Goal: Task Accomplishment & Management: Use online tool/utility

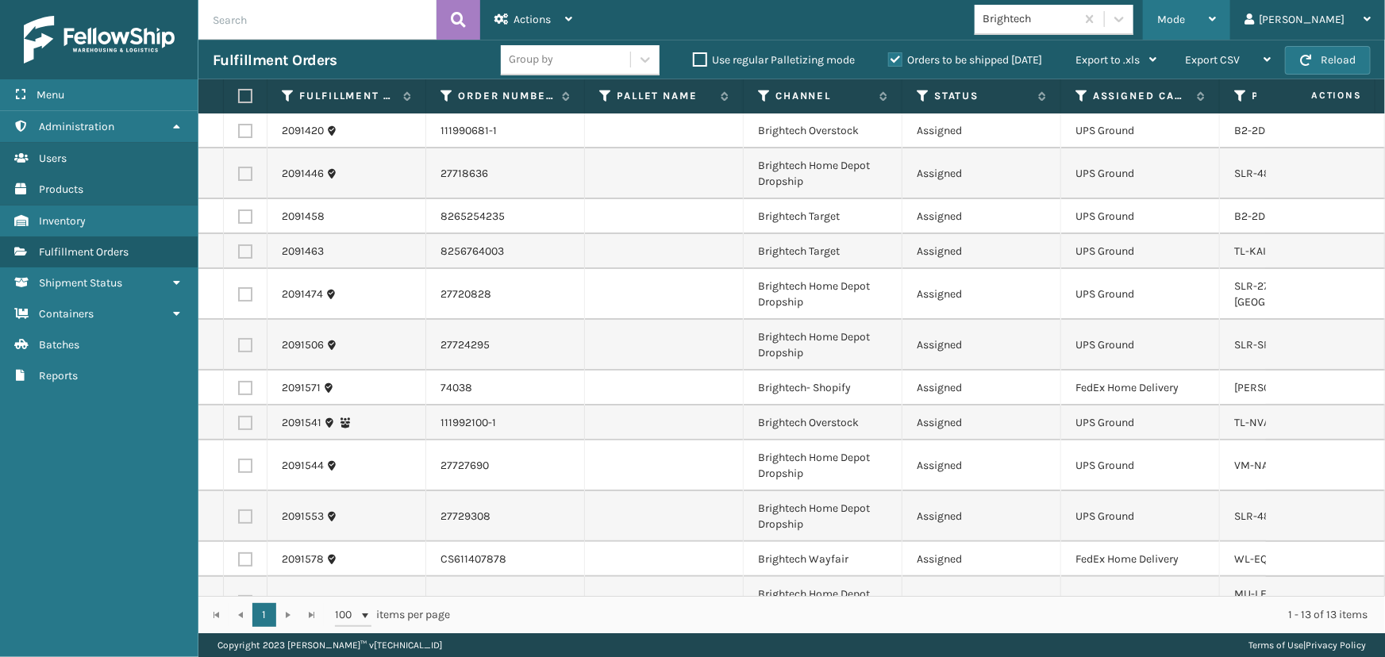
click at [1185, 21] on span "Mode" at bounding box center [1171, 19] width 28 height 13
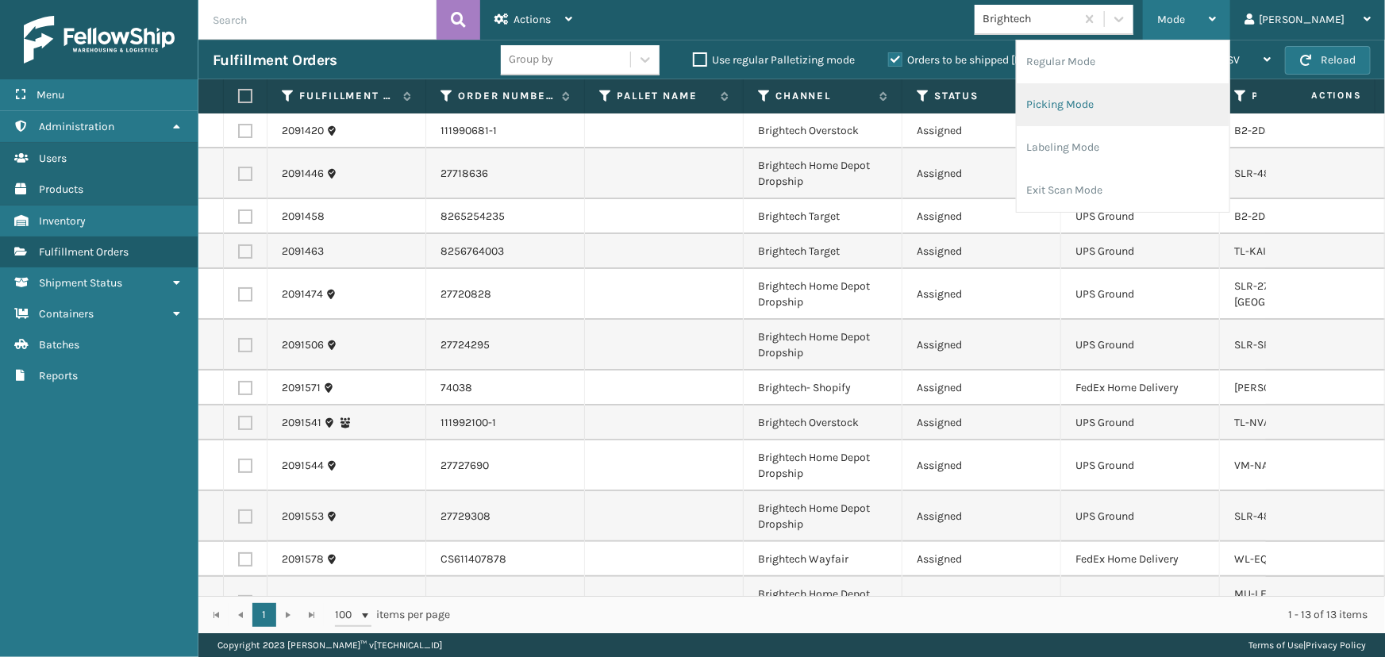
click at [1178, 117] on li "Picking Mode" at bounding box center [1123, 104] width 213 height 43
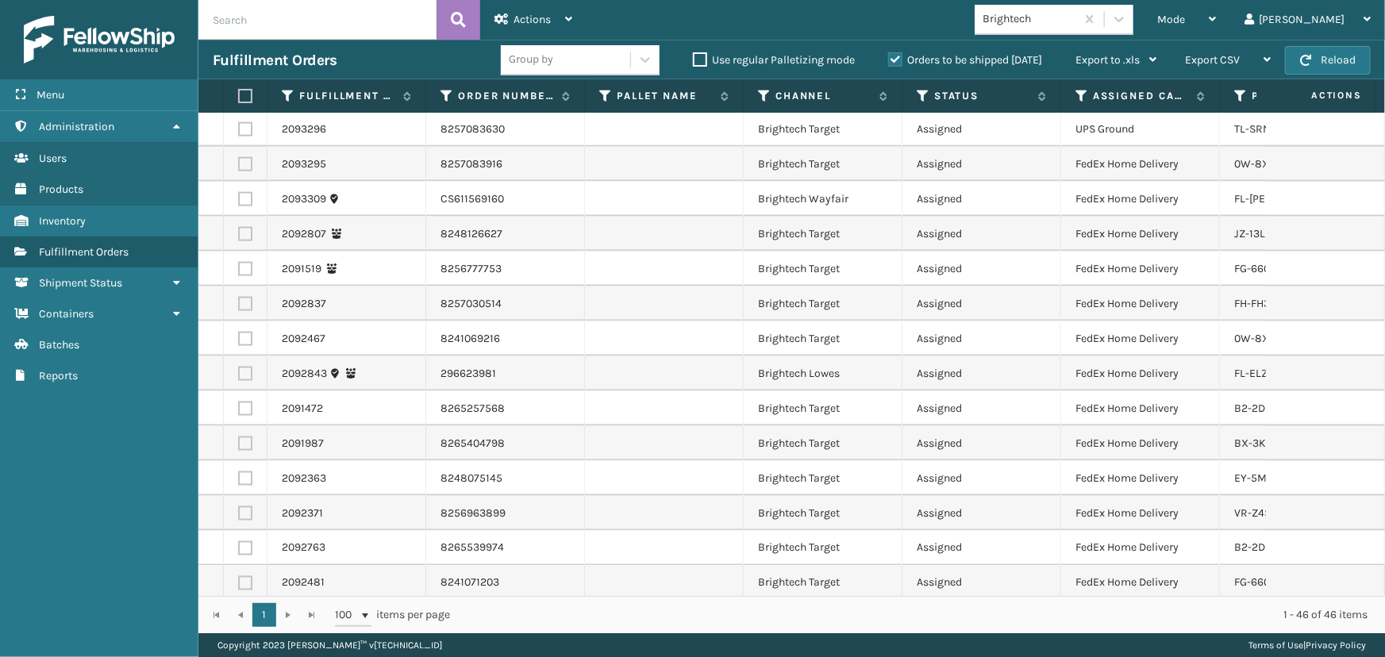
scroll to position [1213, 0]
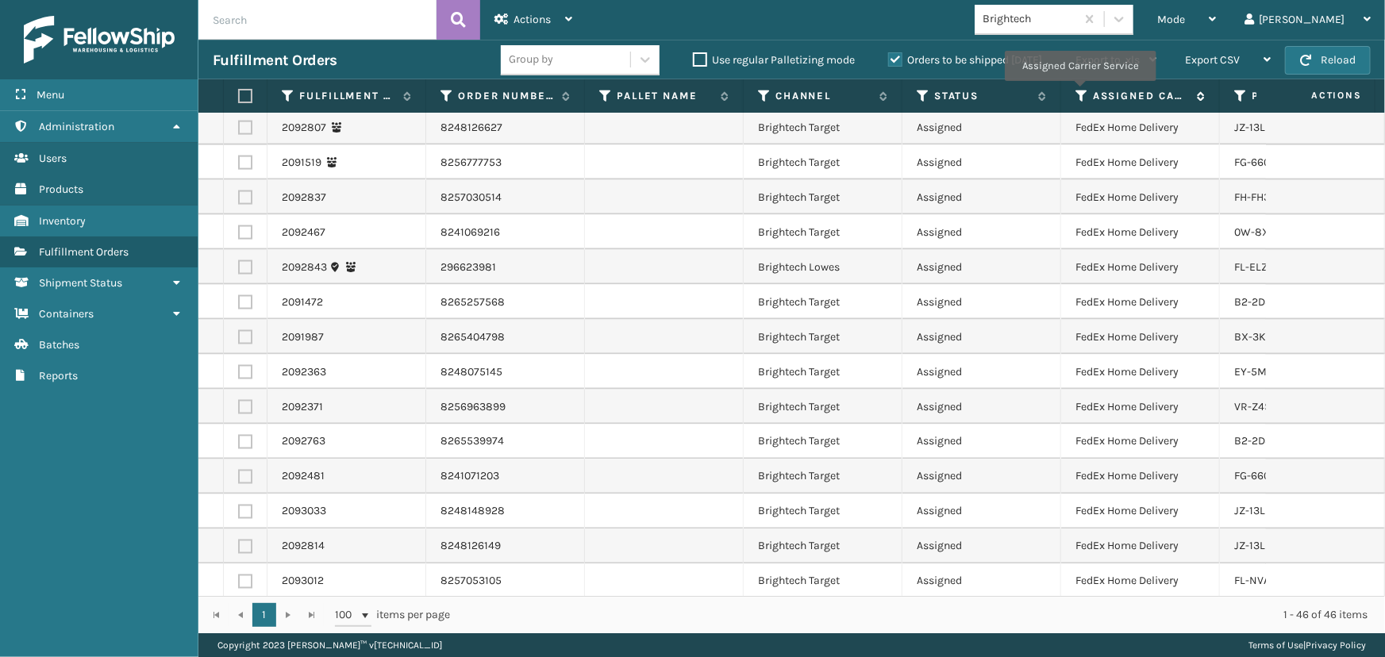
click at [1079, 92] on icon at bounding box center [1081, 96] width 13 height 14
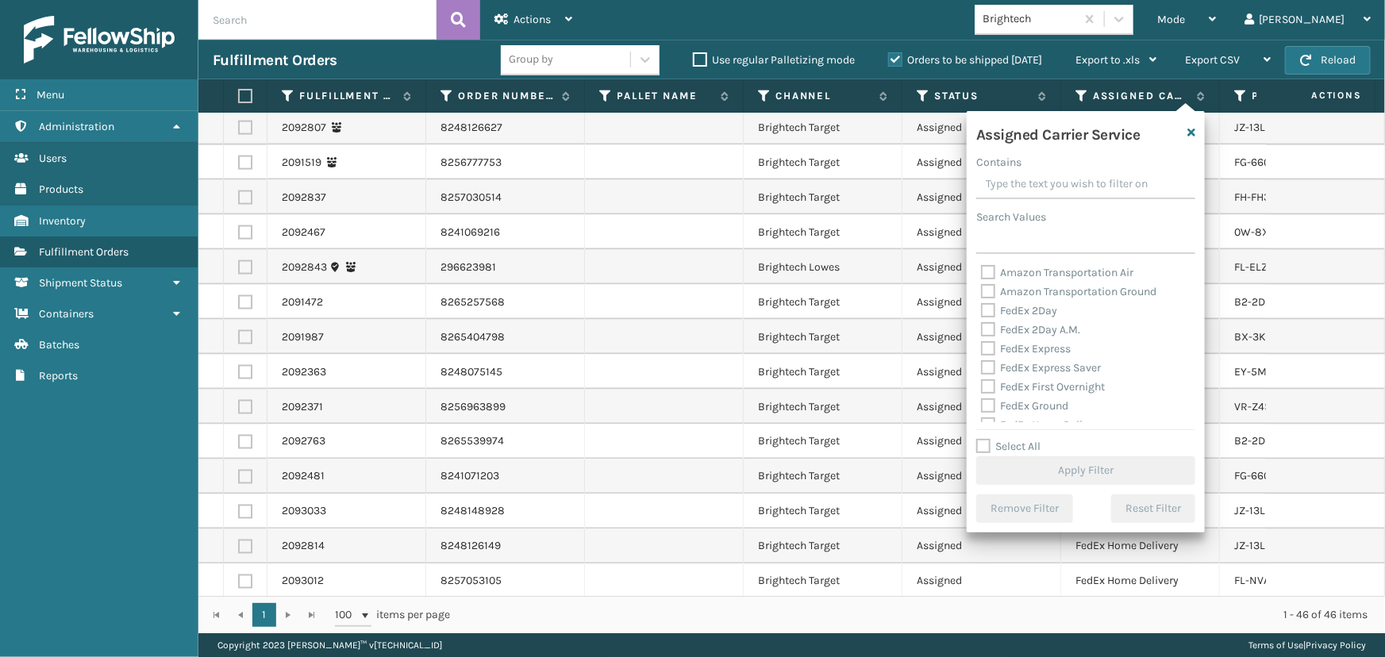
click at [1008, 306] on label "FedEx 2Day" at bounding box center [1019, 310] width 76 height 13
click at [982, 306] on input "FedEx 2Day" at bounding box center [981, 307] width 1 height 10
checkbox input "true"
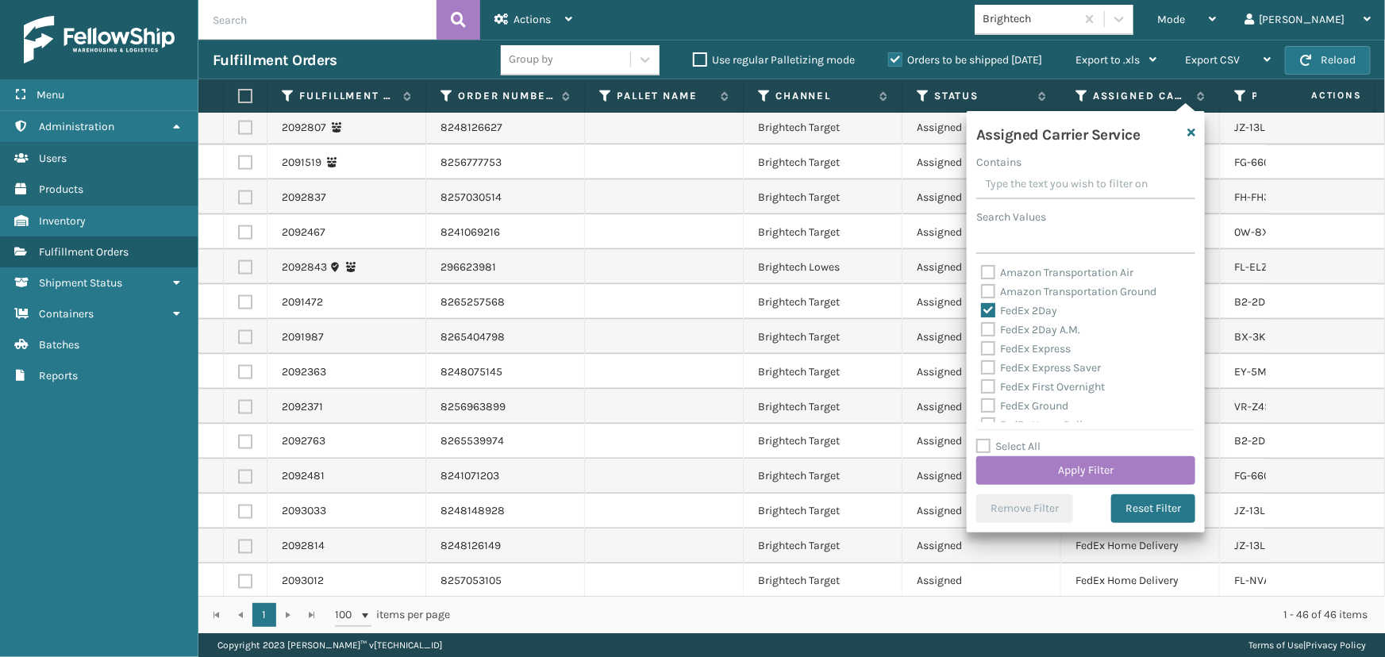
click at [1013, 321] on div "FedEx 2Day A.M." at bounding box center [1085, 330] width 209 height 19
click at [1016, 325] on label "FedEx 2Day A.M." at bounding box center [1030, 329] width 99 height 13
click at [982, 325] on input "FedEx 2Day A.M." at bounding box center [981, 326] width 1 height 10
checkbox input "true"
click at [1024, 347] on label "FedEx Express" at bounding box center [1026, 348] width 90 height 13
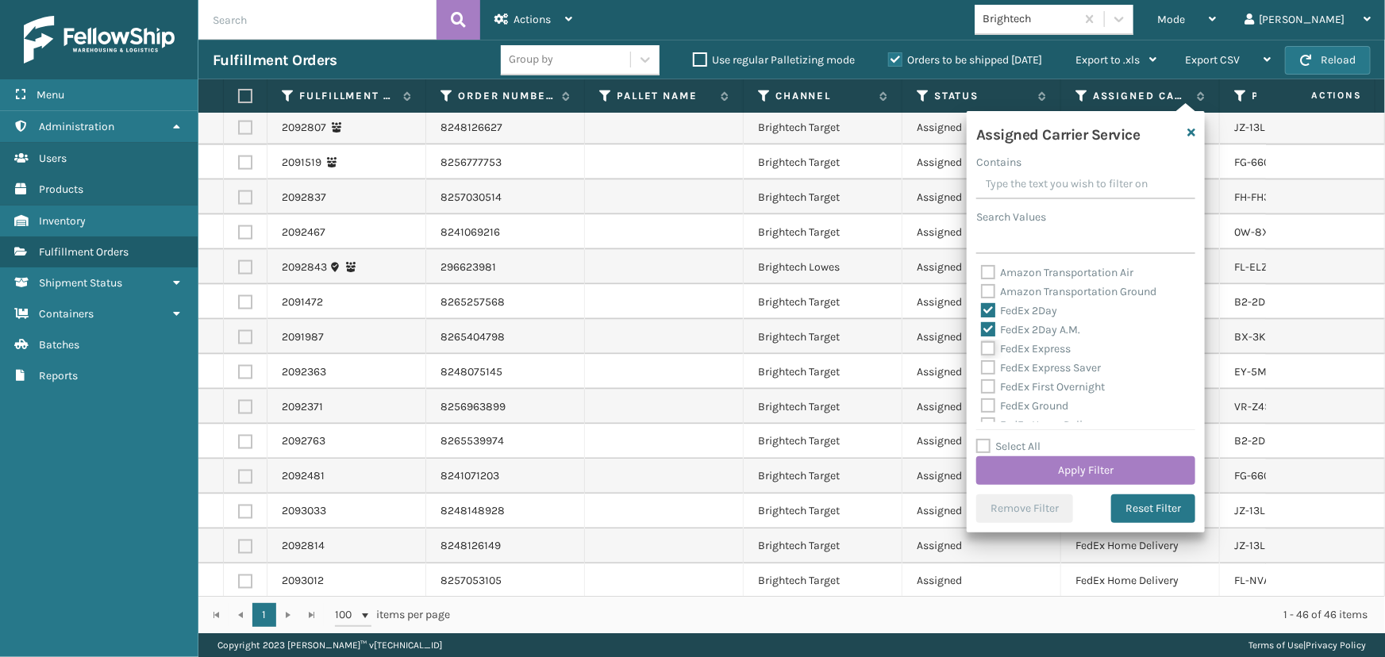
click at [982, 347] on input "FedEx Express" at bounding box center [981, 345] width 1 height 10
checkbox input "true"
click at [1026, 366] on label "FedEx Express Saver" at bounding box center [1041, 367] width 120 height 13
click at [982, 366] on input "FedEx Express Saver" at bounding box center [981, 364] width 1 height 10
checkbox input "true"
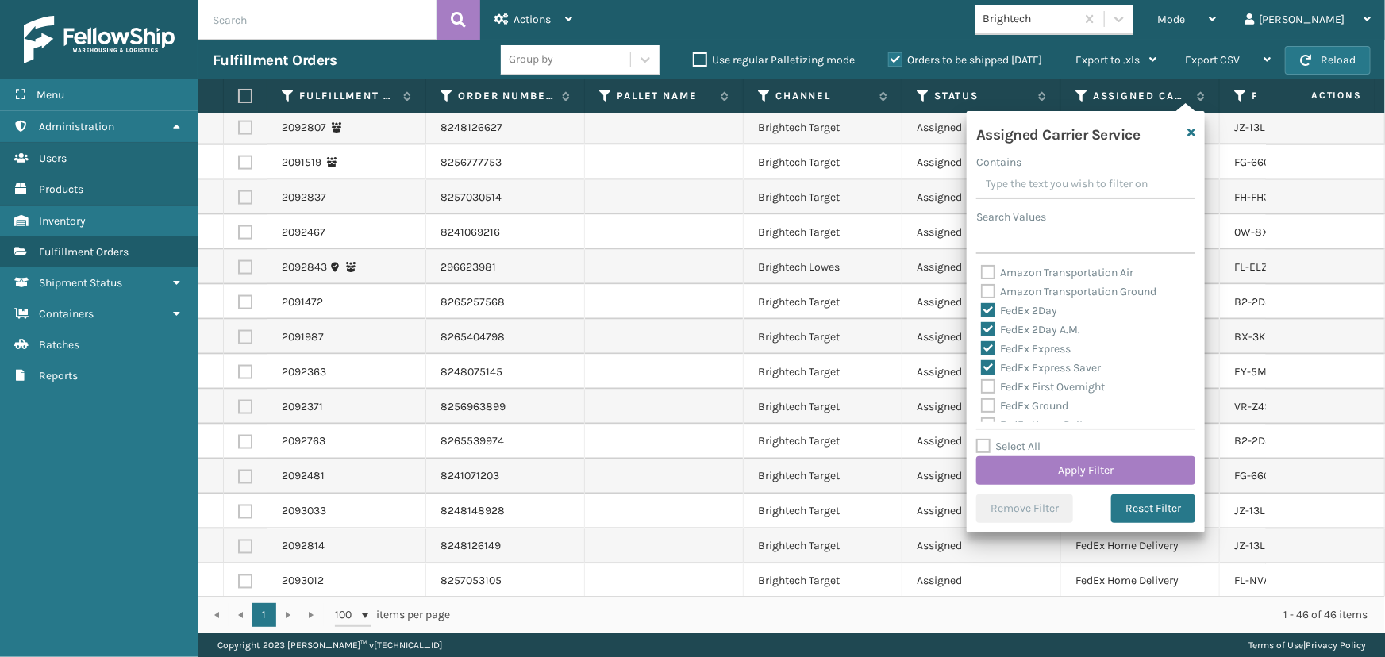
click at [1046, 389] on label "FedEx First Overnight" at bounding box center [1043, 386] width 124 height 13
click at [982, 388] on input "FedEx First Overnight" at bounding box center [981, 383] width 1 height 10
checkbox input "true"
click at [1042, 405] on label "FedEx Ground" at bounding box center [1024, 405] width 87 height 13
click at [982, 405] on input "FedEx Ground" at bounding box center [981, 402] width 1 height 10
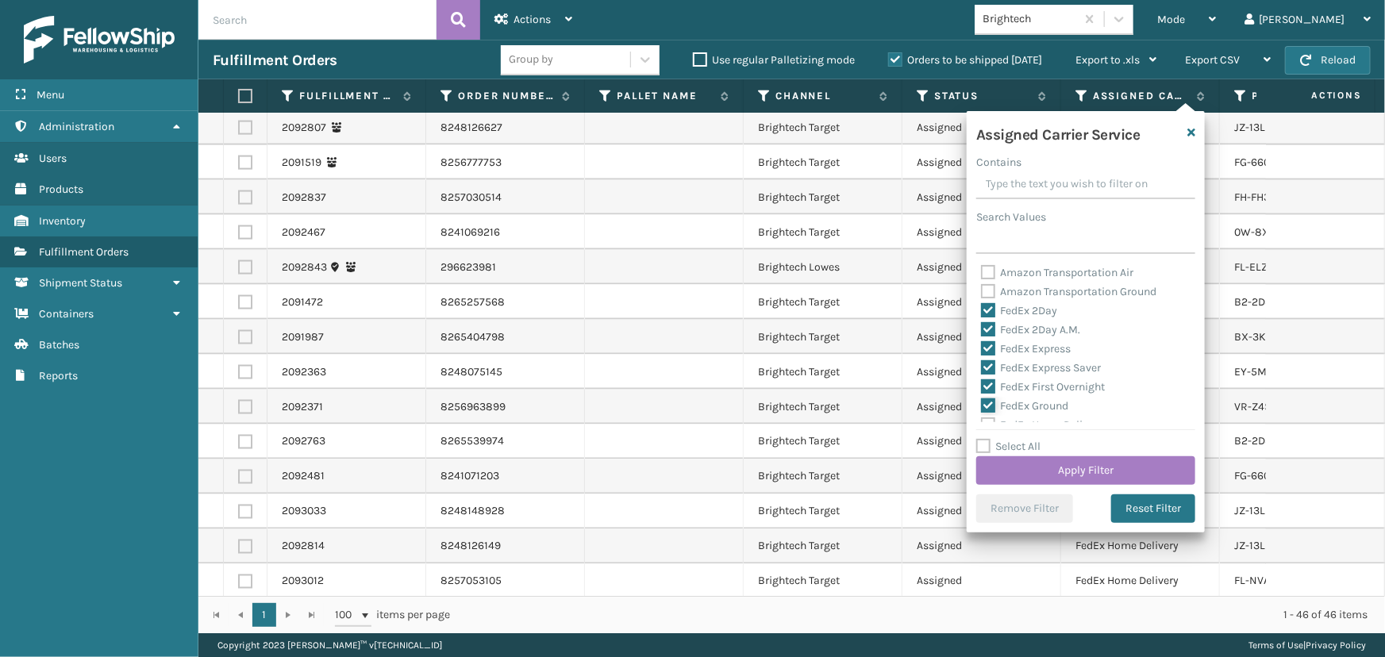
checkbox input "true"
click at [1039, 355] on label "FedEx Home Delivery" at bounding box center [1042, 353] width 122 height 13
click at [982, 355] on input "FedEx Home Delivery" at bounding box center [981, 349] width 1 height 10
checkbox input "true"
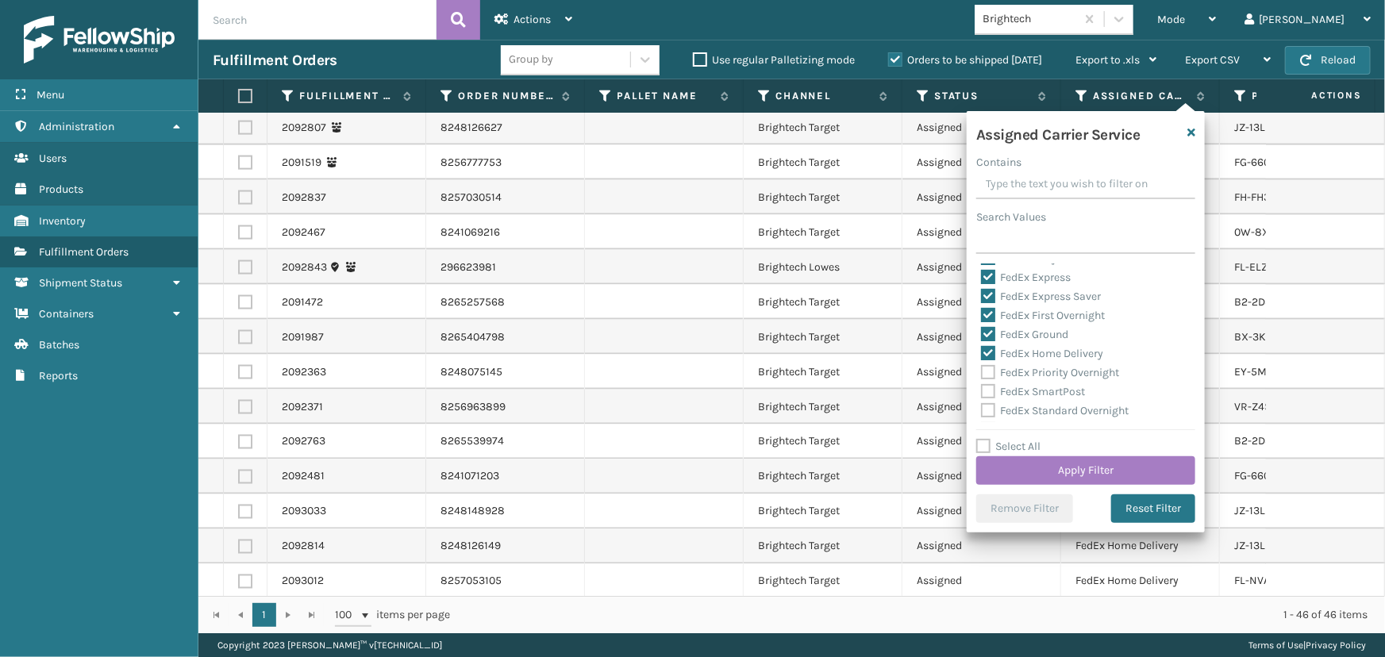
click at [1039, 367] on label "FedEx Priority Overnight" at bounding box center [1050, 372] width 138 height 13
click at [982, 367] on input "FedEx Priority Overnight" at bounding box center [981, 368] width 1 height 10
checkbox input "true"
click at [1044, 390] on label "FedEx SmartPost" at bounding box center [1033, 391] width 104 height 13
click at [982, 390] on input "FedEx SmartPost" at bounding box center [981, 387] width 1 height 10
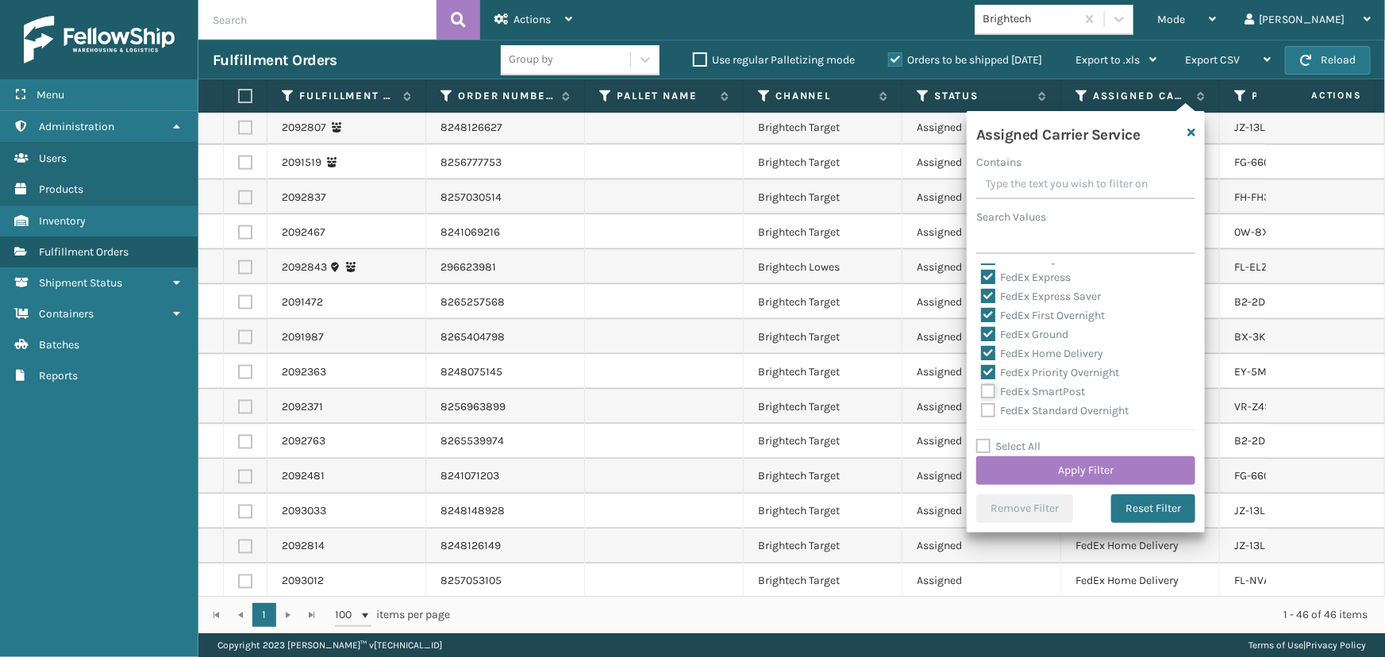
checkbox input "true"
click at [1041, 402] on div "FedEx Standard Overnight" at bounding box center [1085, 411] width 209 height 19
click at [1035, 343] on label "FedEx Standard Overnight" at bounding box center [1055, 338] width 148 height 13
click at [982, 340] on input "FedEx Standard Overnight" at bounding box center [981, 334] width 1 height 10
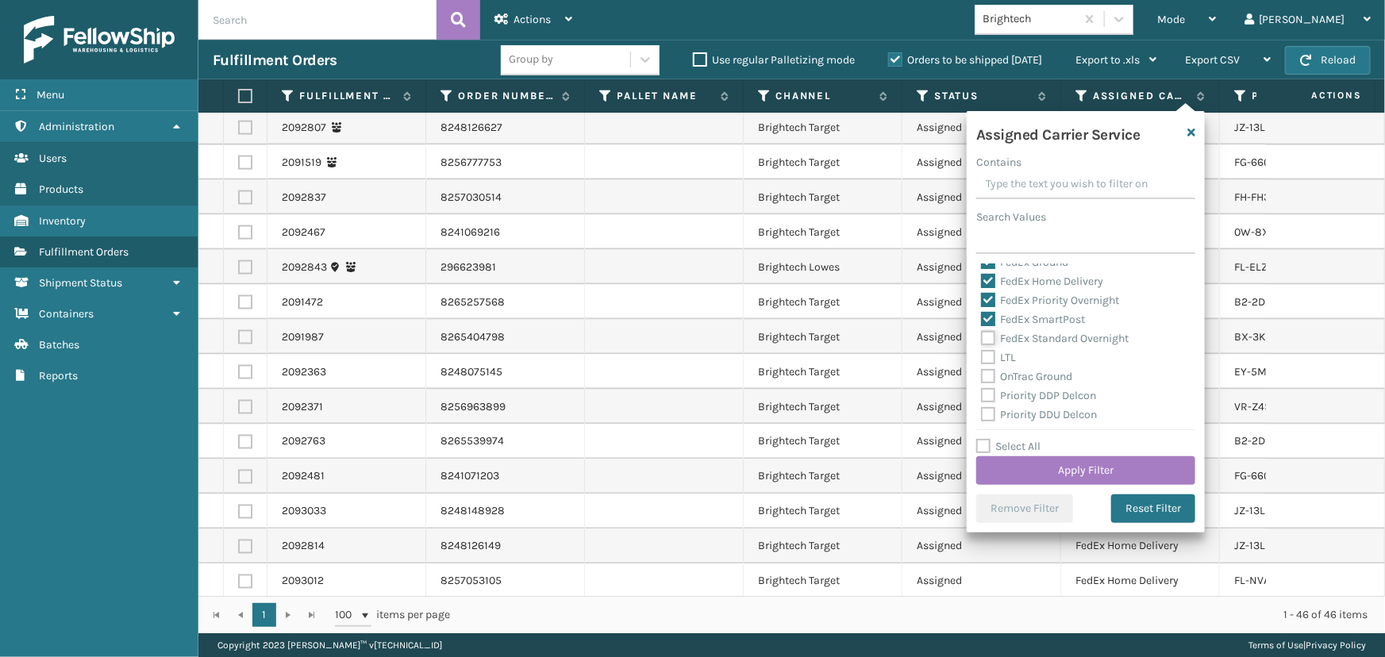
checkbox input "true"
click at [1063, 464] on button "Apply Filter" at bounding box center [1085, 470] width 219 height 29
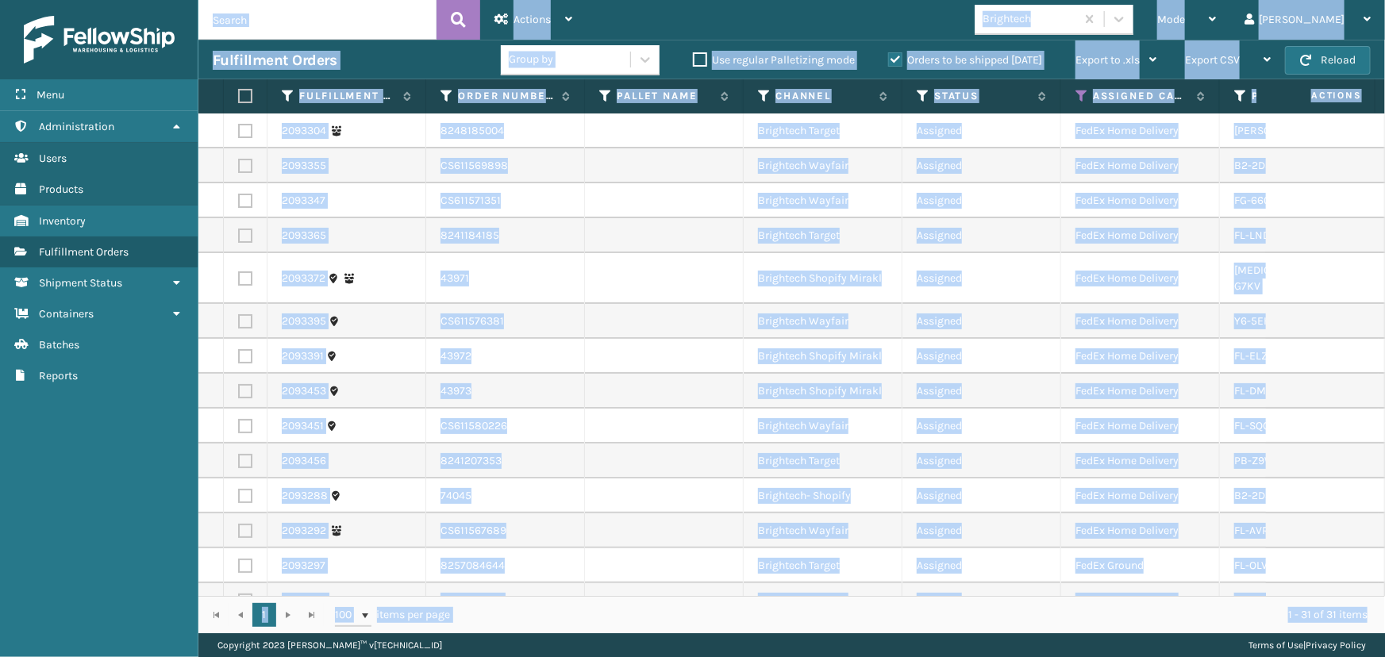
click at [682, 444] on td at bounding box center [664, 461] width 159 height 35
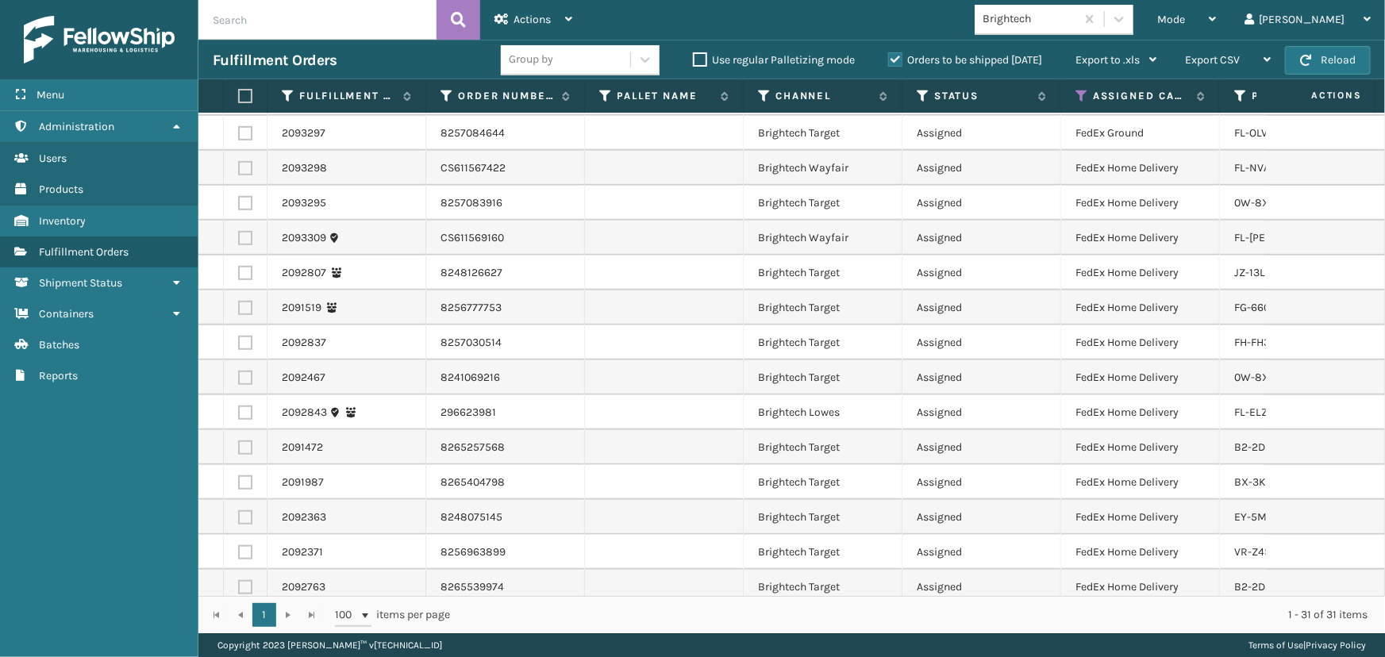
scroll to position [610, 0]
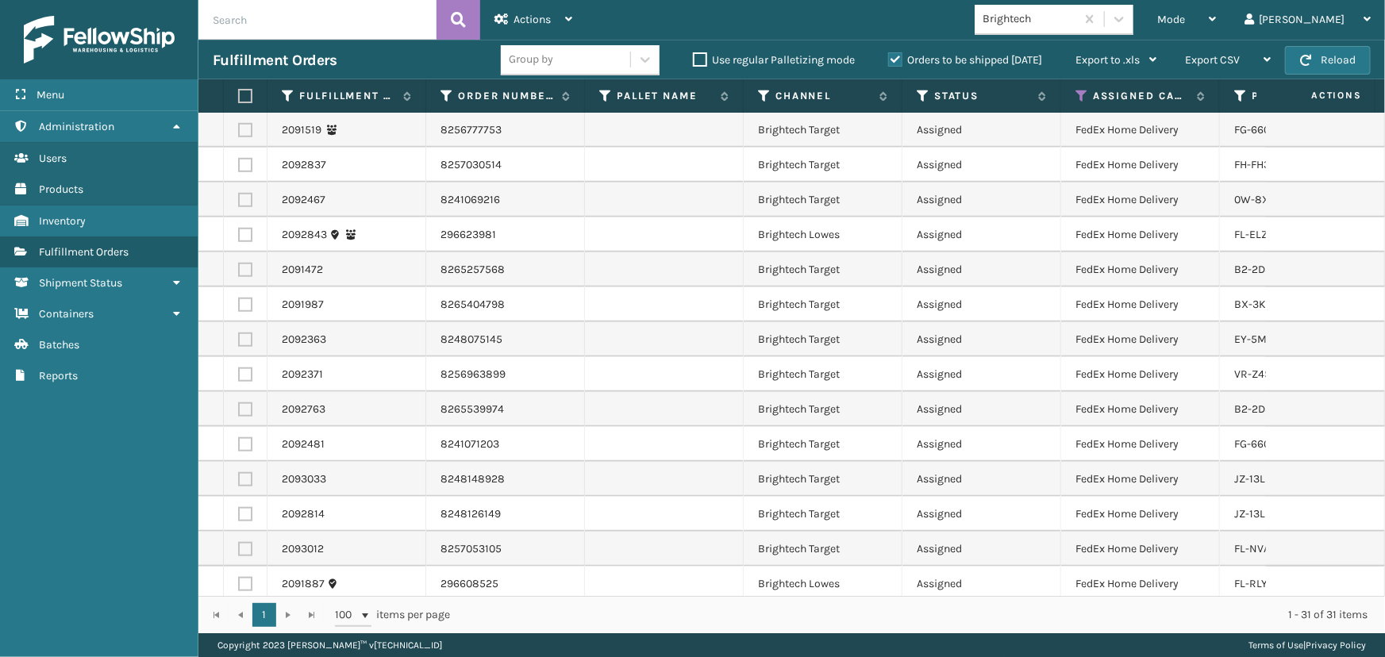
click at [1059, 28] on div "Brightech" at bounding box center [1024, 19] width 101 height 26
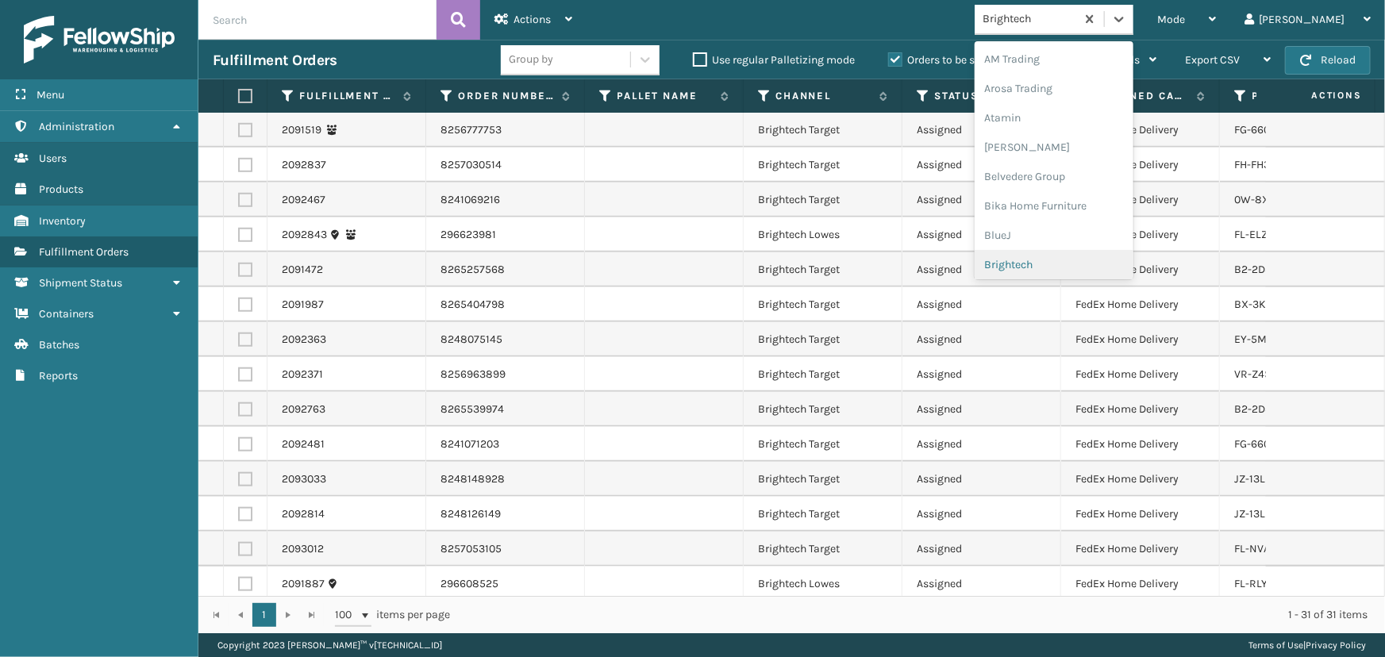
click at [1081, 263] on div "Brightech" at bounding box center [1053, 264] width 159 height 29
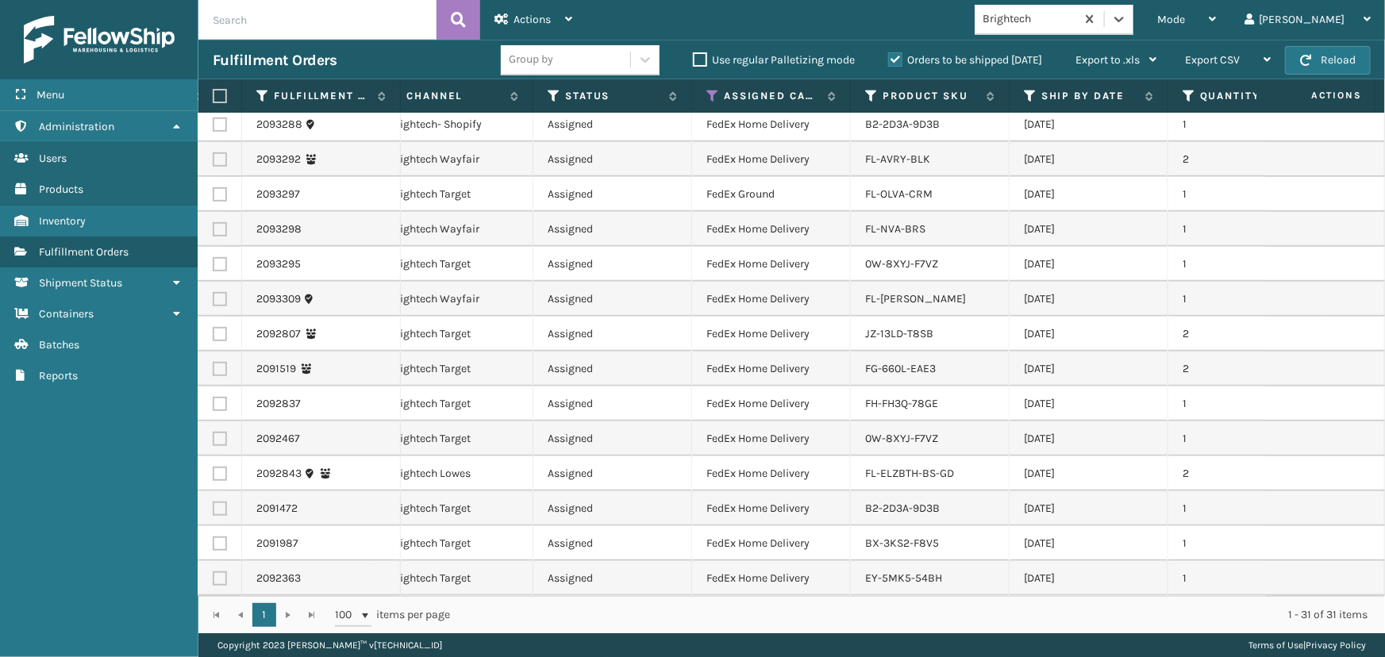
scroll to position [177, 369]
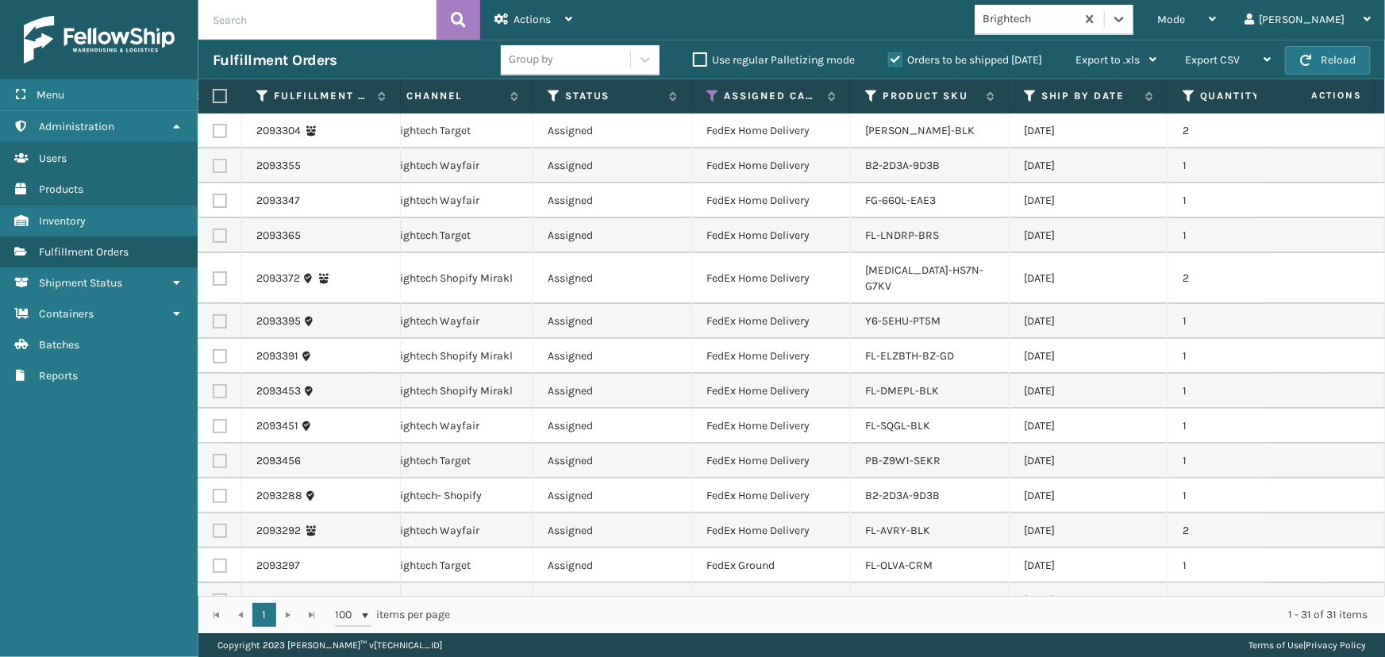
click at [222, 94] on label at bounding box center [218, 96] width 10 height 14
click at [213, 94] on input "checkbox" at bounding box center [213, 96] width 1 height 10
checkbox input "true"
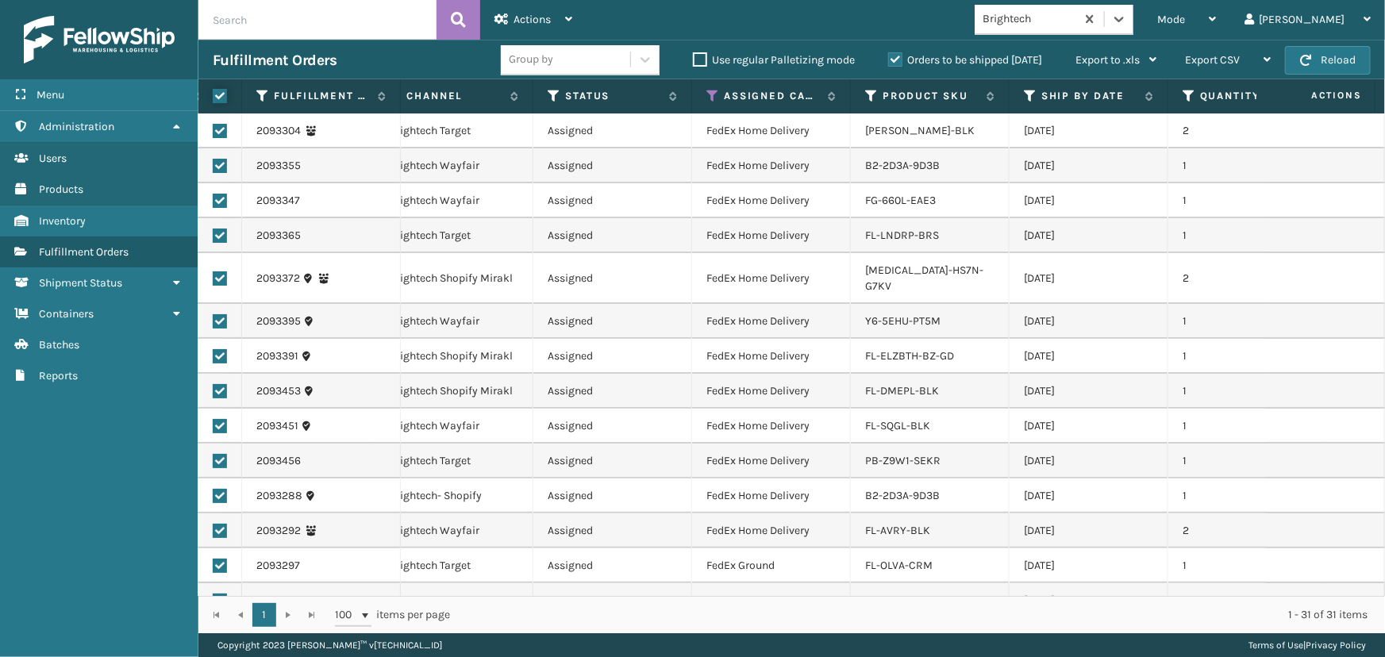
checkbox input "true"
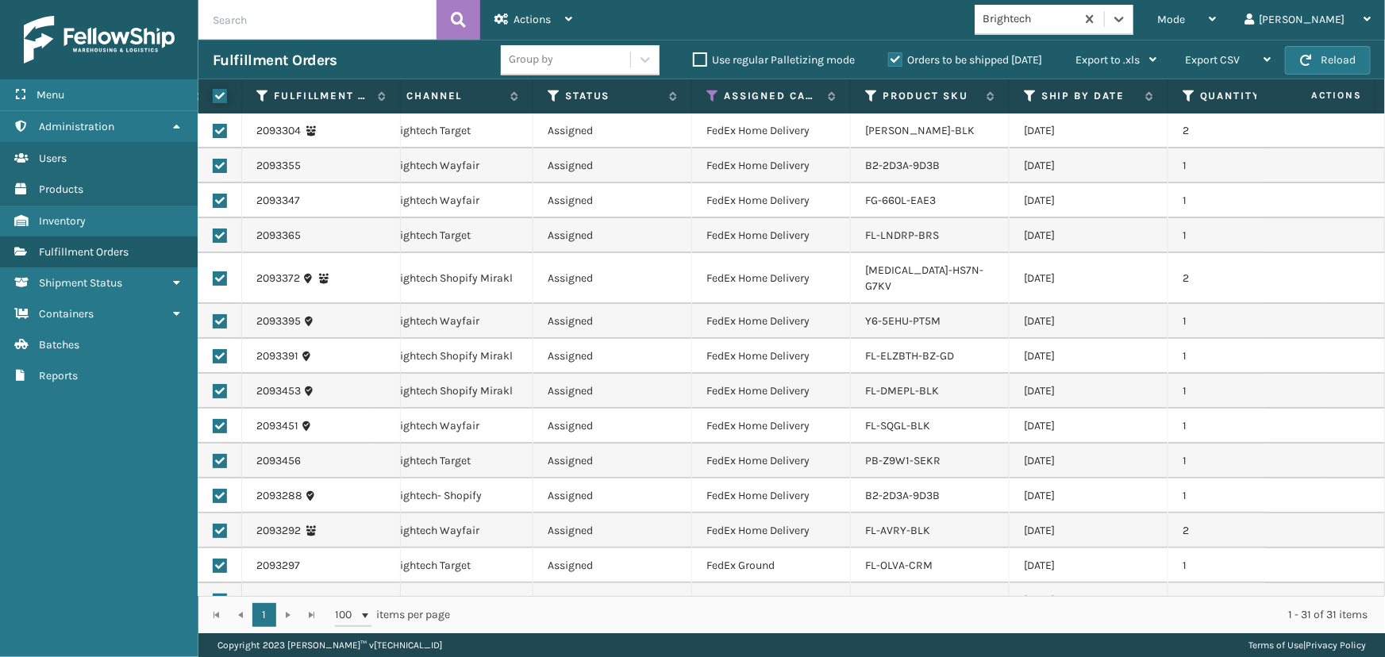
checkbox input "true"
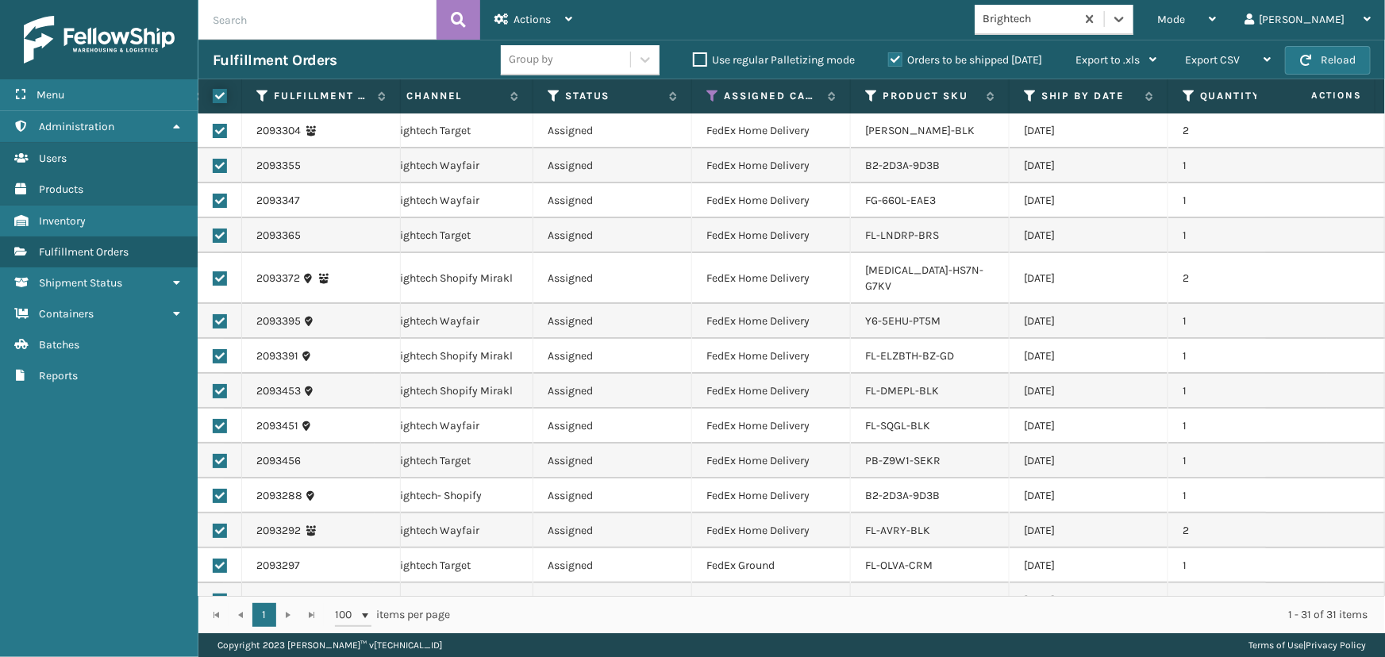
checkbox input "true"
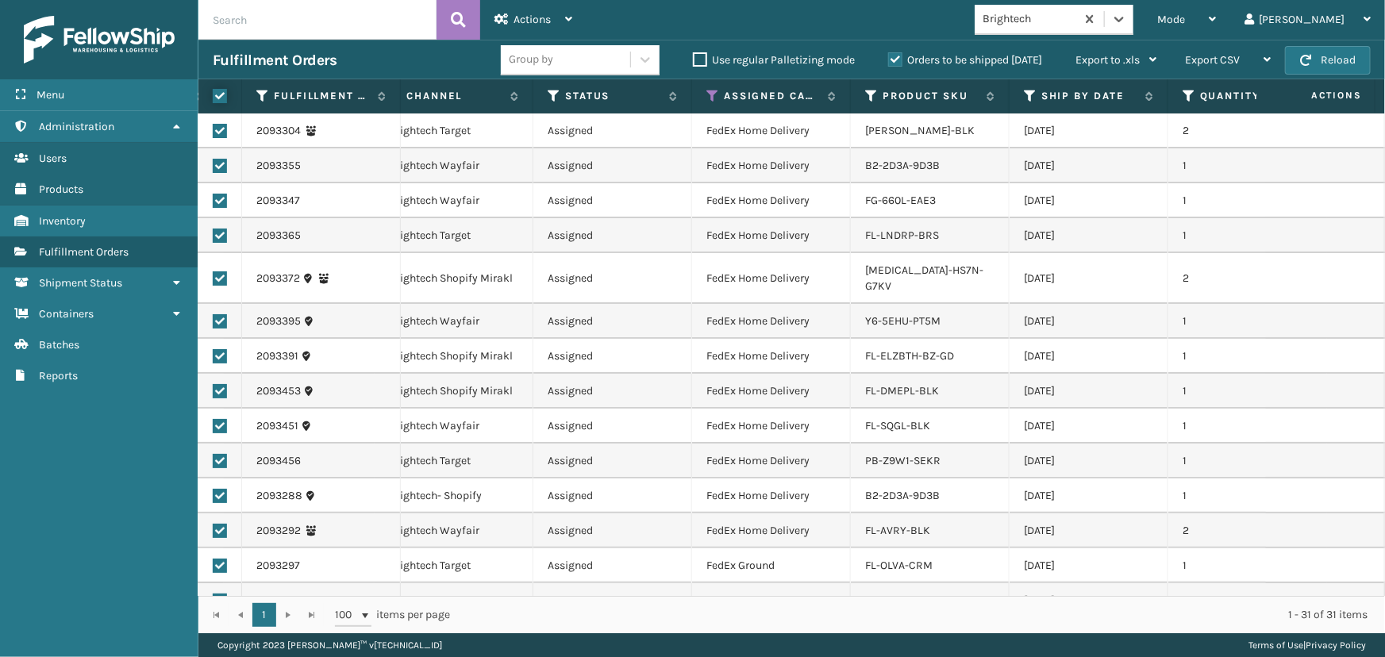
checkbox input "true"
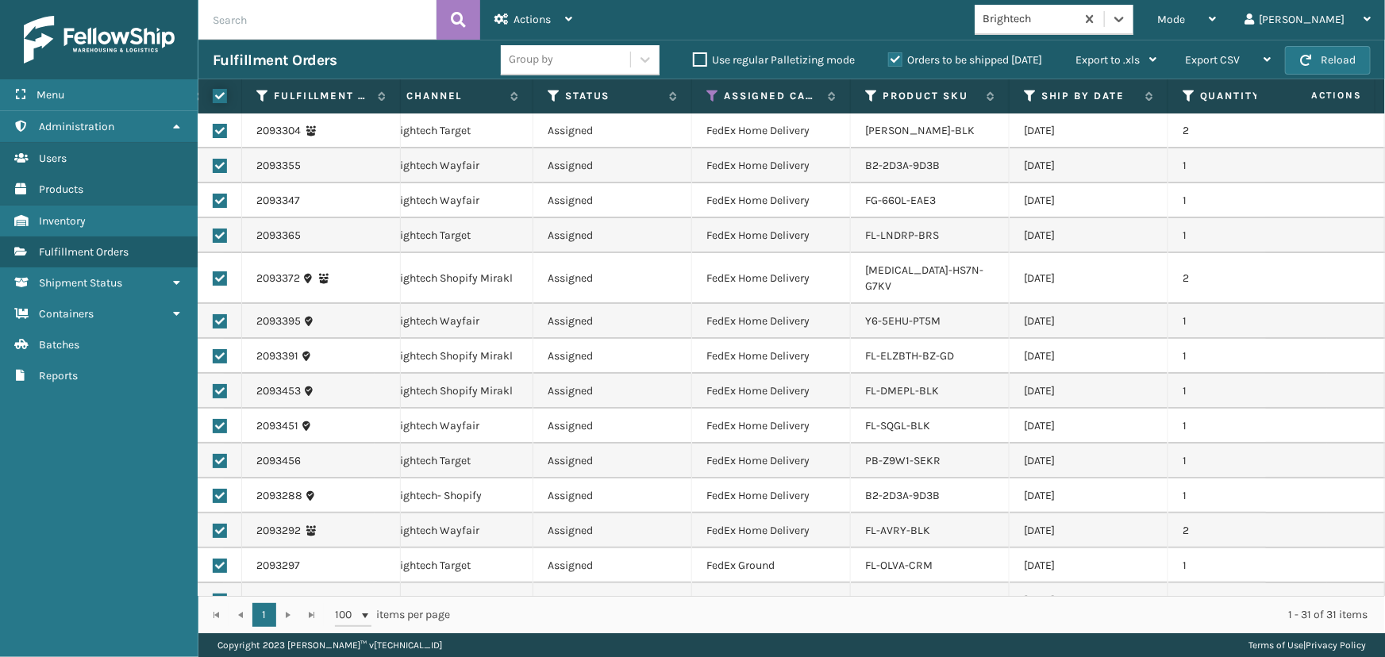
checkbox input "true"
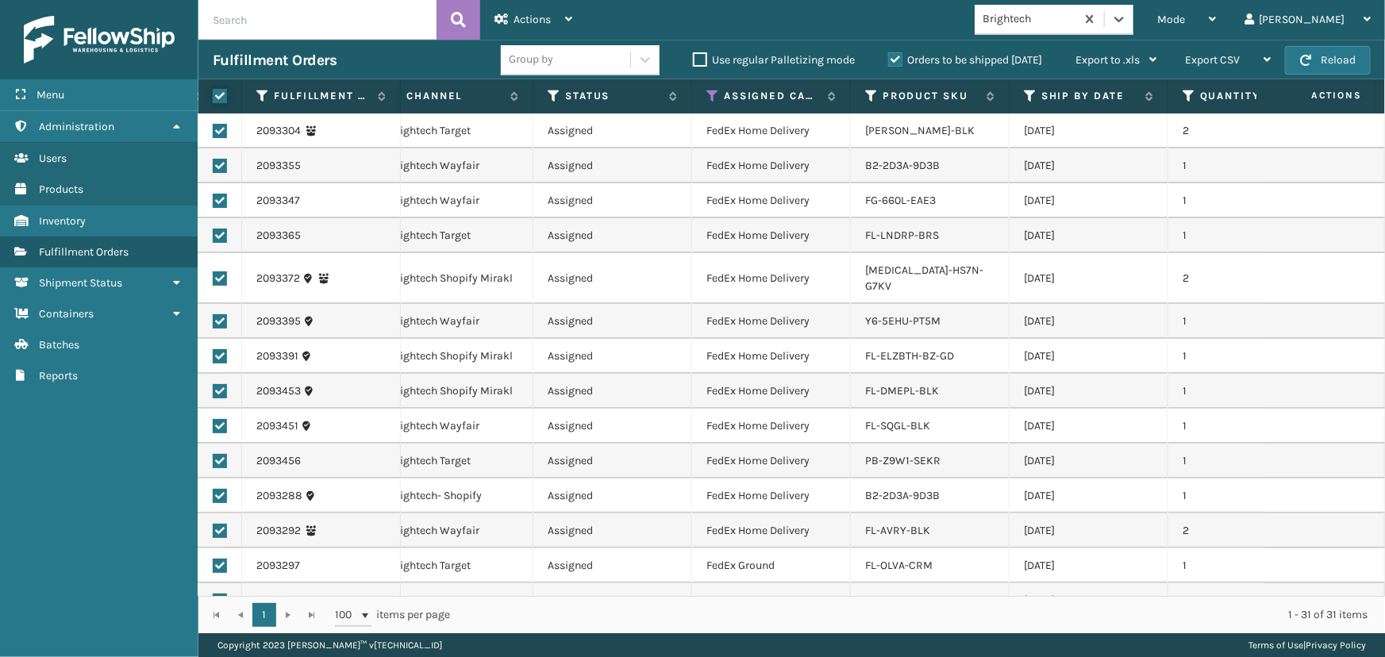
checkbox input "true"
click at [509, 12] on div "Actions" at bounding box center [533, 20] width 78 height 40
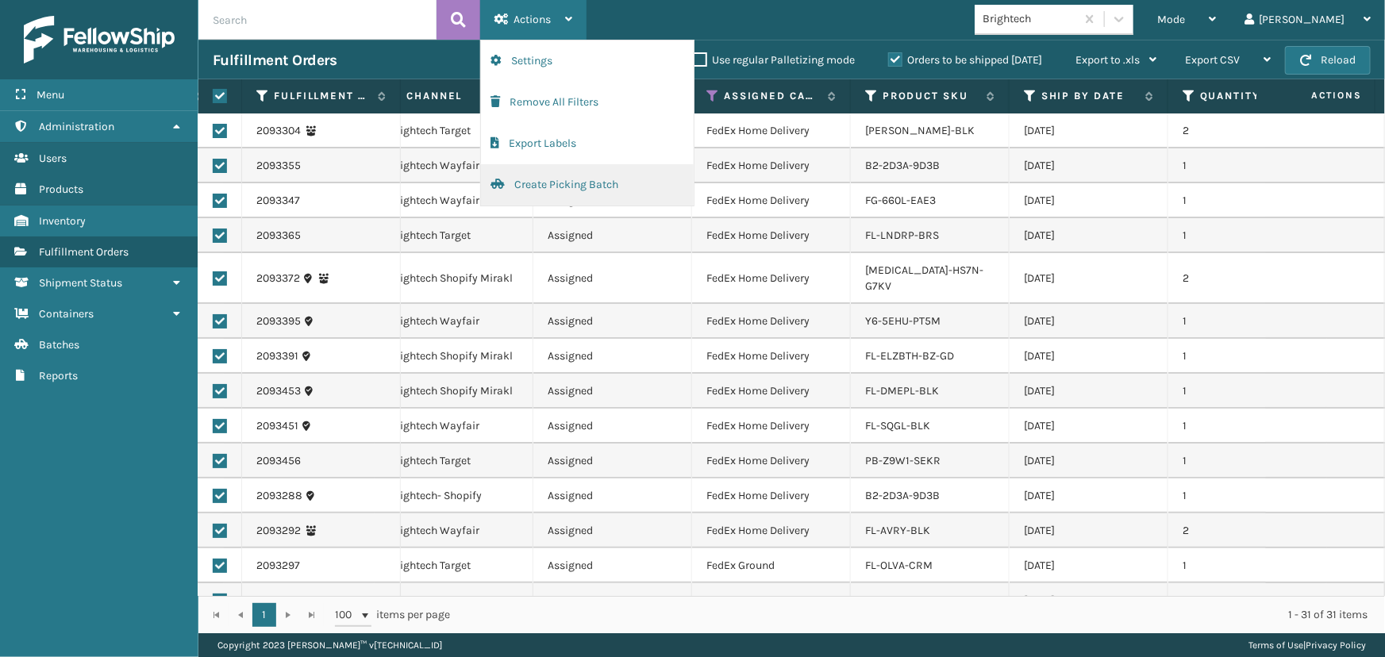
click at [592, 190] on button "Create Picking Batch" at bounding box center [587, 184] width 213 height 41
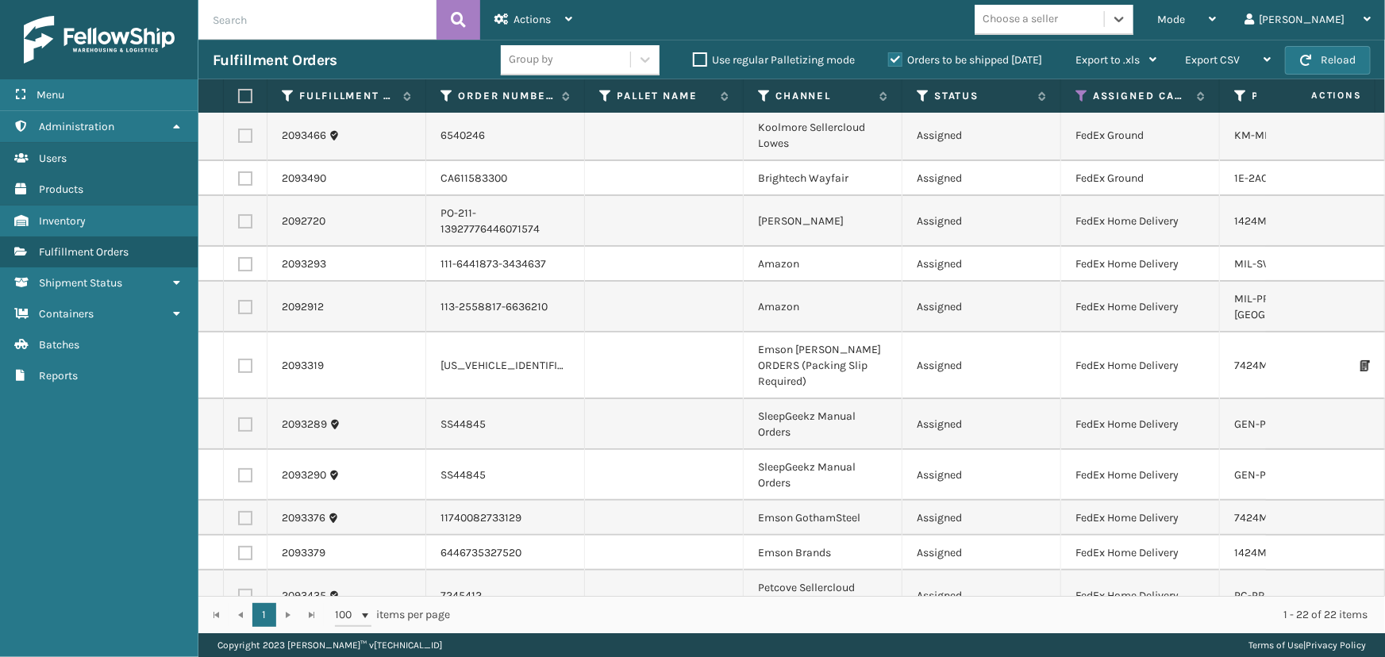
scroll to position [0, 0]
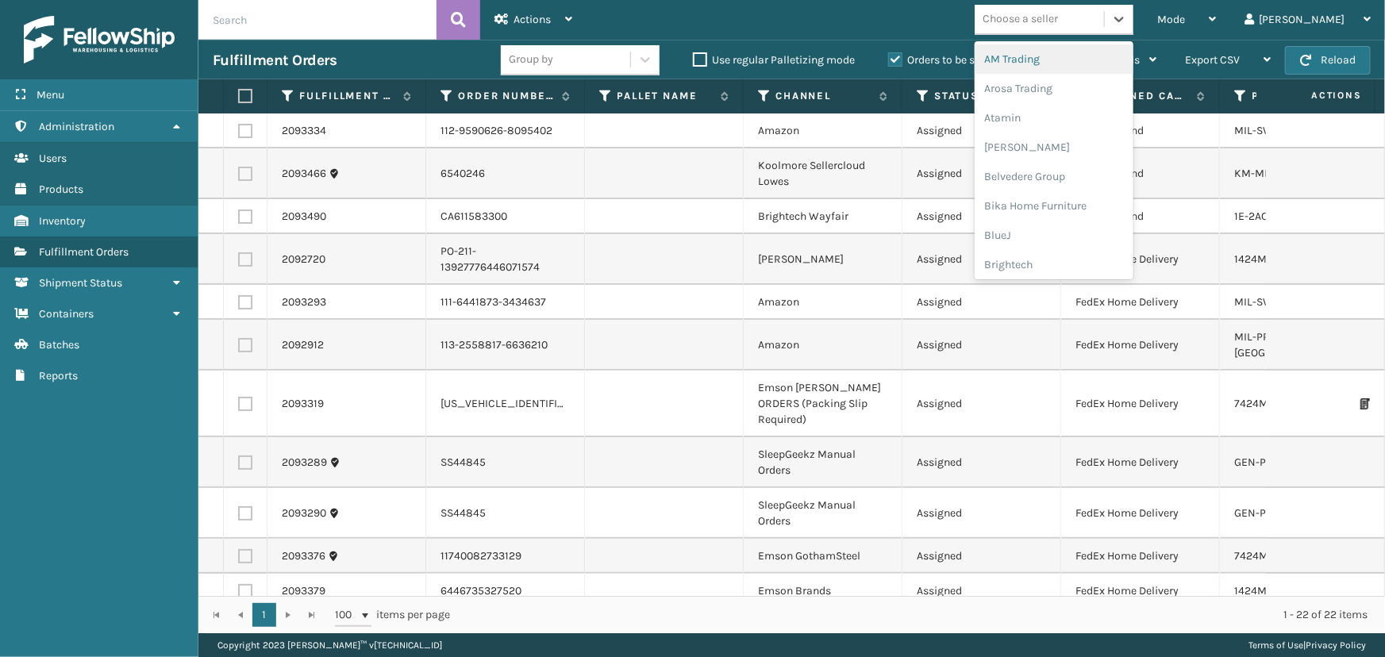
click at [1104, 19] on div "Choose a seller" at bounding box center [1038, 19] width 129 height 26
click at [1086, 243] on div "SleepGeekz" at bounding box center [1053, 232] width 159 height 29
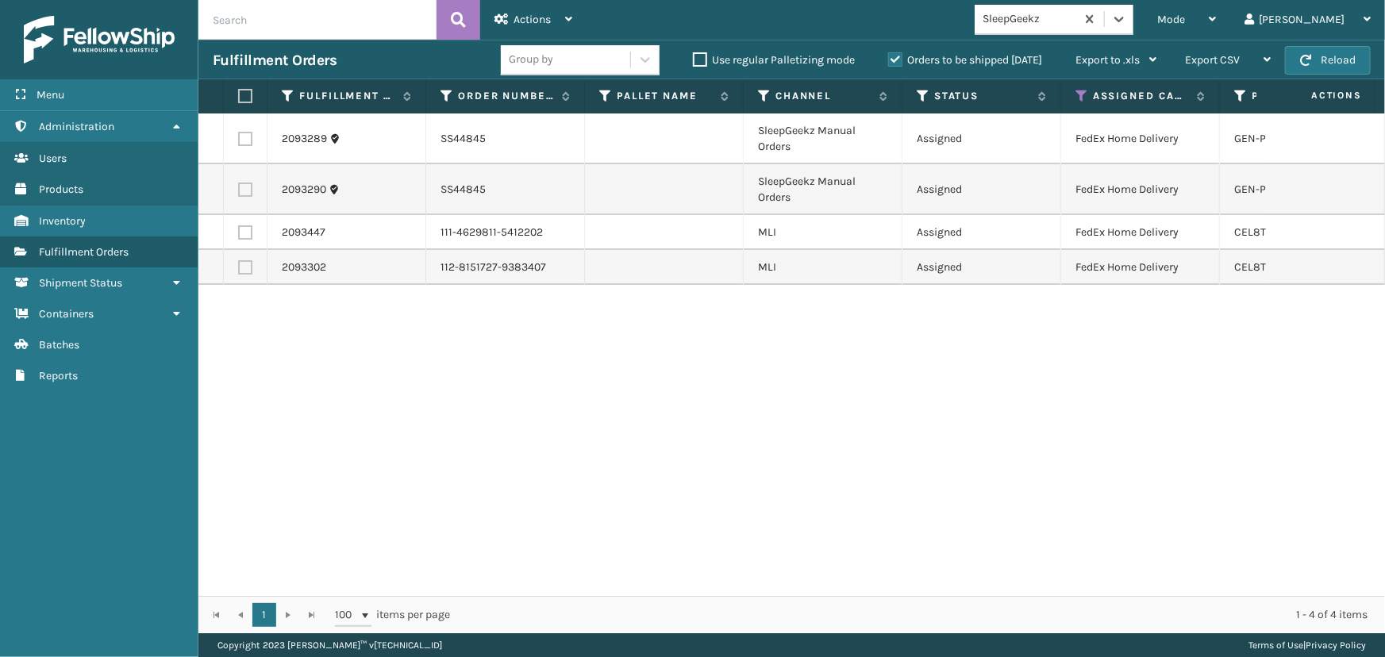
click at [245, 98] on label at bounding box center [243, 96] width 10 height 14
click at [239, 98] on input "checkbox" at bounding box center [238, 96] width 1 height 10
checkbox input "true"
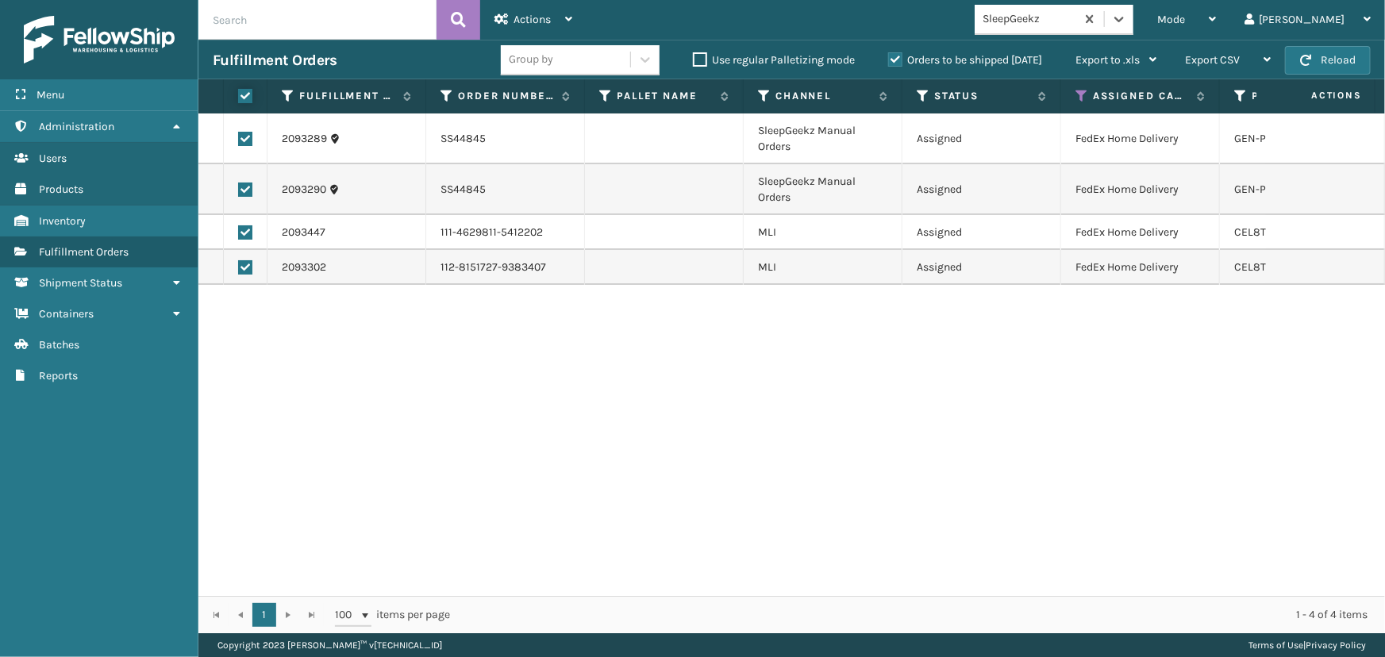
checkbox input "true"
click at [536, 17] on span "Actions" at bounding box center [531, 19] width 37 height 13
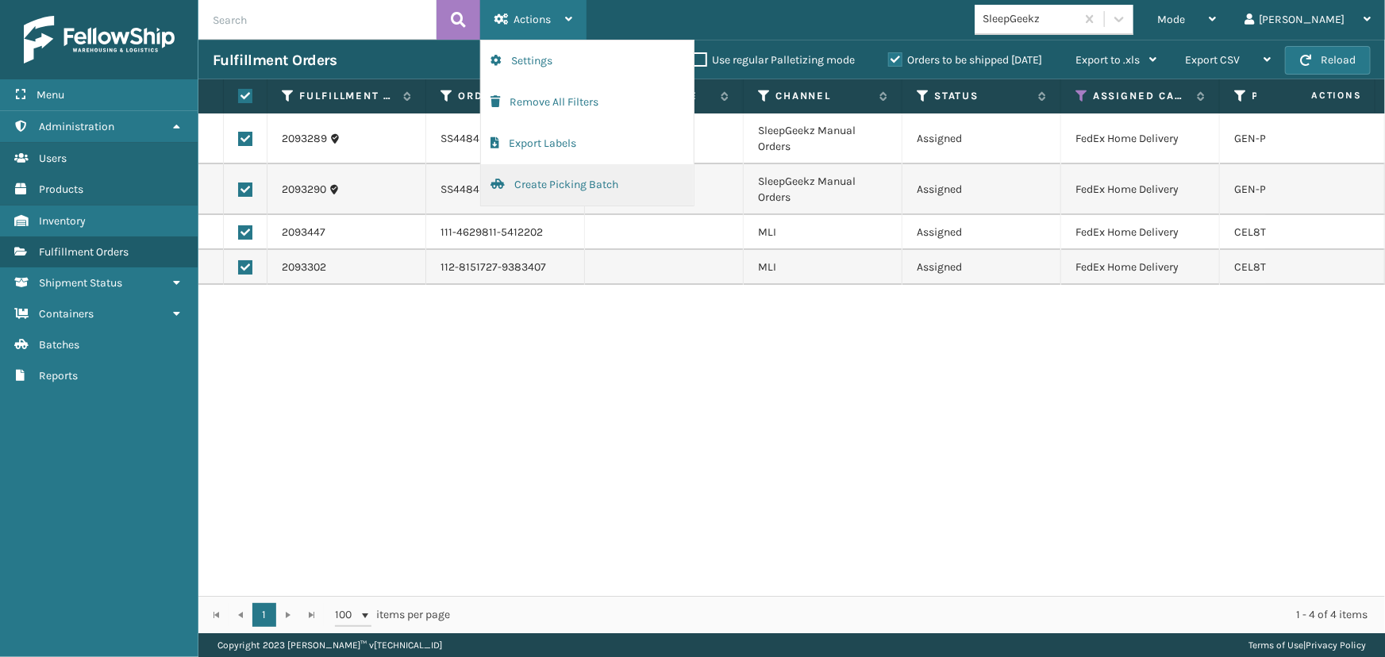
click at [527, 183] on button "Create Picking Batch" at bounding box center [587, 184] width 213 height 41
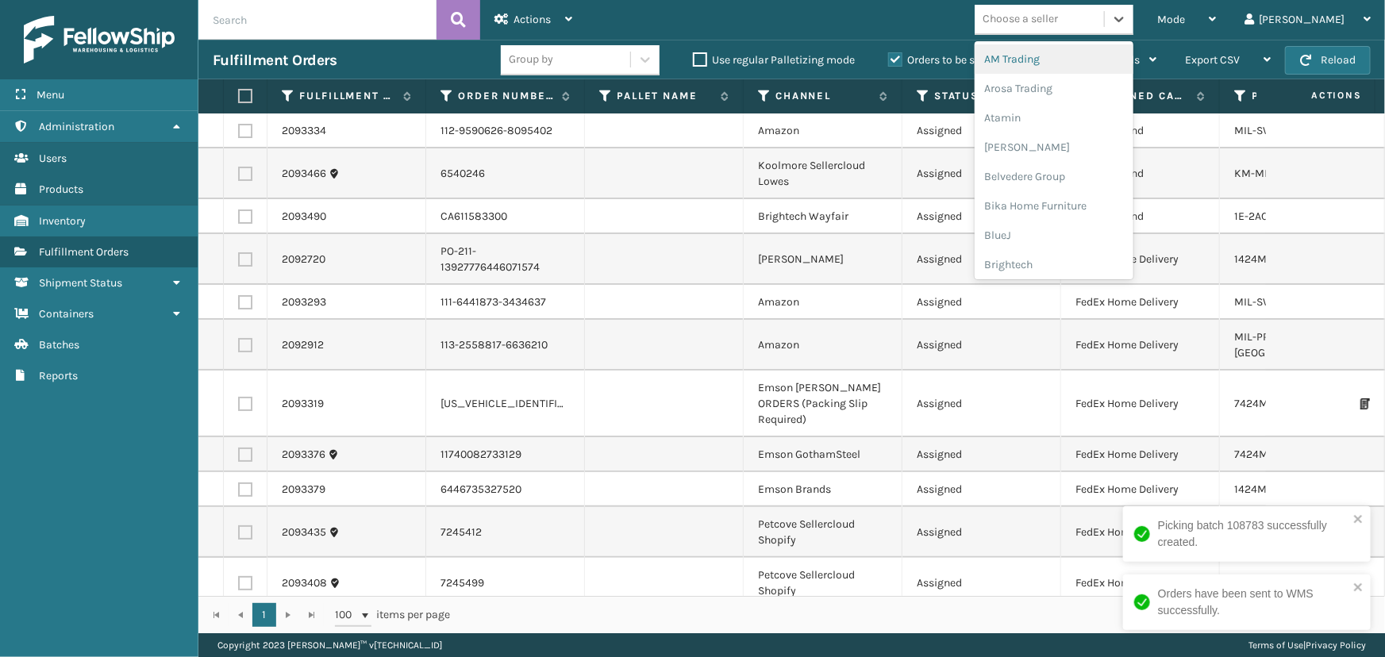
click at [1104, 23] on div "Choose a seller" at bounding box center [1038, 19] width 129 height 26
click at [1050, 60] on div "Emson" at bounding box center [1053, 54] width 159 height 29
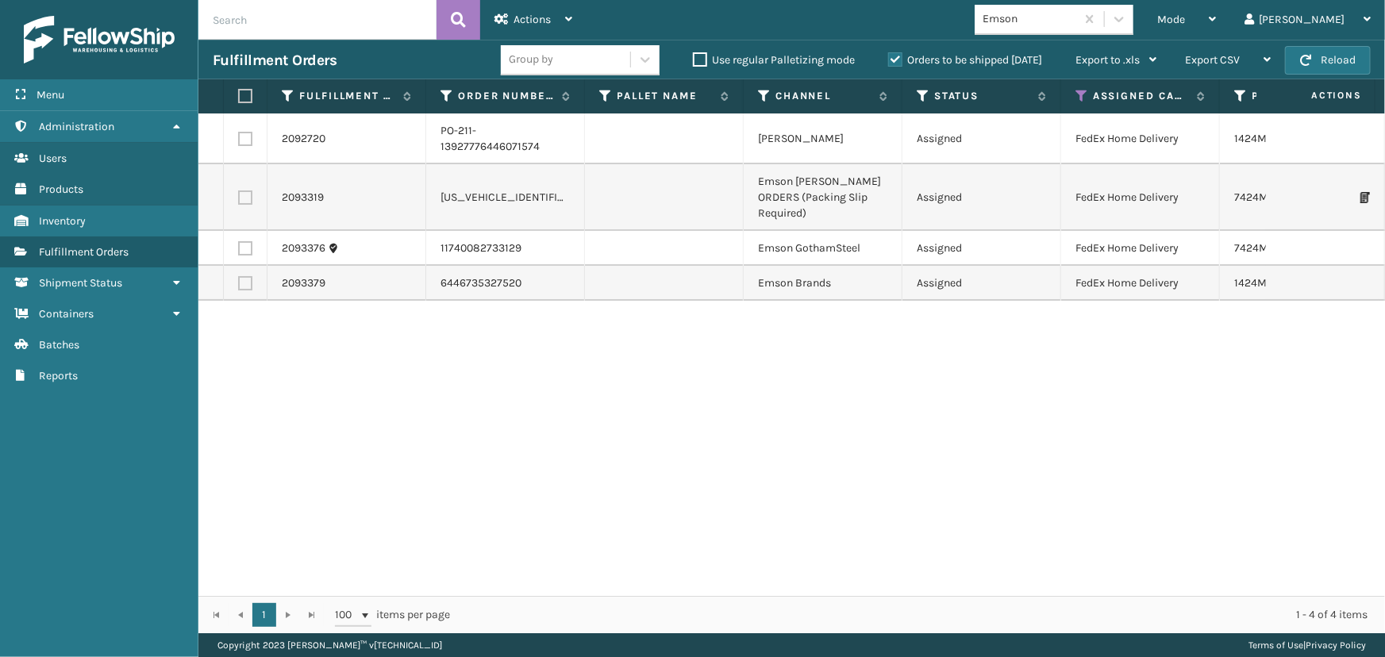
click at [243, 98] on label at bounding box center [243, 96] width 10 height 14
click at [239, 98] on input "checkbox" at bounding box center [238, 96] width 1 height 10
checkbox input "true"
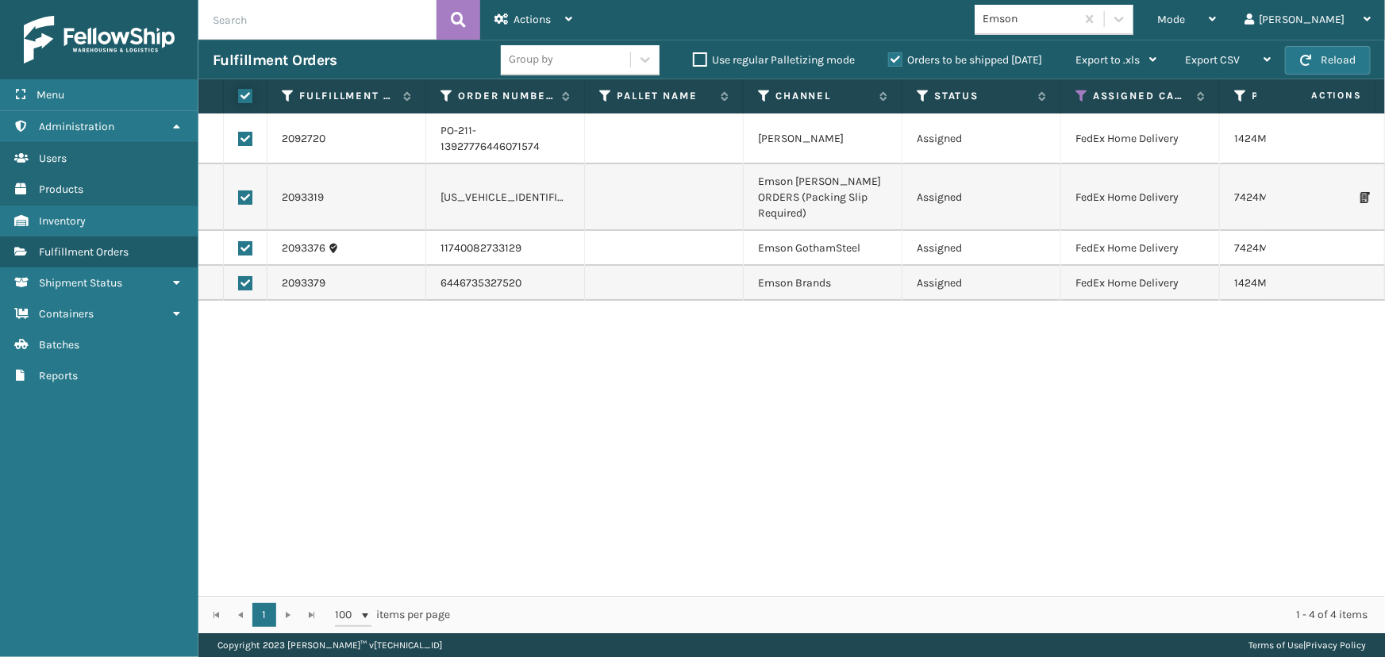
checkbox input "true"
drag, startPoint x: 547, startPoint y: 4, endPoint x: 561, endPoint y: 33, distance: 31.9
click at [547, 5] on div "Actions" at bounding box center [533, 20] width 78 height 40
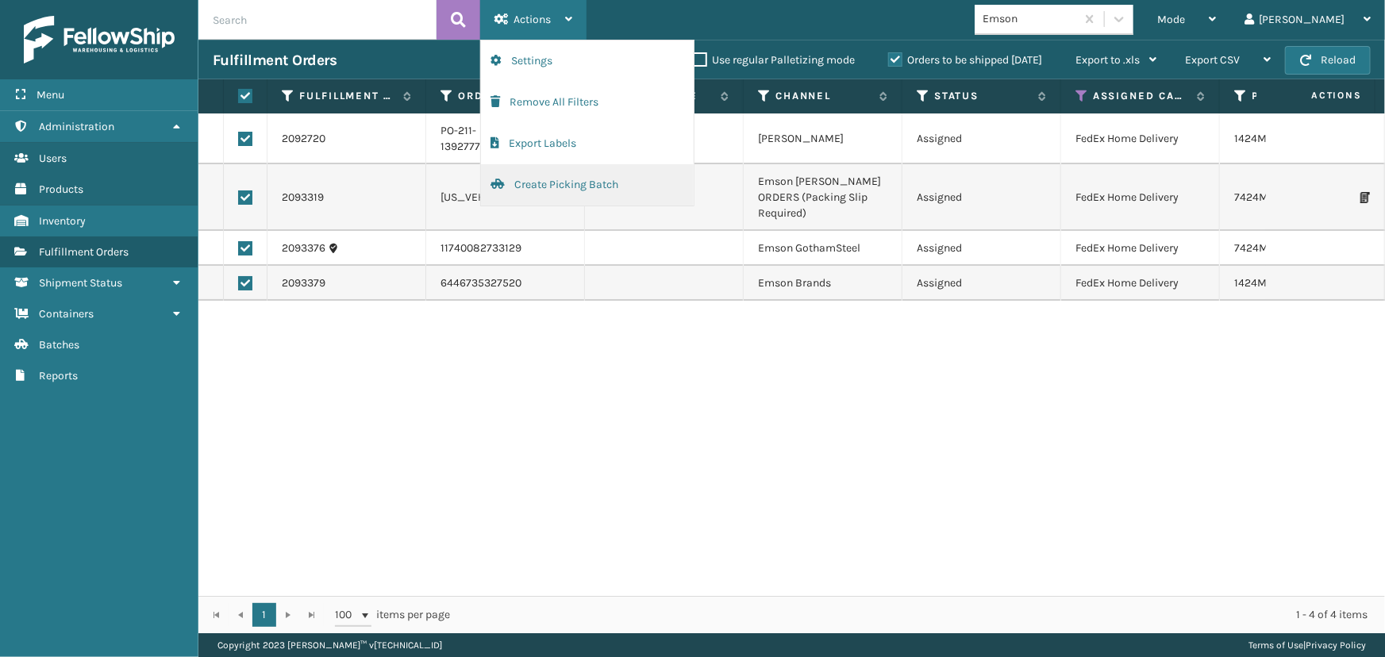
click at [549, 189] on button "Create Picking Batch" at bounding box center [587, 184] width 213 height 41
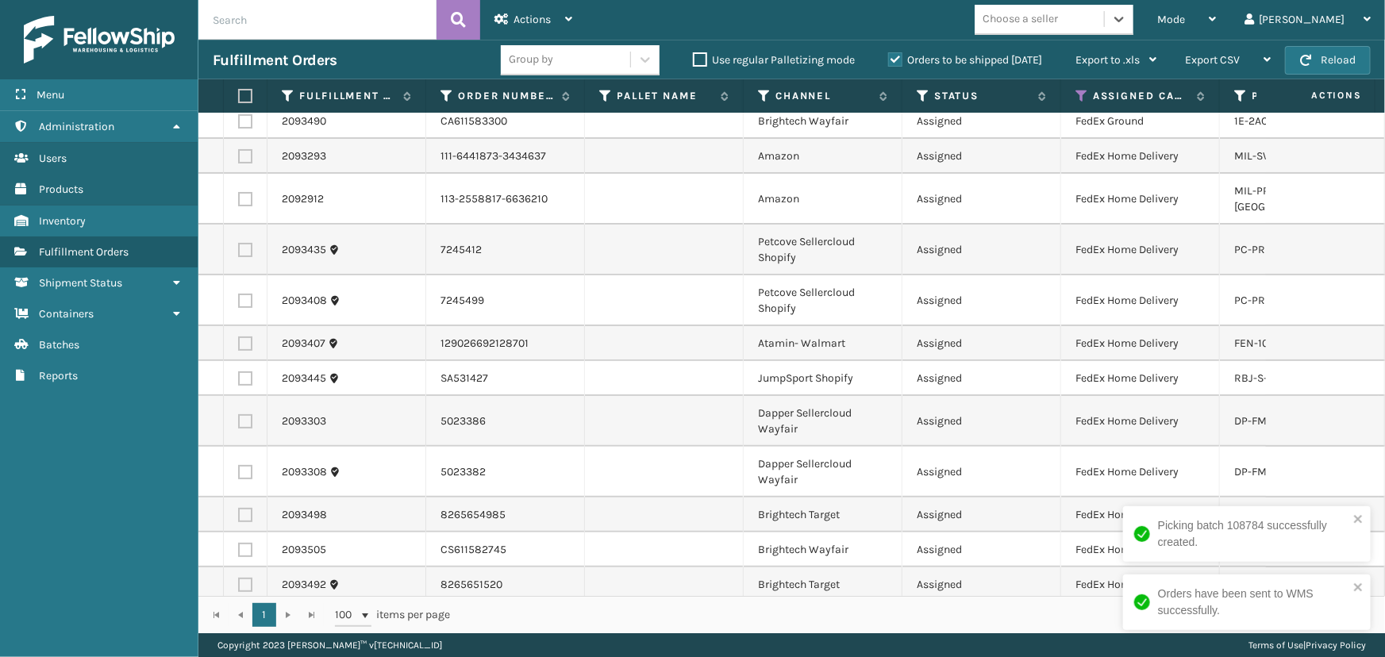
scroll to position [95, 0]
click at [1104, 16] on div "Choose a seller" at bounding box center [1038, 19] width 129 height 26
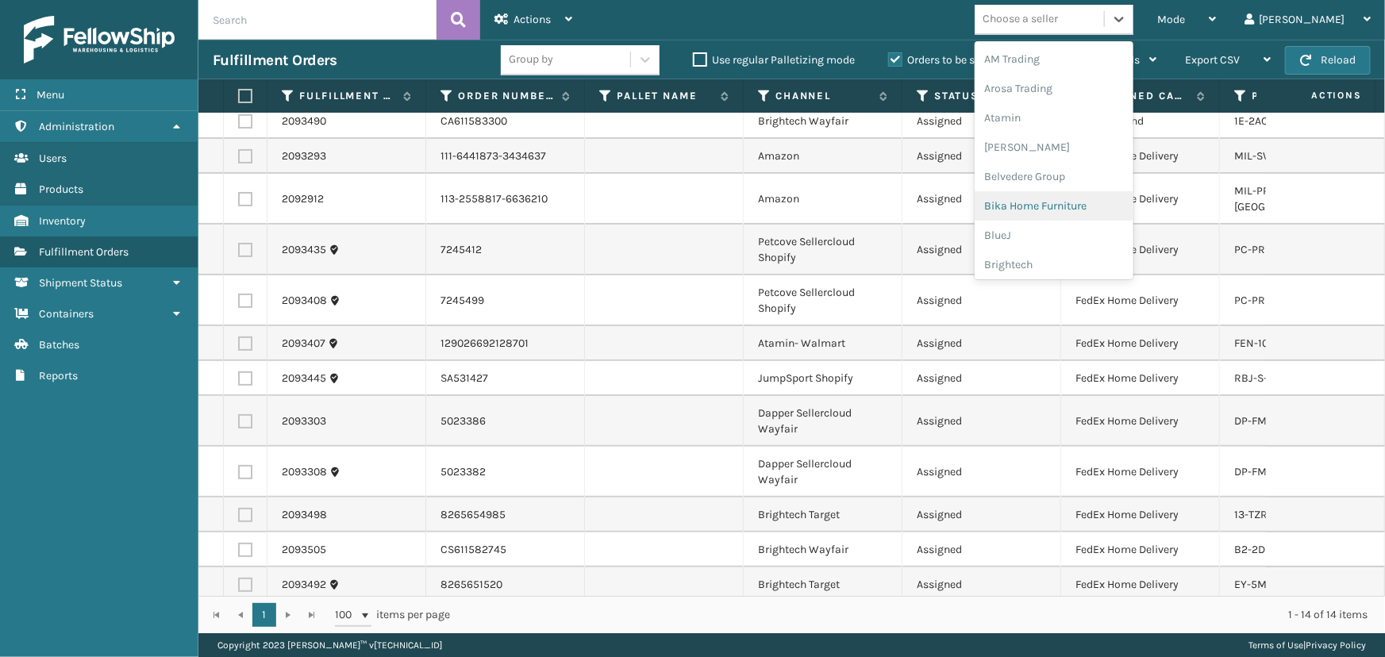
click at [592, 60] on div "Group by" at bounding box center [565, 60] width 129 height 26
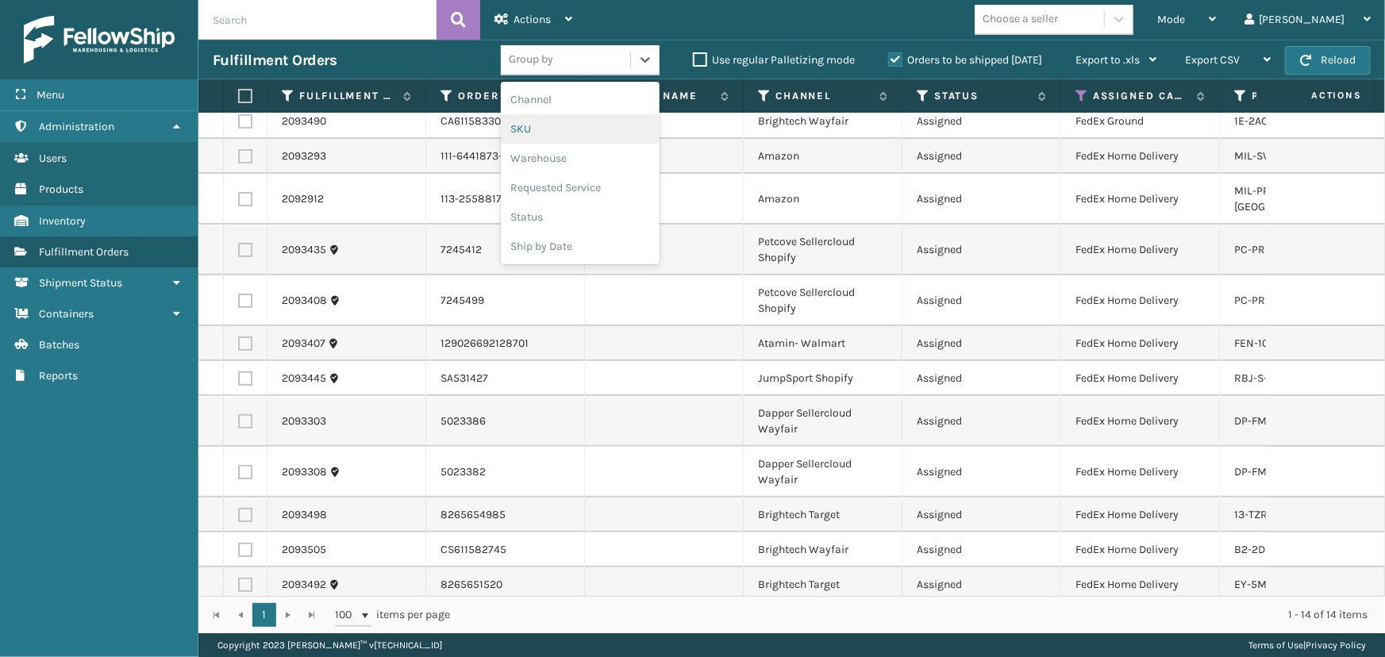
click at [537, 131] on div "SKU" at bounding box center [580, 128] width 159 height 29
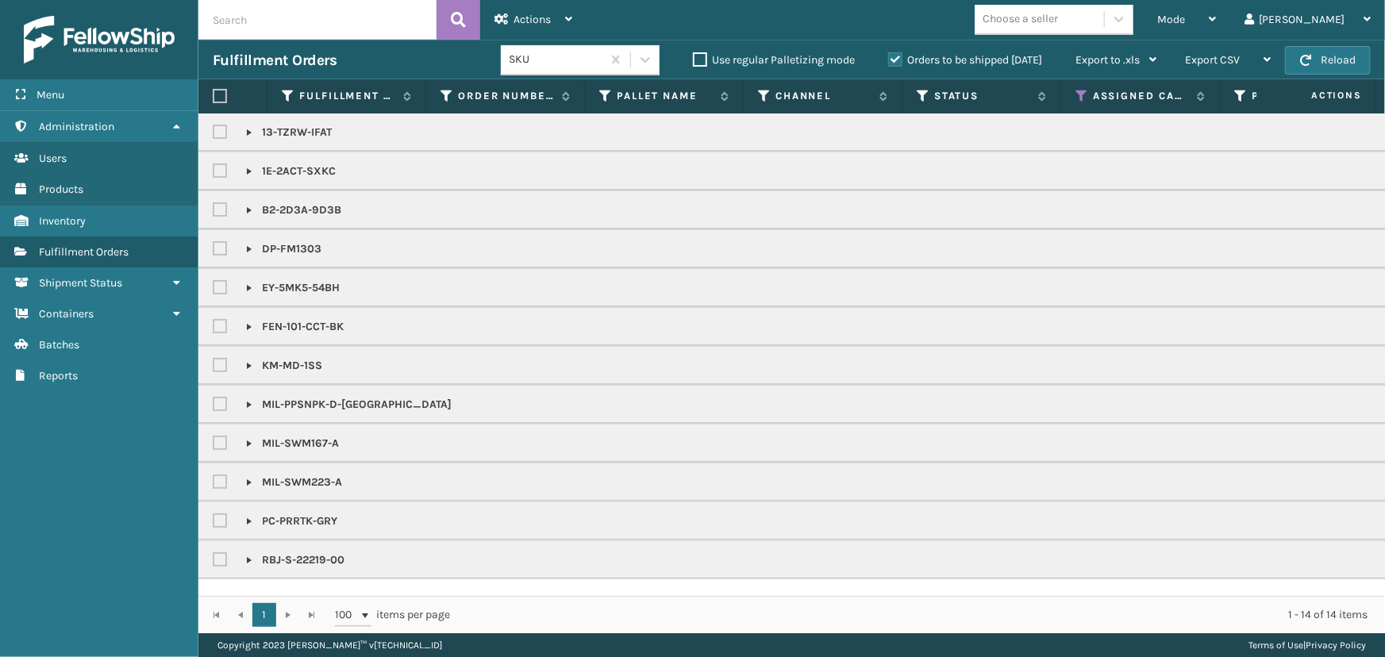
click at [1058, 19] on div "Choose a seller" at bounding box center [1019, 19] width 75 height 17
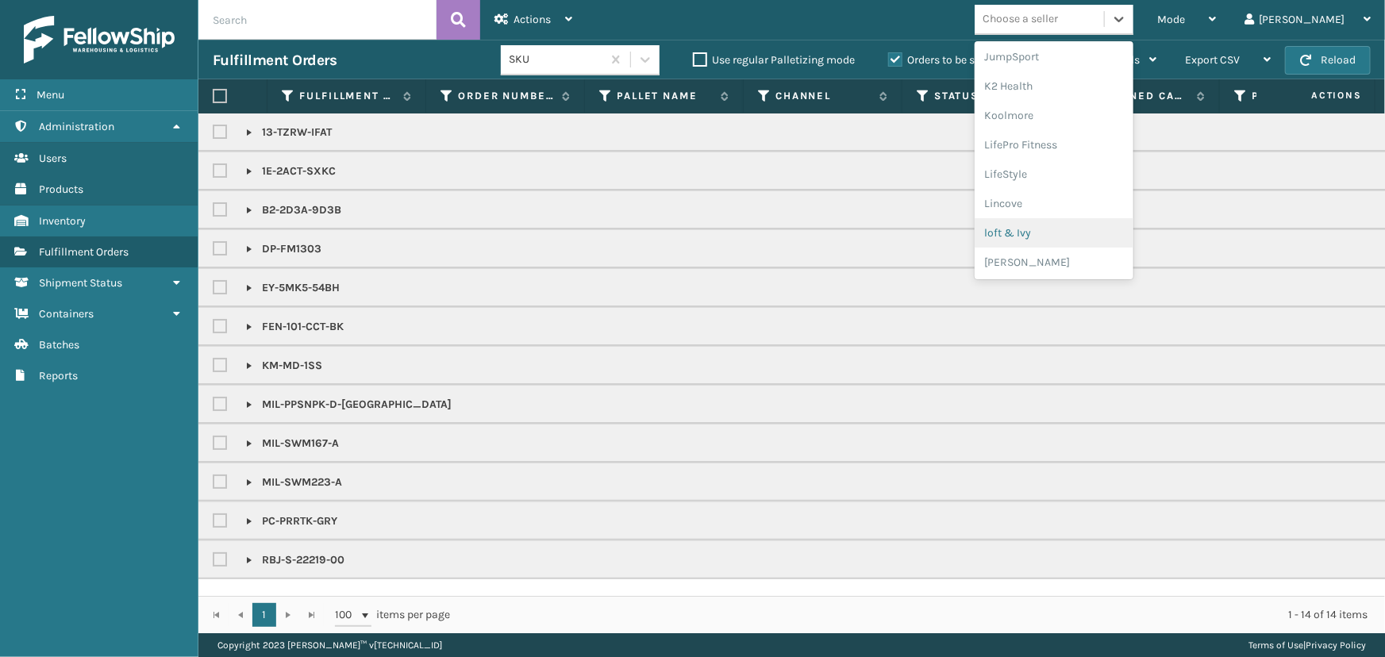
scroll to position [646, 0]
click at [1082, 147] on div "[PERSON_NAME] Brands" at bounding box center [1053, 147] width 159 height 29
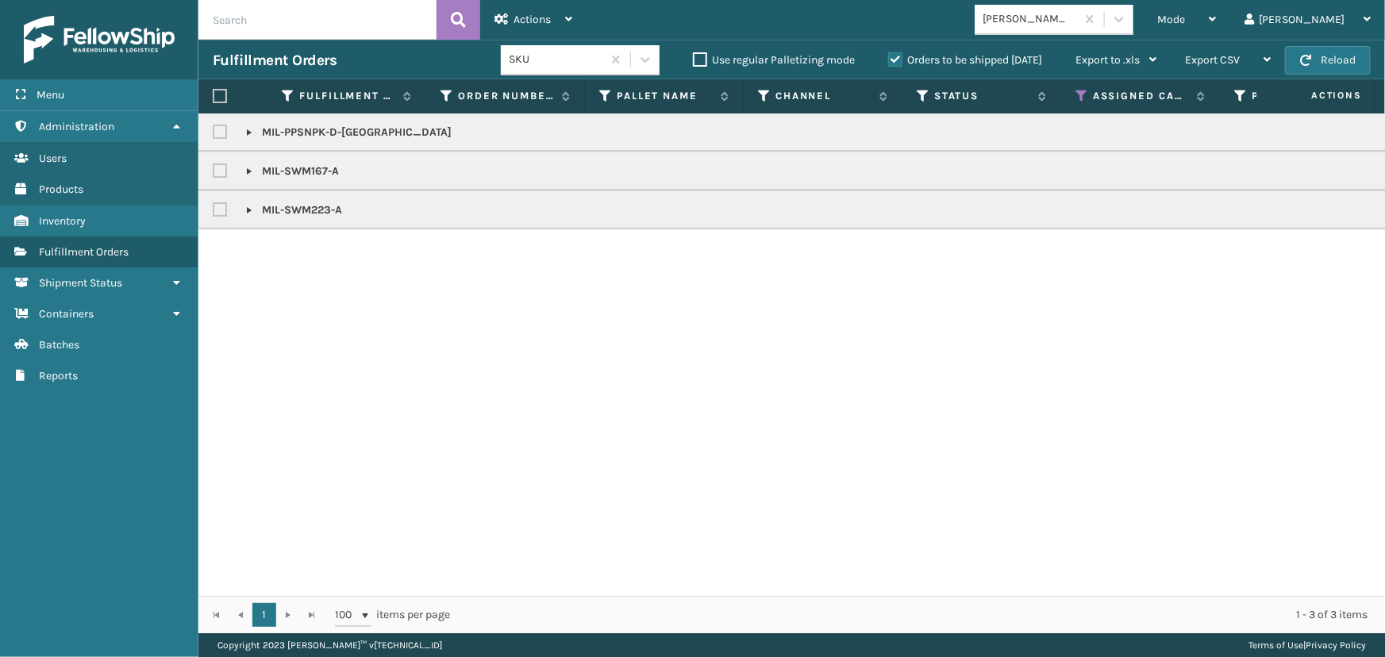
click at [216, 102] on label at bounding box center [220, 96] width 14 height 14
click at [213, 102] on input "checkbox" at bounding box center [213, 96] width 1 height 10
checkbox input "true"
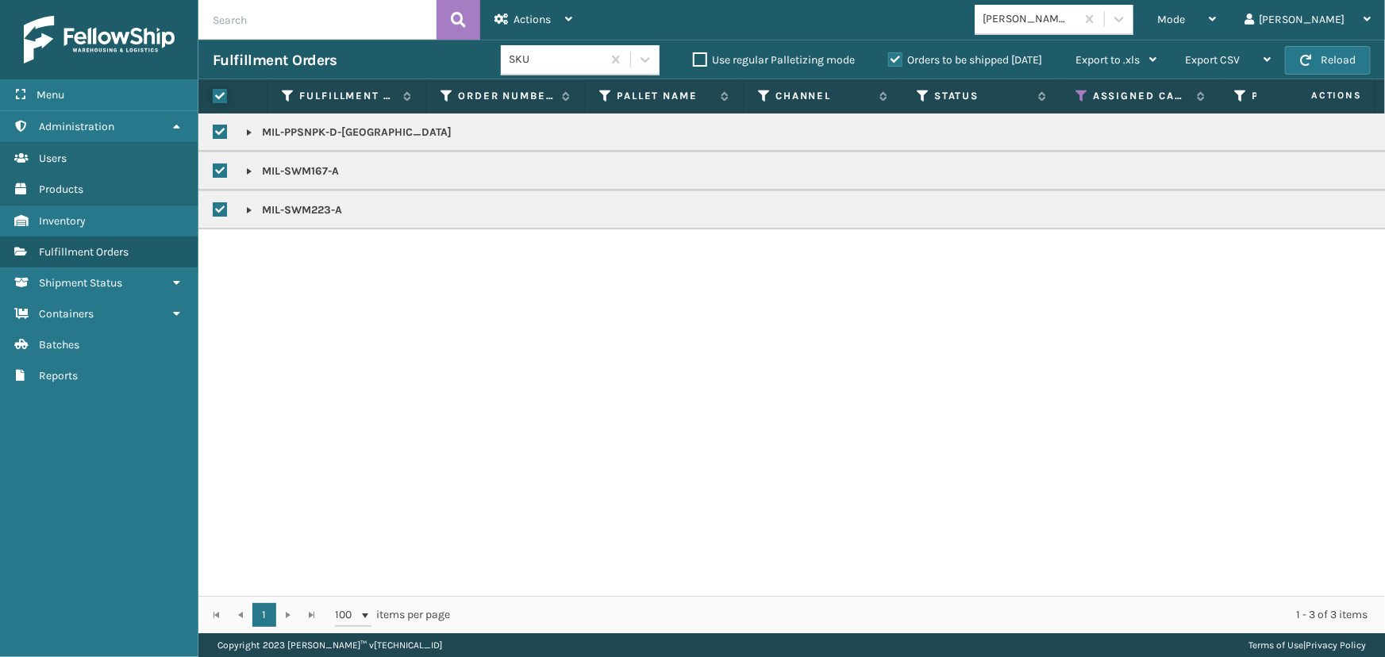
checkbox input "true"
click at [565, 15] on icon at bounding box center [568, 18] width 7 height 11
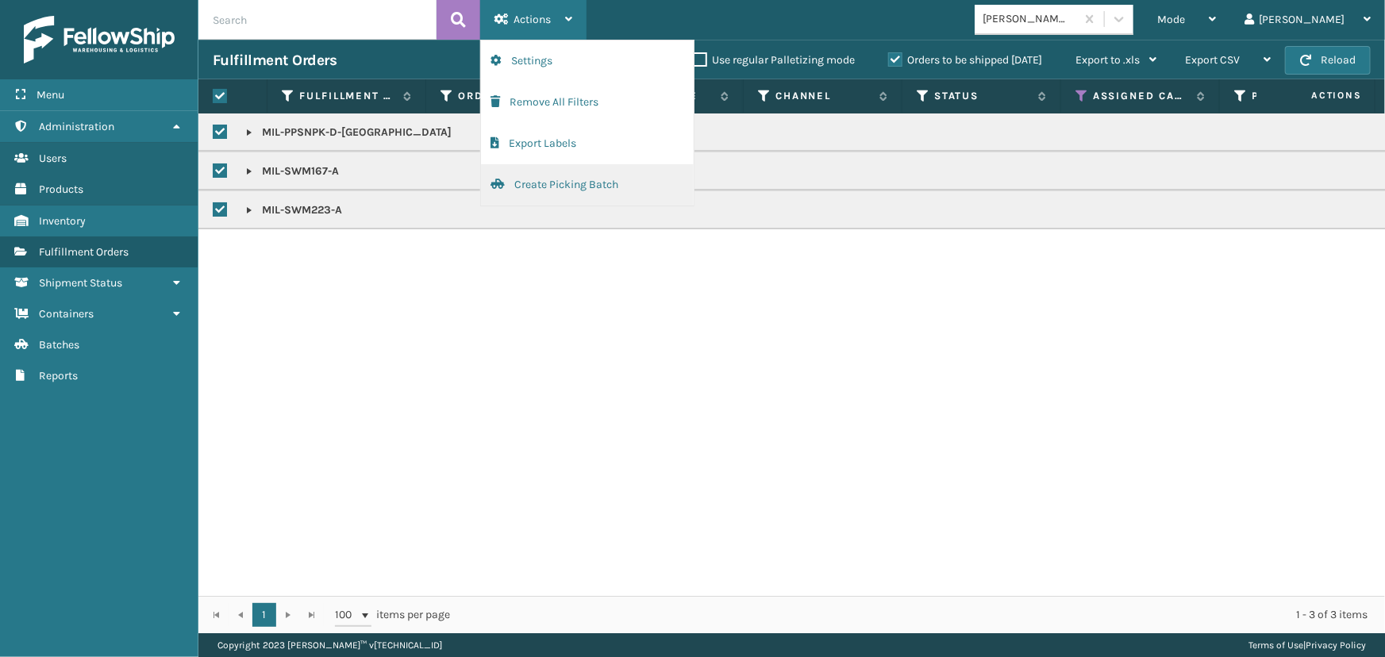
click at [532, 188] on button "Create Picking Batch" at bounding box center [587, 184] width 213 height 41
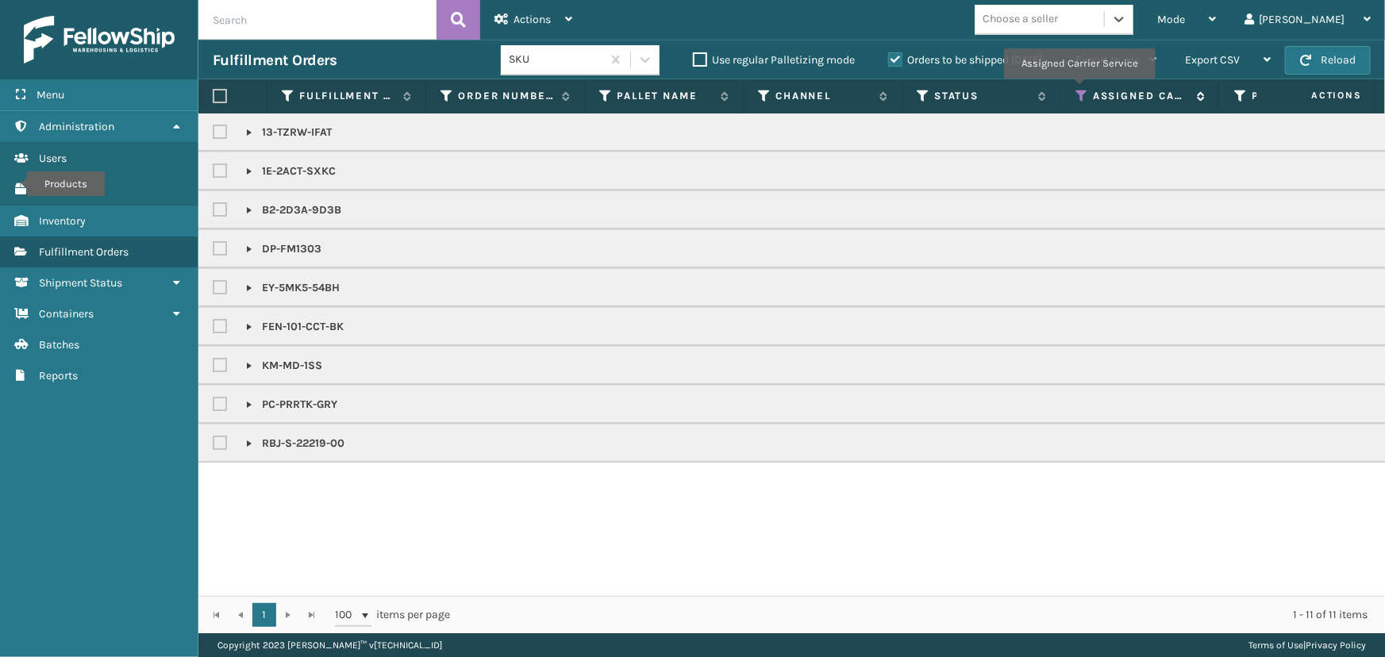
click at [1079, 91] on icon at bounding box center [1081, 96] width 13 height 14
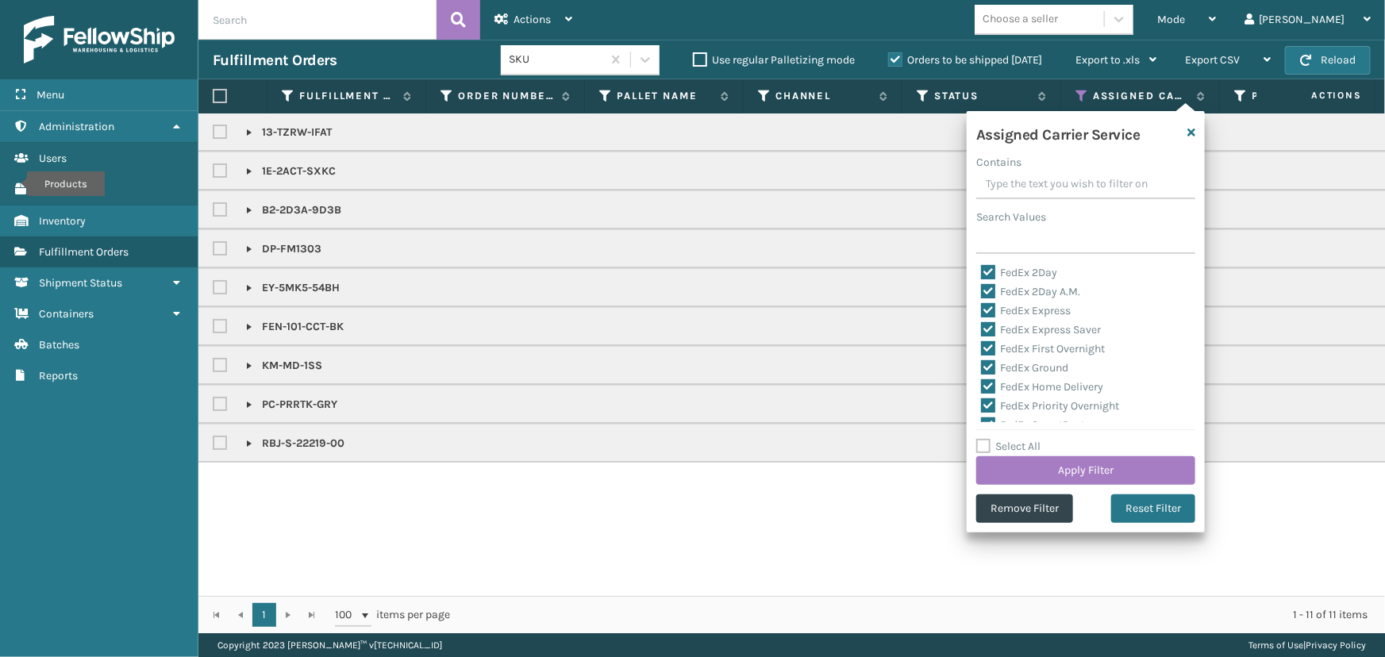
click at [1004, 446] on label "Select All" at bounding box center [1008, 446] width 64 height 13
click at [1004, 439] on input "Select All" at bounding box center [1095, 438] width 238 height 2
checkbox input "true"
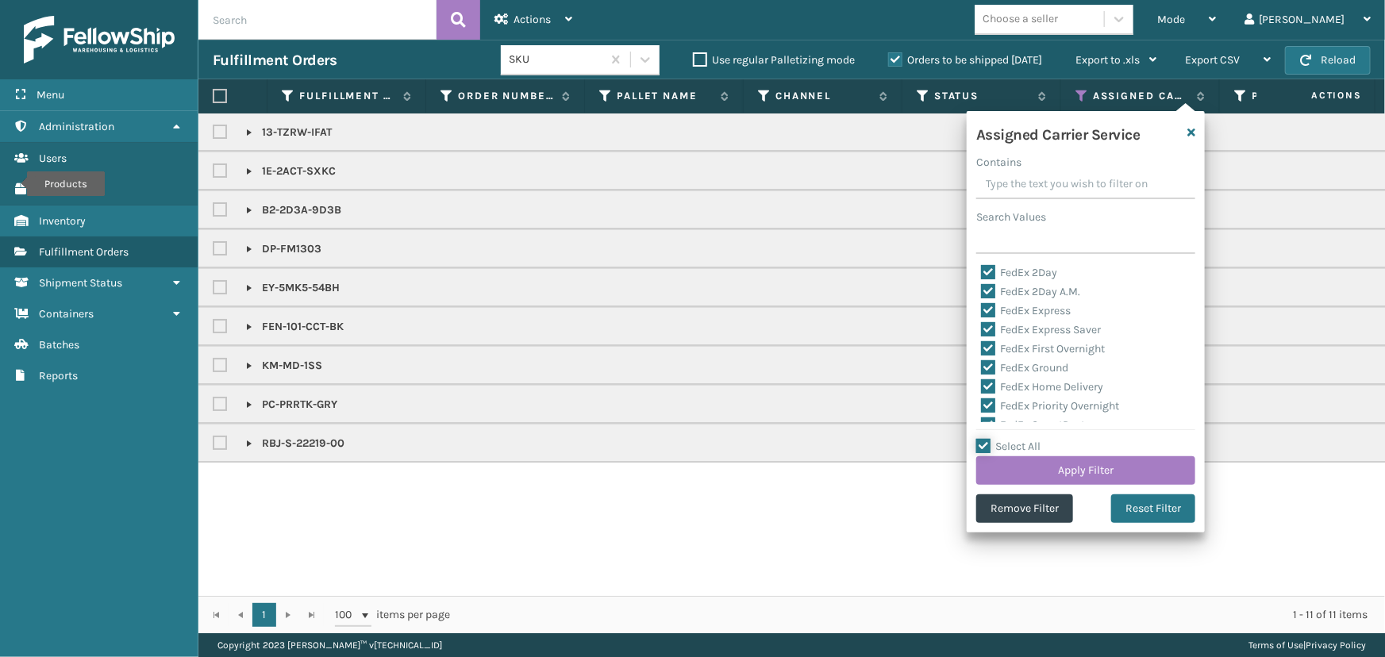
checkbox input "true"
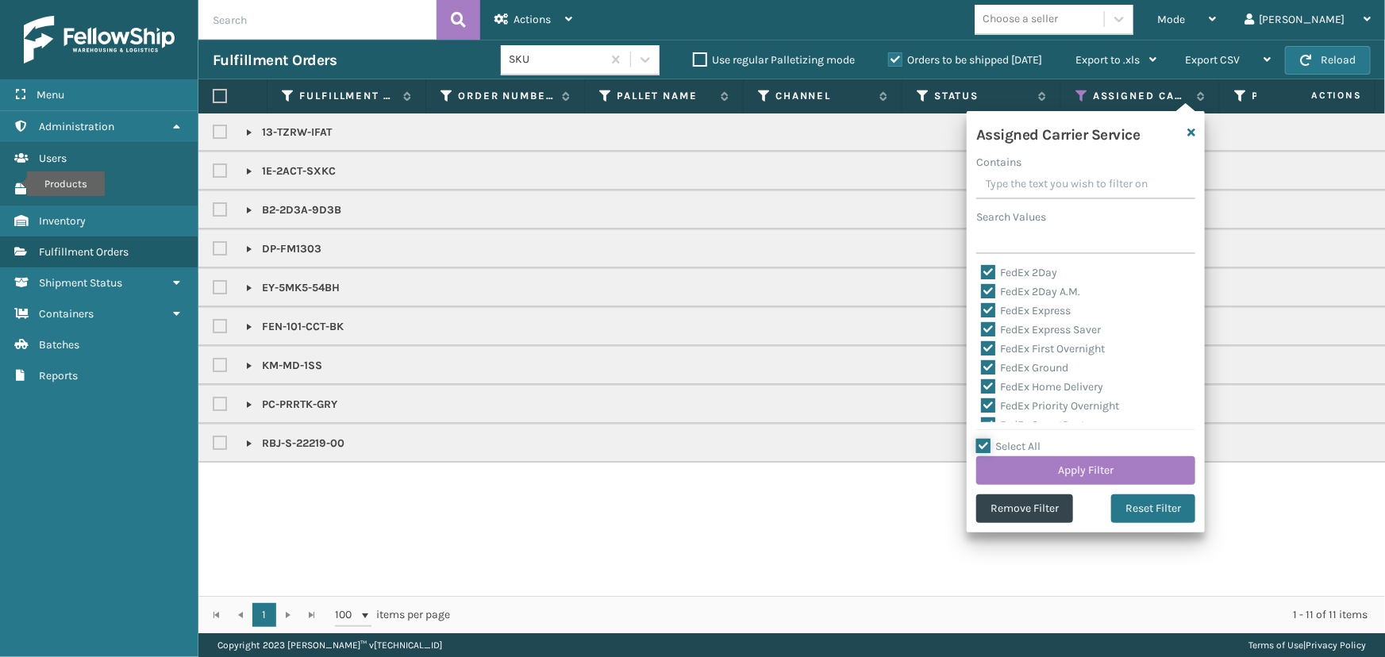
checkbox input "true"
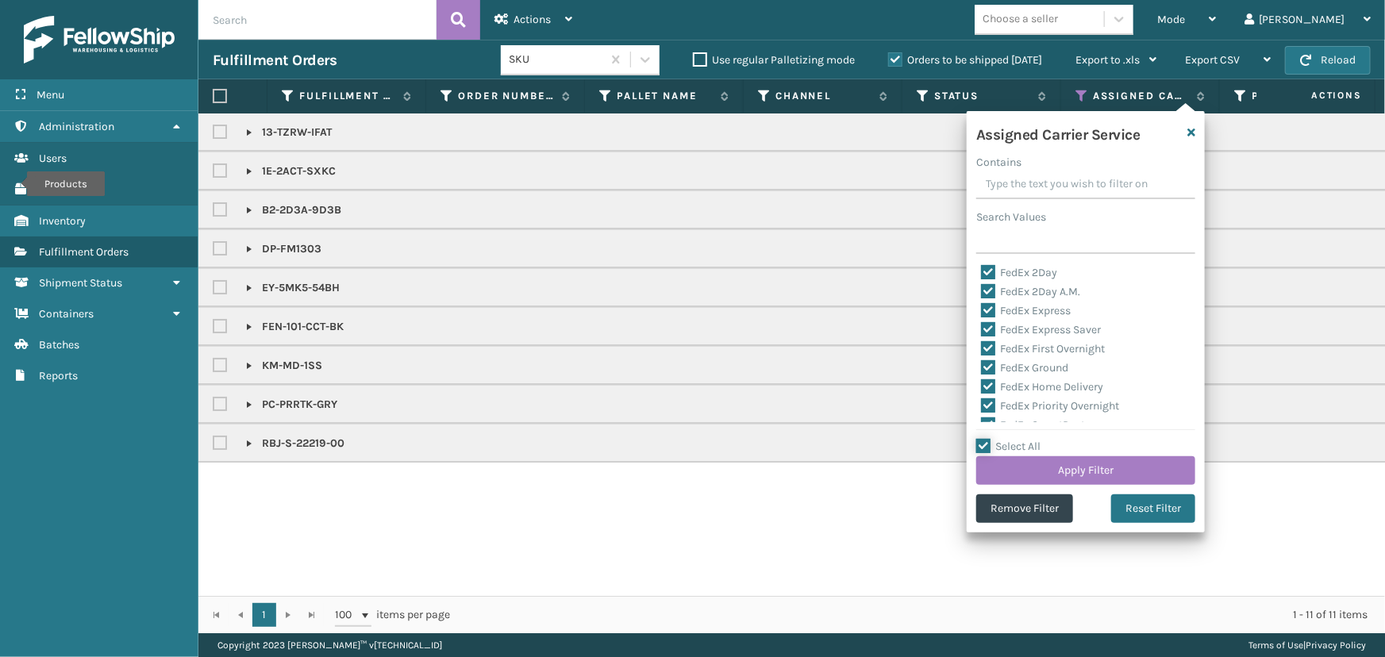
checkbox input "true"
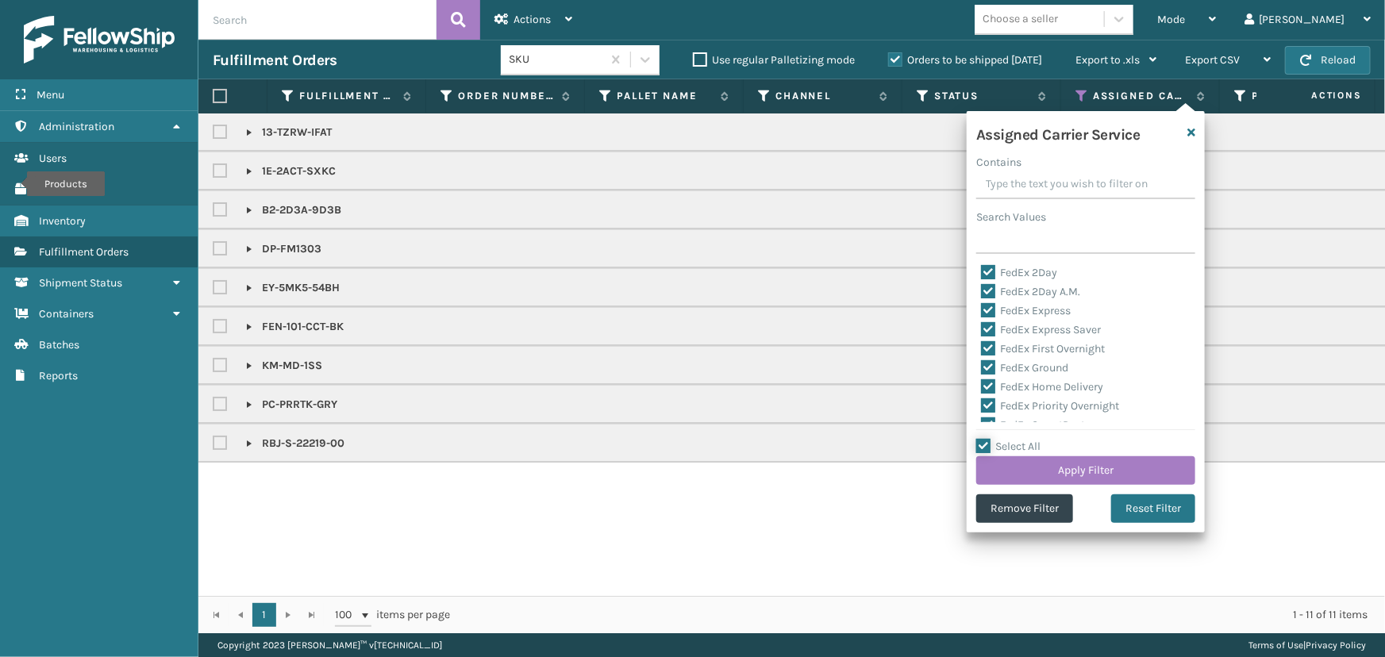
checkbox input "true"
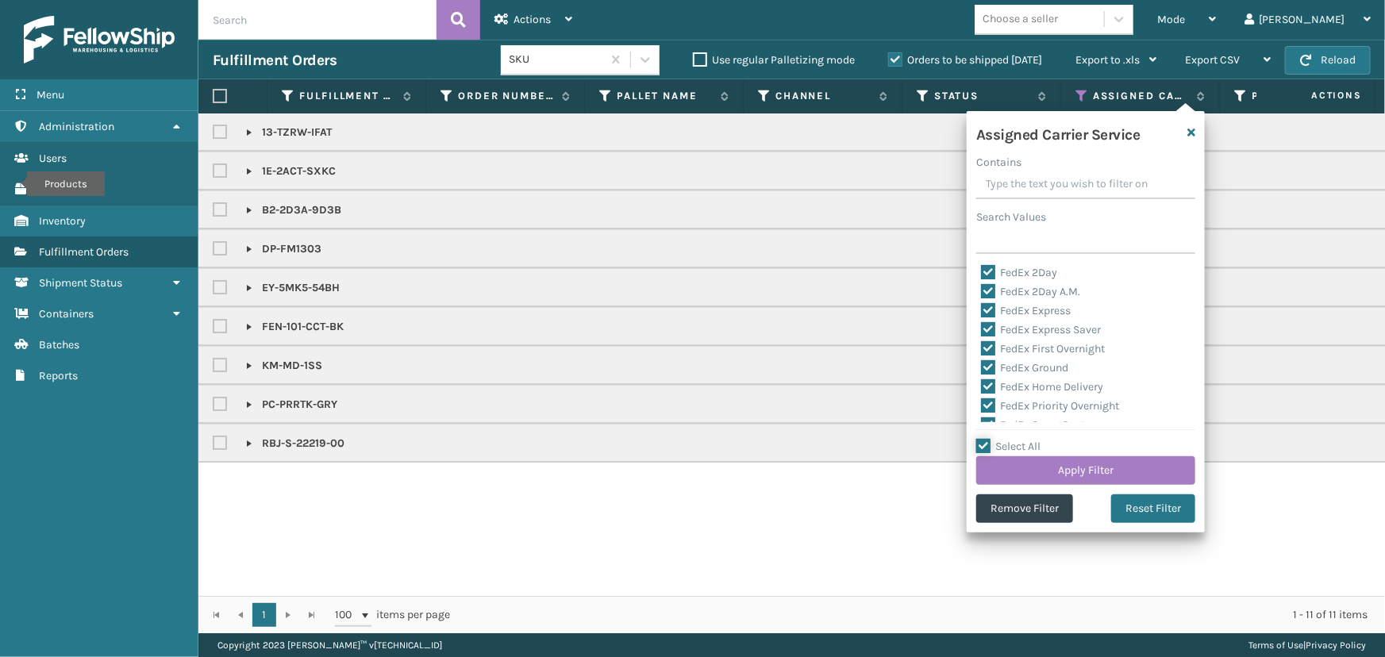
checkbox input "true"
click at [1004, 446] on label "Select All" at bounding box center [1008, 446] width 64 height 13
click at [1004, 439] on input "Select All" at bounding box center [1095, 438] width 238 height 2
checkbox input "false"
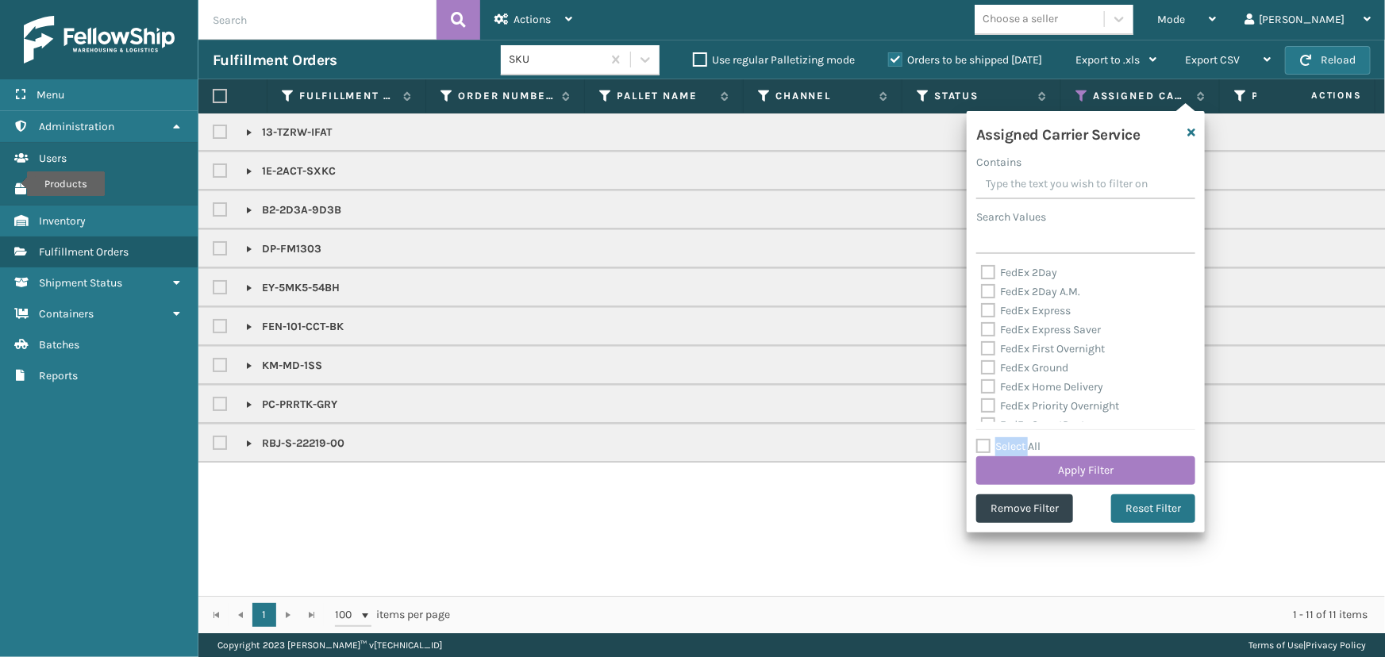
checkbox input "false"
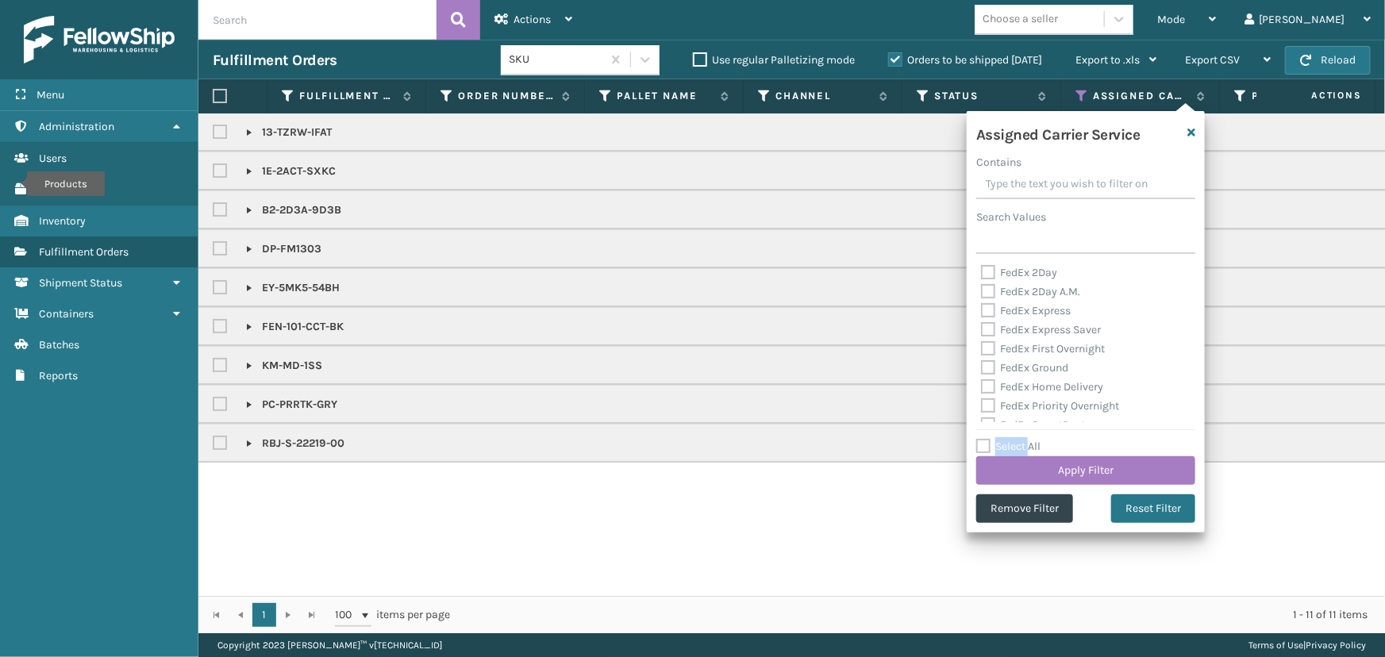
checkbox input "false"
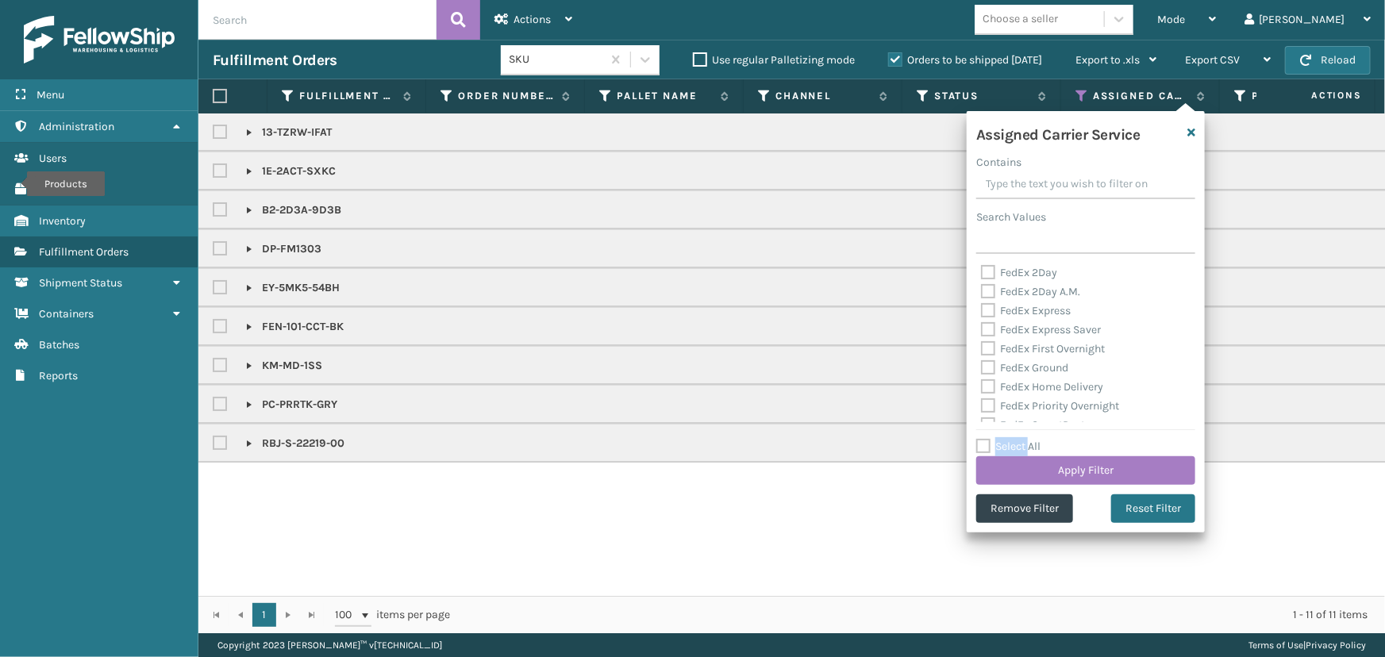
checkbox input "false"
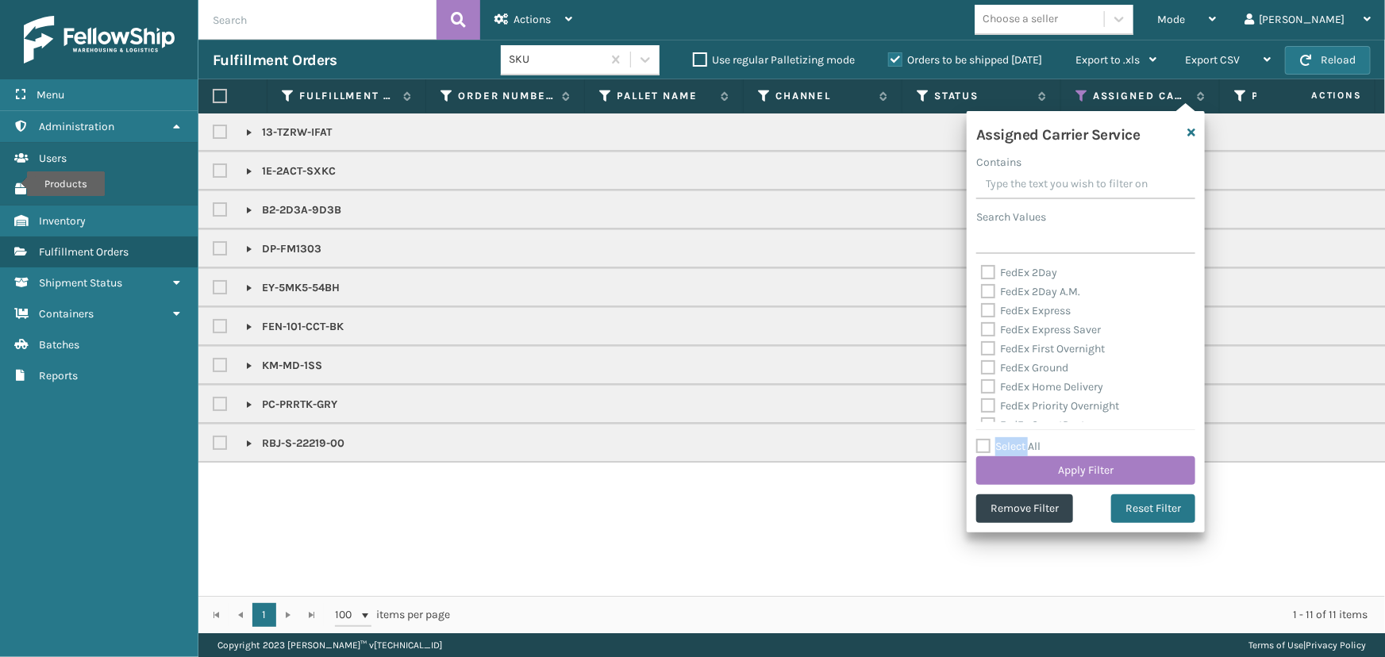
checkbox input "false"
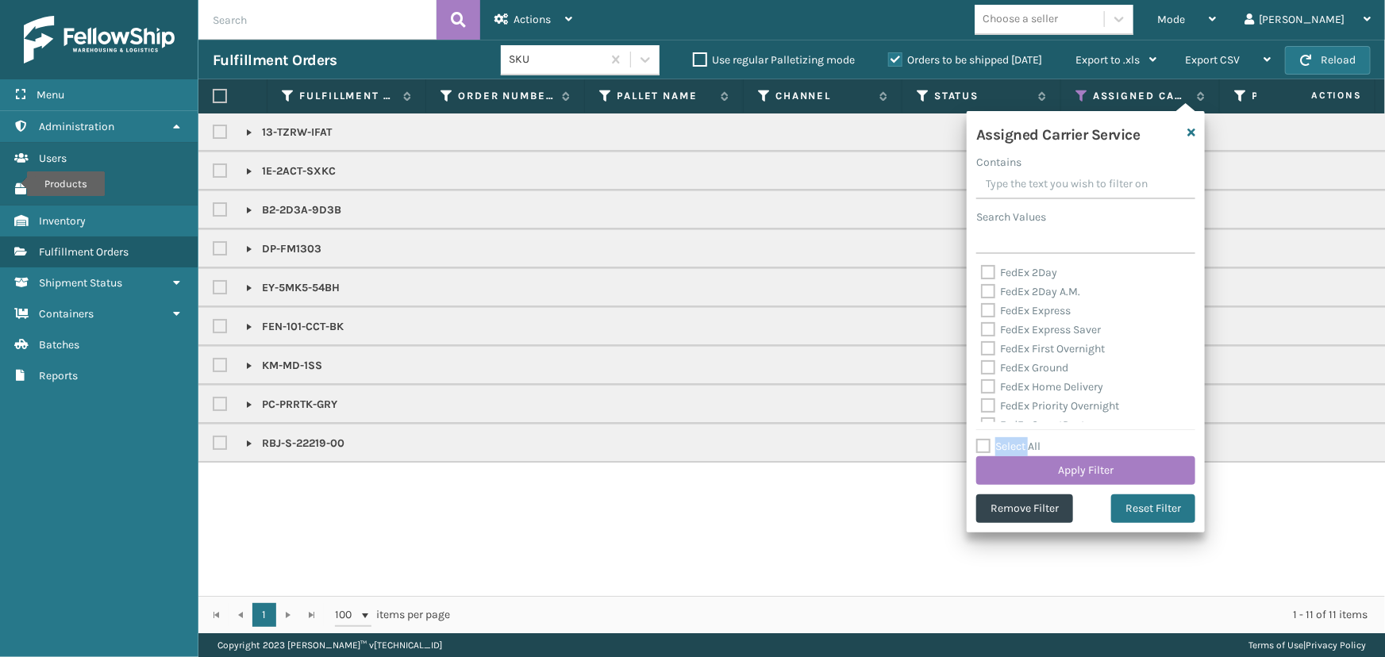
checkbox input "false"
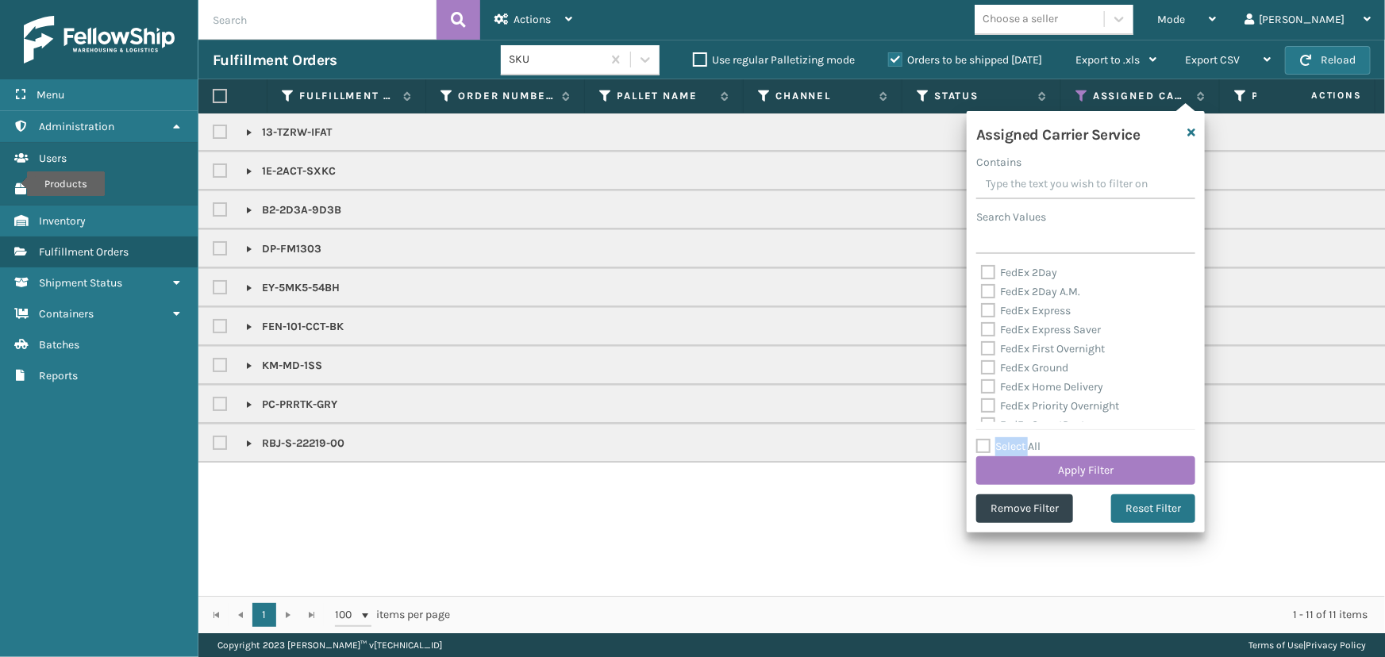
checkbox input "false"
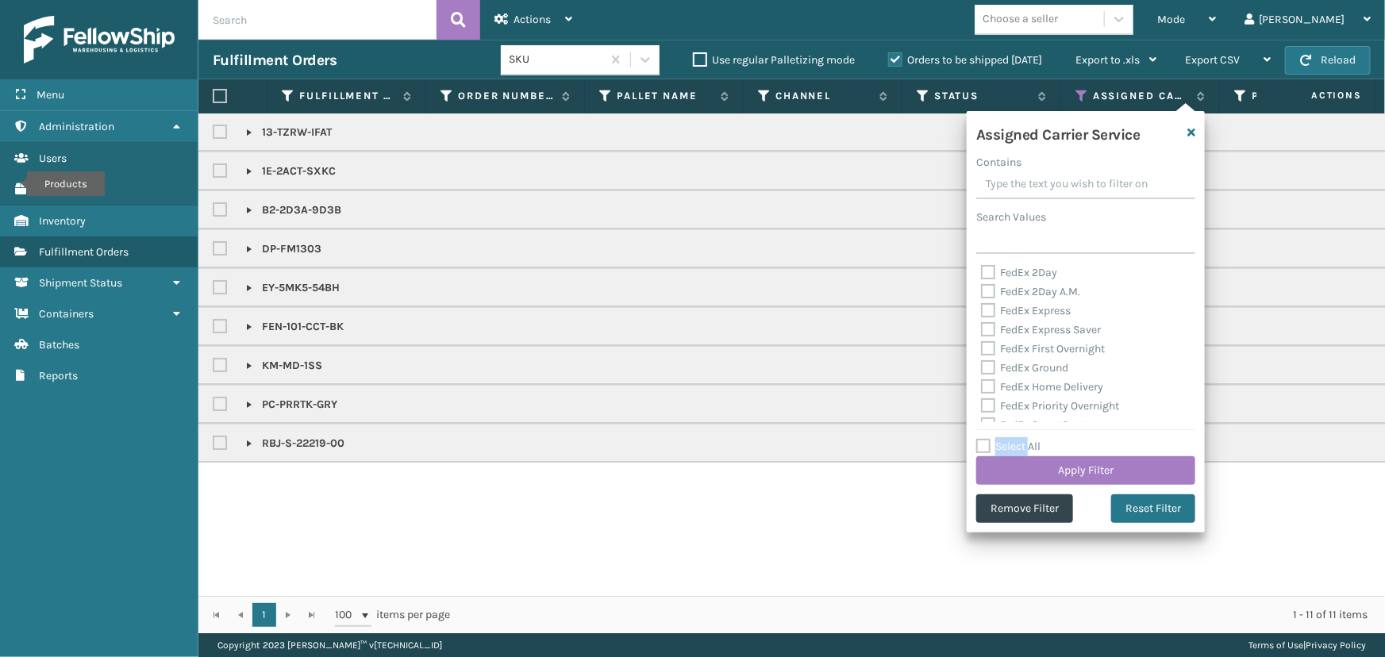
checkbox input "false"
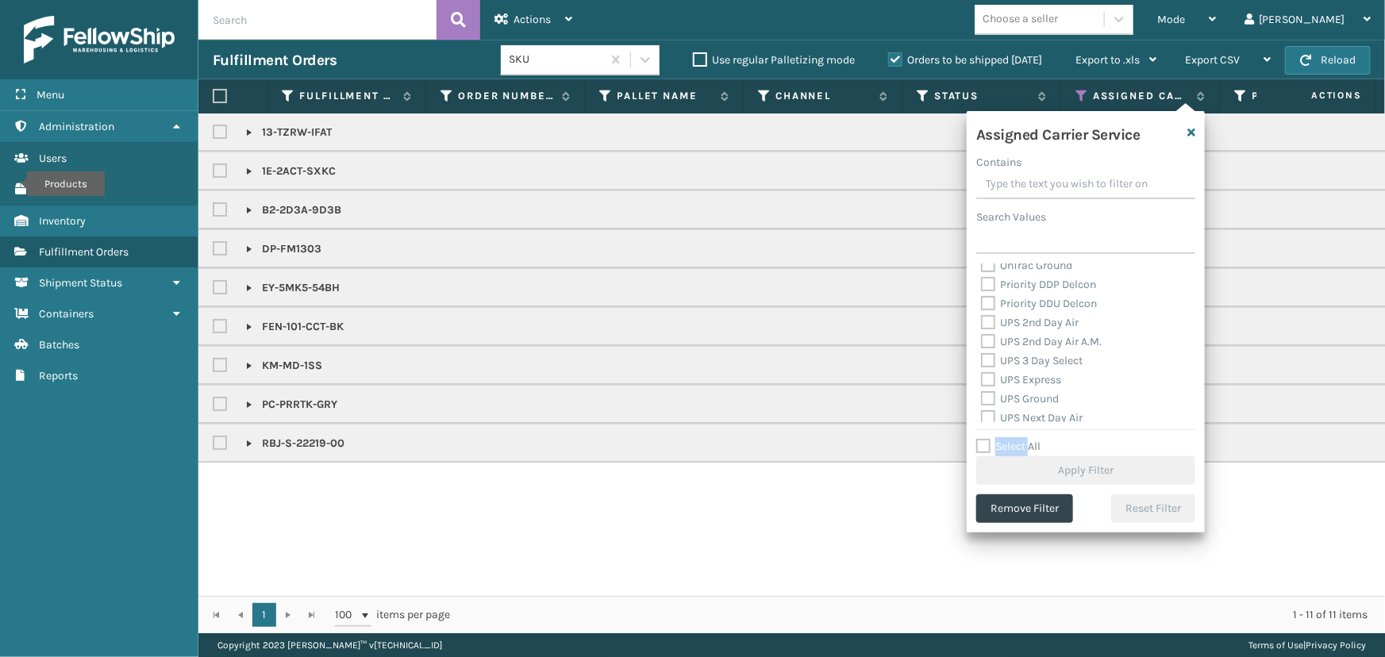
scroll to position [288, 0]
click at [1015, 294] on label "UPS 2nd Day Air" at bounding box center [1030, 289] width 98 height 13
click at [982, 290] on input "UPS 2nd Day Air" at bounding box center [981, 285] width 1 height 10
checkbox input "true"
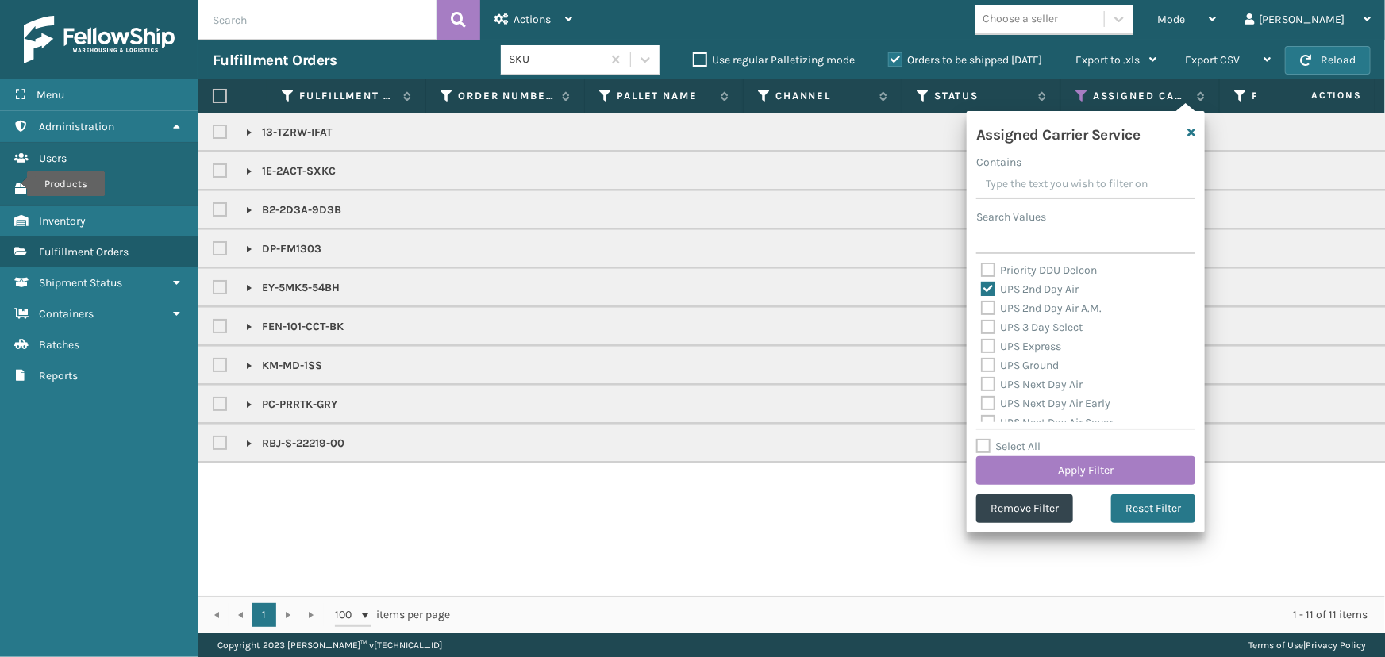
click at [1018, 306] on label "UPS 2nd Day Air A.M." at bounding box center [1041, 308] width 121 height 13
click at [982, 306] on input "UPS 2nd Day Air A.M." at bounding box center [981, 304] width 1 height 10
checkbox input "true"
click at [1028, 322] on label "UPS 3 Day Select" at bounding box center [1032, 327] width 102 height 13
click at [982, 322] on input "UPS 3 Day Select" at bounding box center [981, 323] width 1 height 10
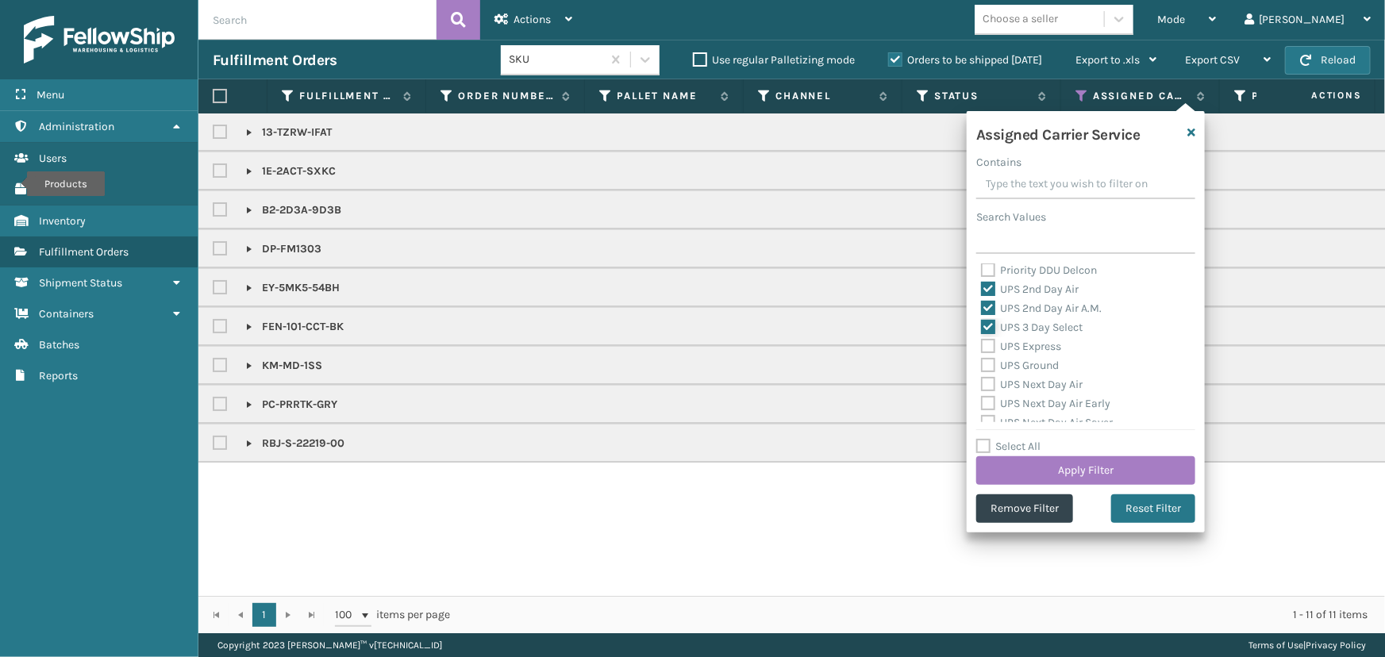
checkbox input "true"
click at [1031, 346] on label "UPS Express" at bounding box center [1021, 346] width 80 height 13
click at [982, 346] on input "UPS Express" at bounding box center [981, 342] width 1 height 10
checkbox input "true"
click at [1032, 364] on label "UPS Ground" at bounding box center [1020, 365] width 78 height 13
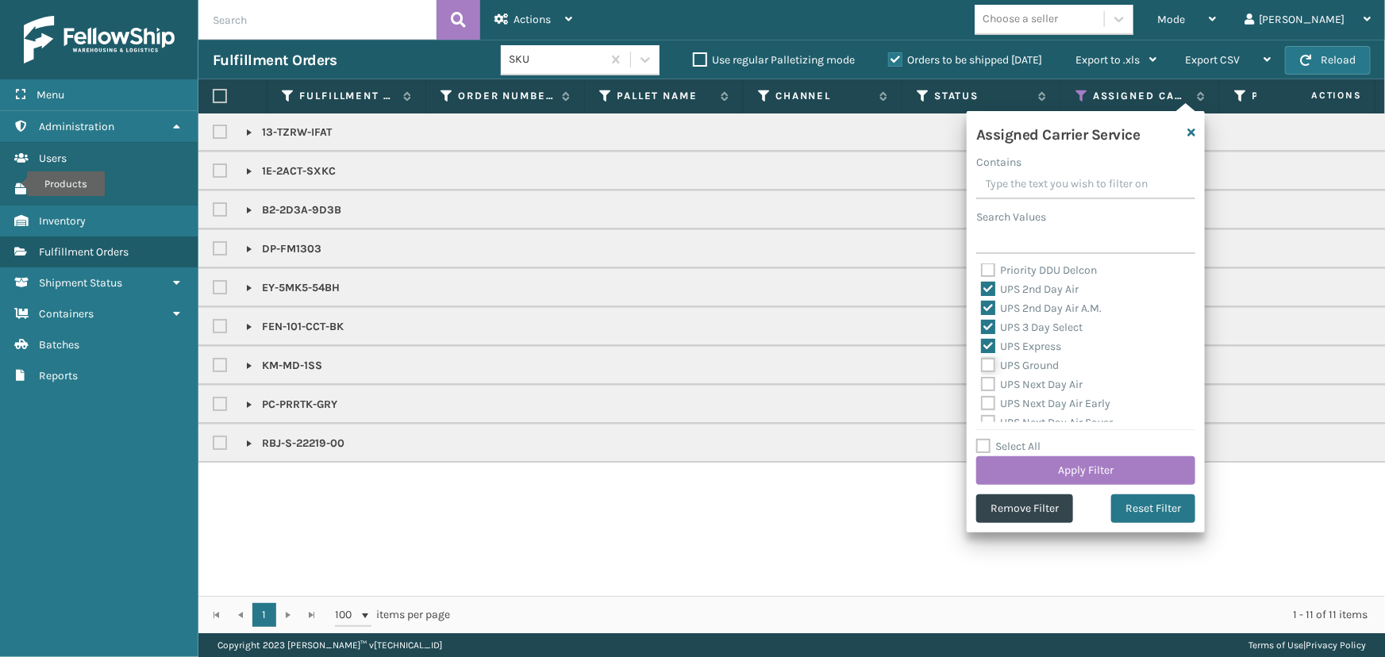
click at [982, 364] on input "UPS Ground" at bounding box center [981, 361] width 1 height 10
checkbox input "true"
click at [1035, 387] on label "UPS Next Day Air" at bounding box center [1032, 384] width 102 height 13
click at [982, 386] on input "UPS Next Day Air" at bounding box center [981, 380] width 1 height 10
checkbox input "true"
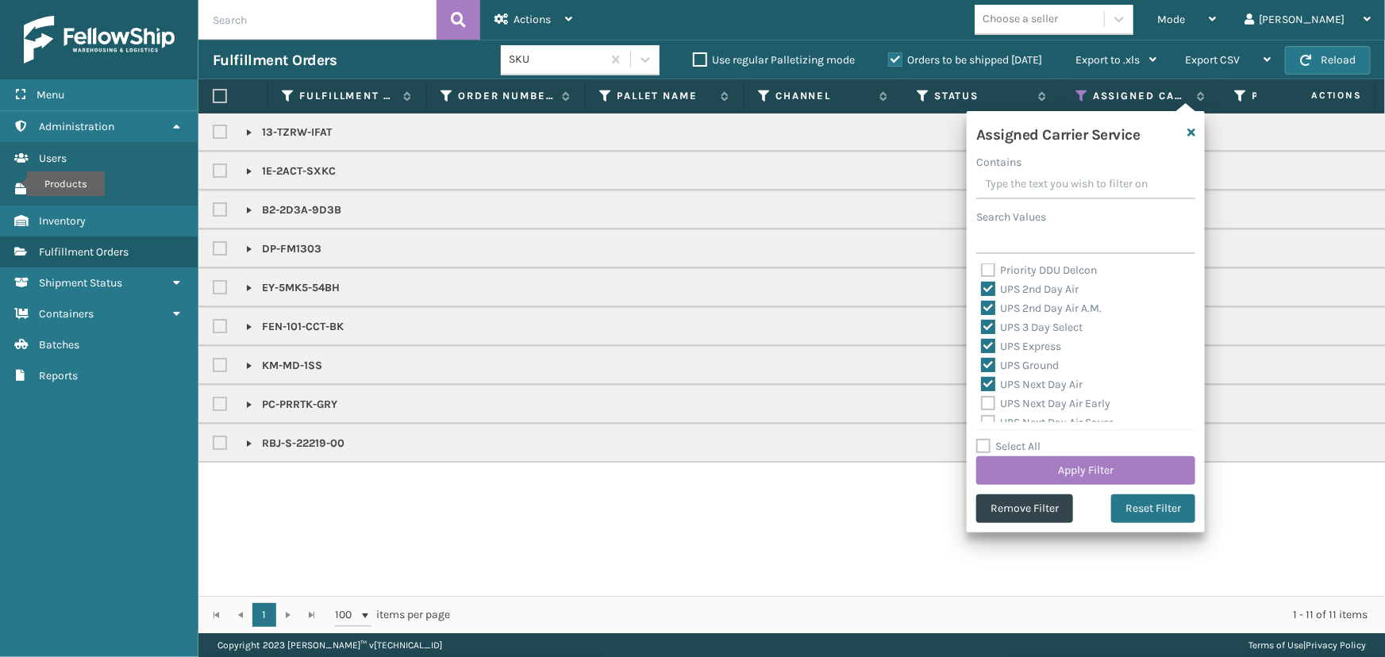
click at [1033, 404] on label "UPS Next Day Air Early" at bounding box center [1045, 403] width 129 height 13
click at [982, 404] on input "UPS Next Day Air Early" at bounding box center [981, 399] width 1 height 10
checkbox input "true"
click at [1020, 353] on label "UPS Next Day Air Saver" at bounding box center [1047, 350] width 132 height 13
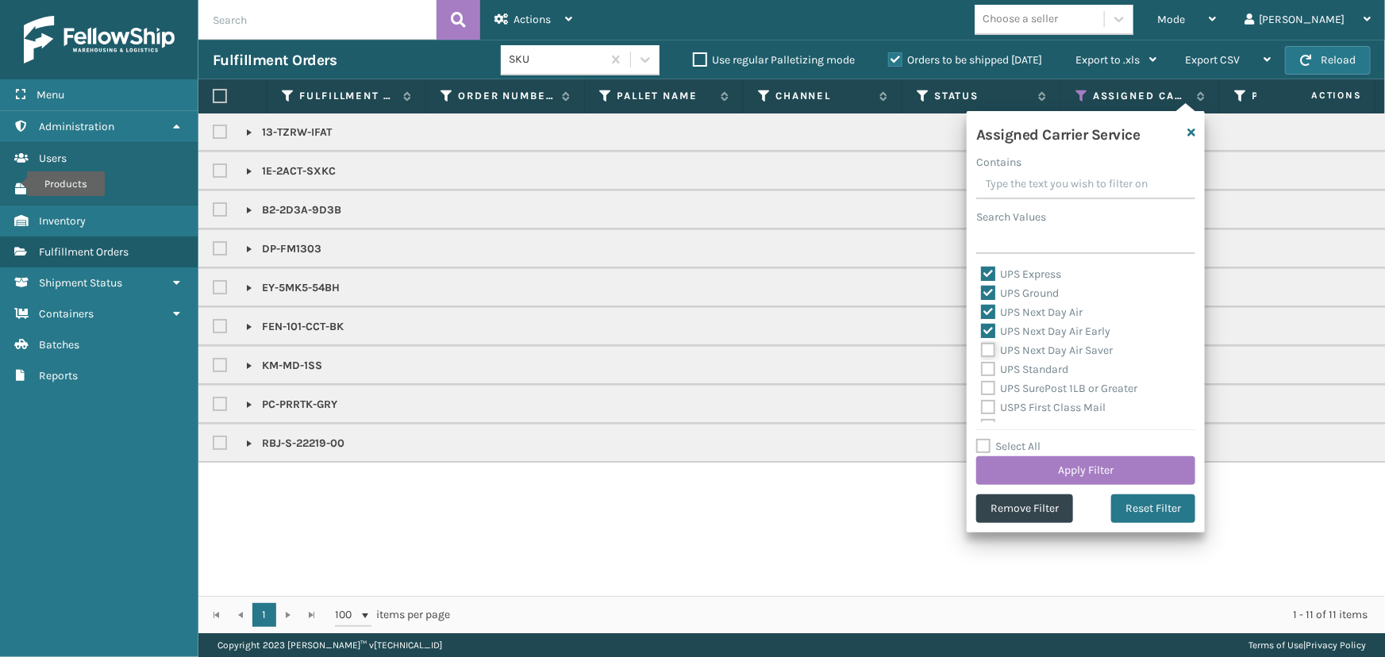
click at [982, 352] on input "UPS Next Day Air Saver" at bounding box center [981, 346] width 1 height 10
checkbox input "true"
click at [1024, 367] on label "UPS Standard" at bounding box center [1024, 369] width 87 height 13
click at [982, 367] on input "UPS Standard" at bounding box center [981, 365] width 1 height 10
checkbox input "true"
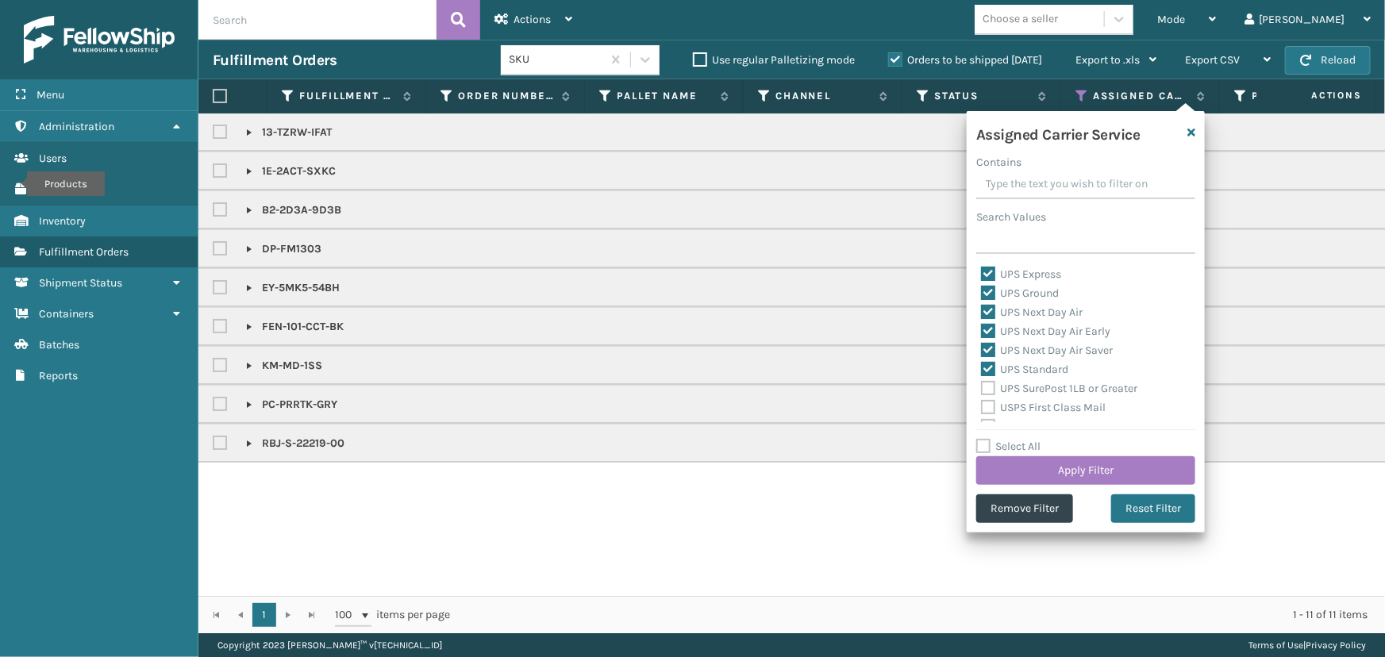
click at [1024, 386] on label "UPS SurePost 1LB or Greater" at bounding box center [1059, 388] width 156 height 13
click at [982, 386] on input "UPS SurePost 1LB or Greater" at bounding box center [981, 384] width 1 height 10
checkbox input "true"
click at [1028, 406] on label "USPS First Class Mail" at bounding box center [1043, 407] width 125 height 13
click at [982, 406] on input "USPS First Class Mail" at bounding box center [981, 403] width 1 height 10
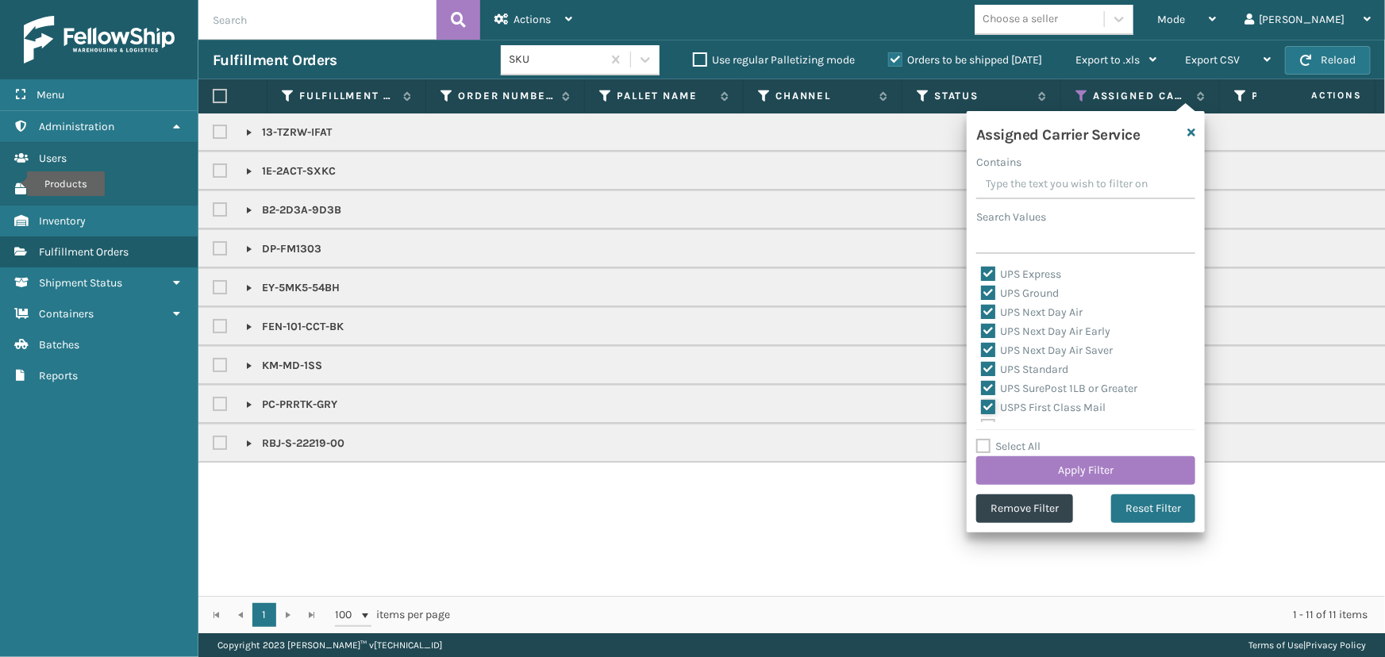
checkbox input "true"
click at [1087, 472] on button "Apply Filter" at bounding box center [1085, 470] width 219 height 29
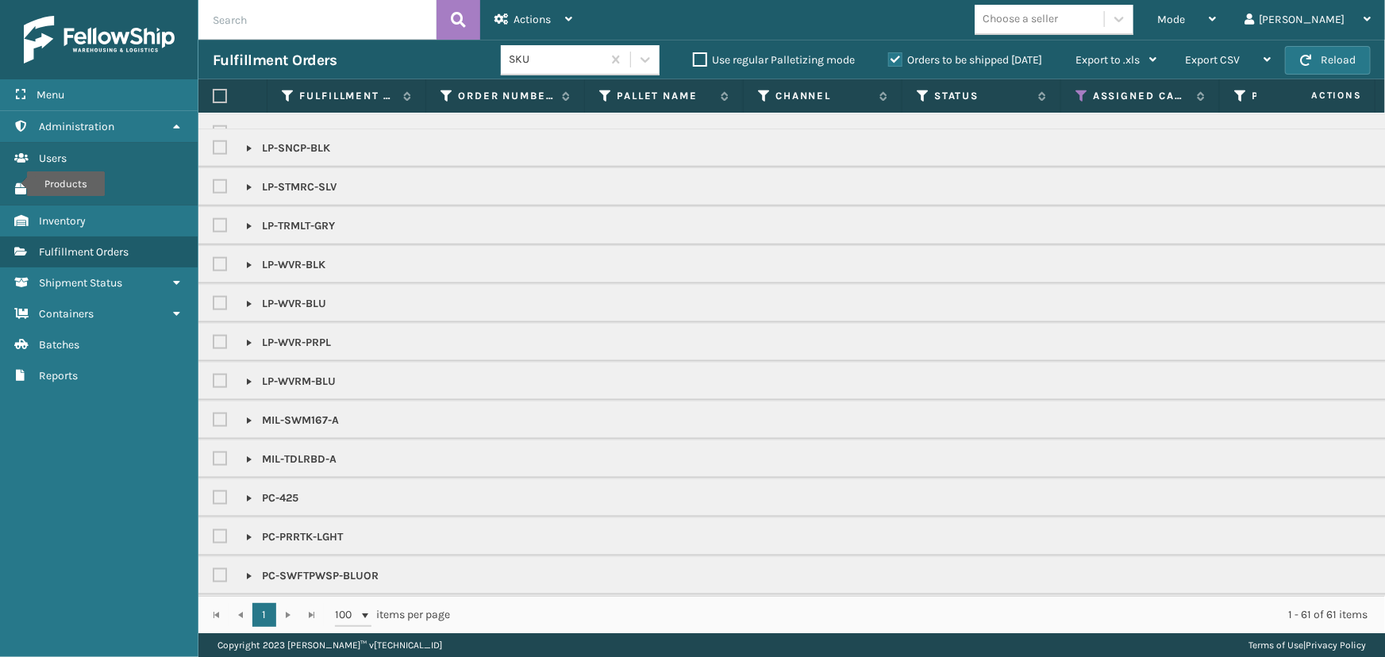
scroll to position [1157, 0]
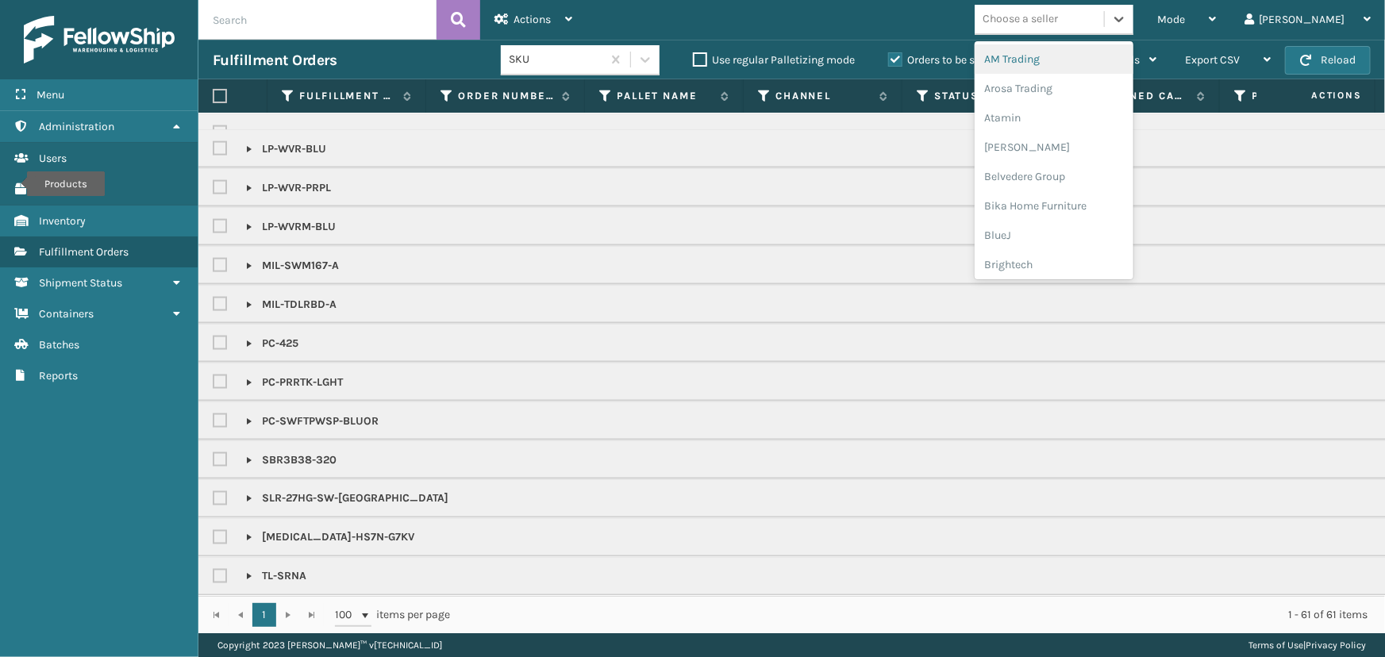
click at [1055, 22] on div "Choose a seller" at bounding box center [1019, 19] width 75 height 17
click at [1096, 209] on div "LifePro Fitness" at bounding box center [1053, 213] width 159 height 29
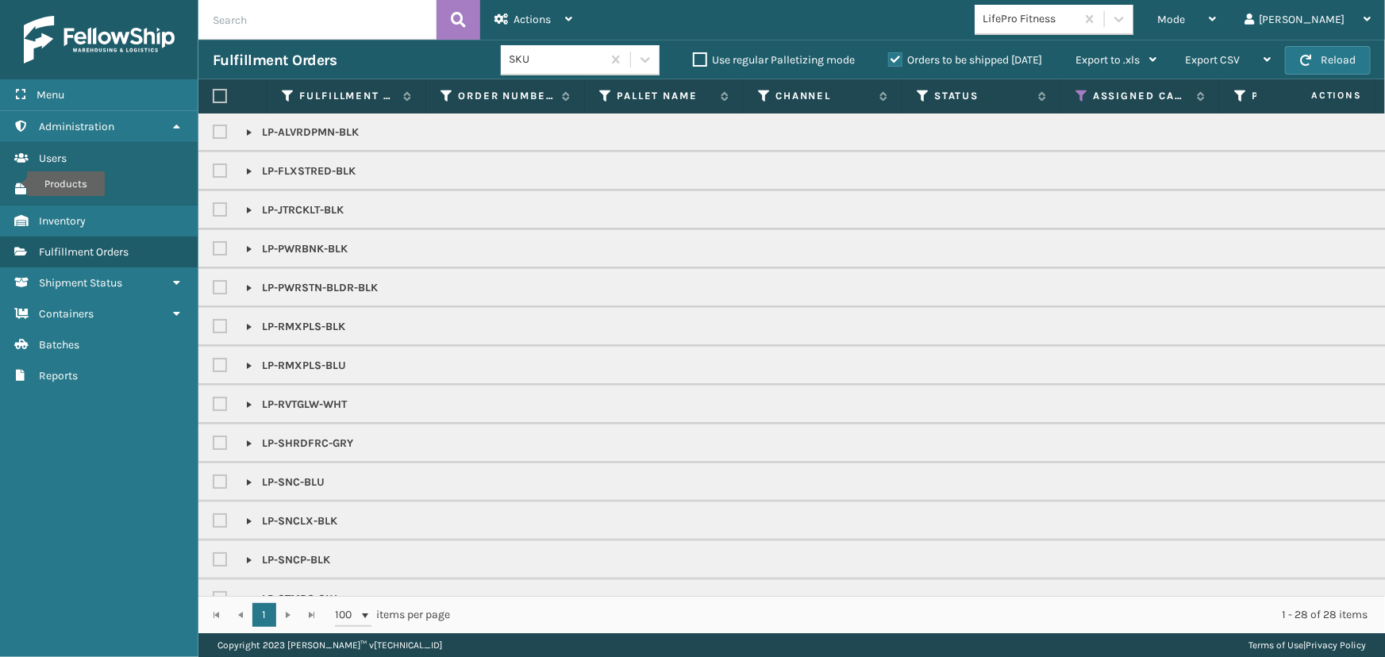
click at [217, 97] on label at bounding box center [220, 96] width 14 height 14
click at [213, 97] on input "checkbox" at bounding box center [213, 96] width 1 height 10
checkbox input "true"
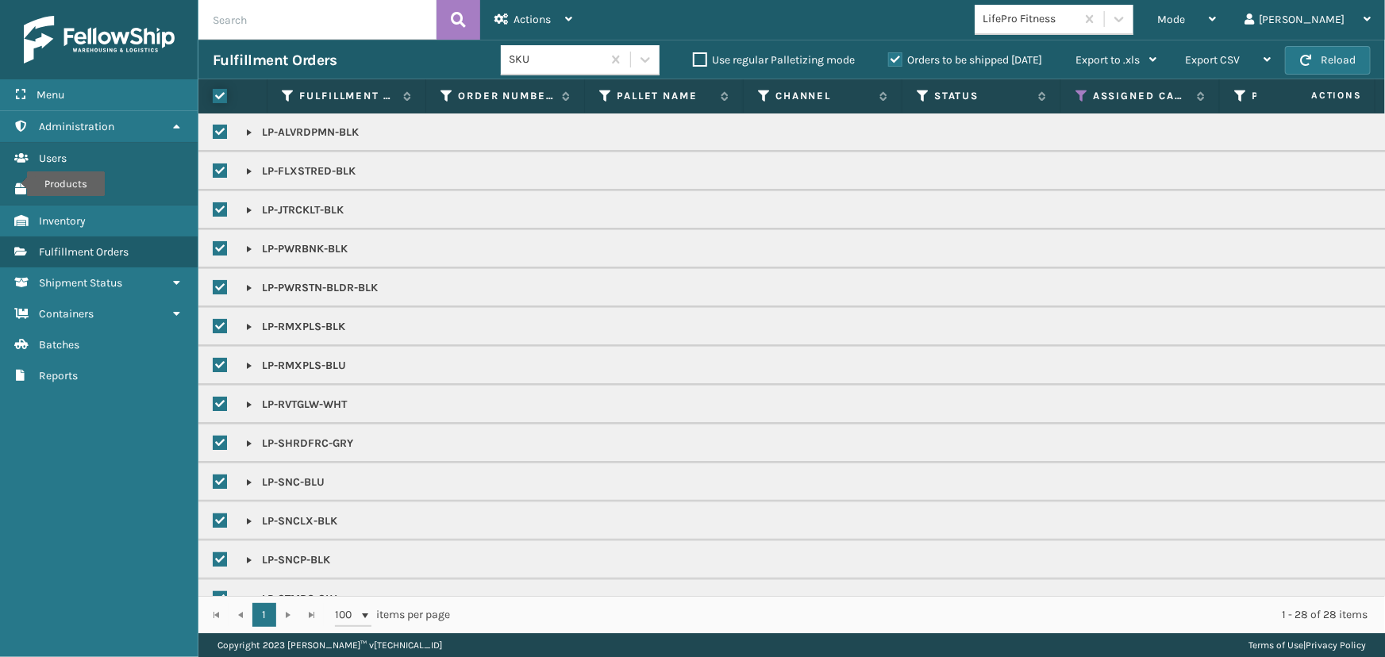
checkbox input "true"
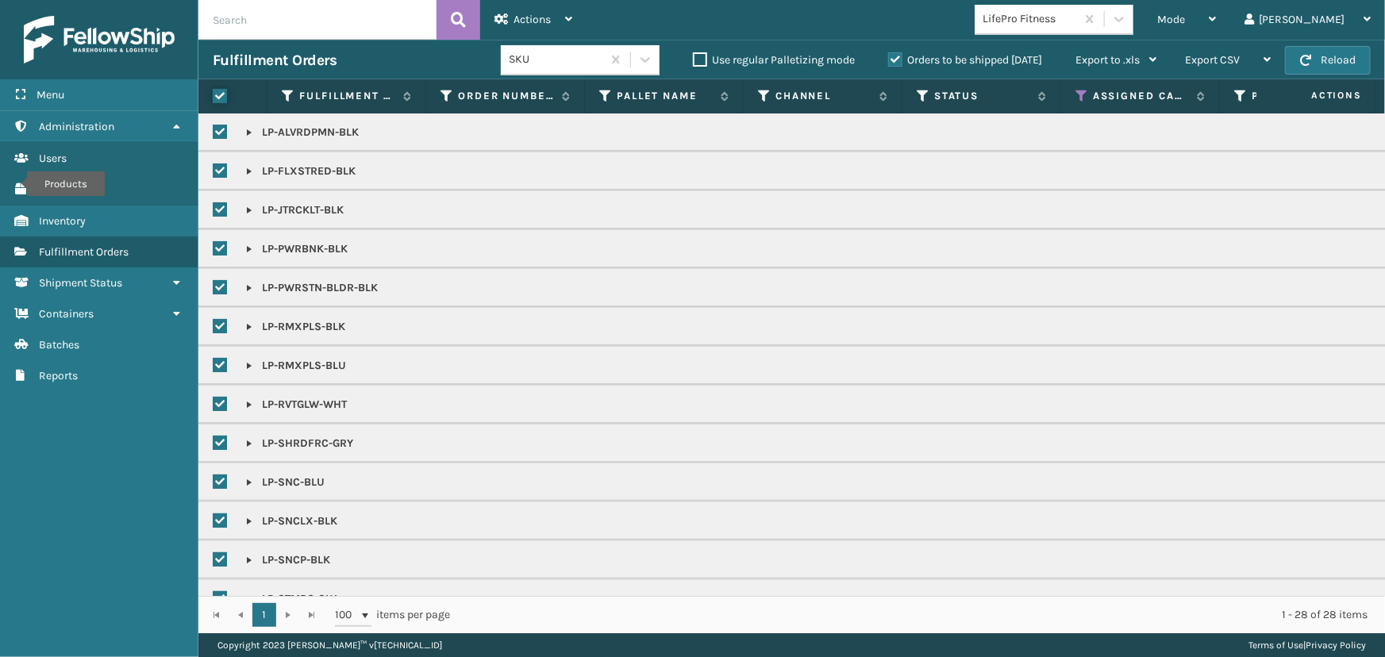
checkbox input "true"
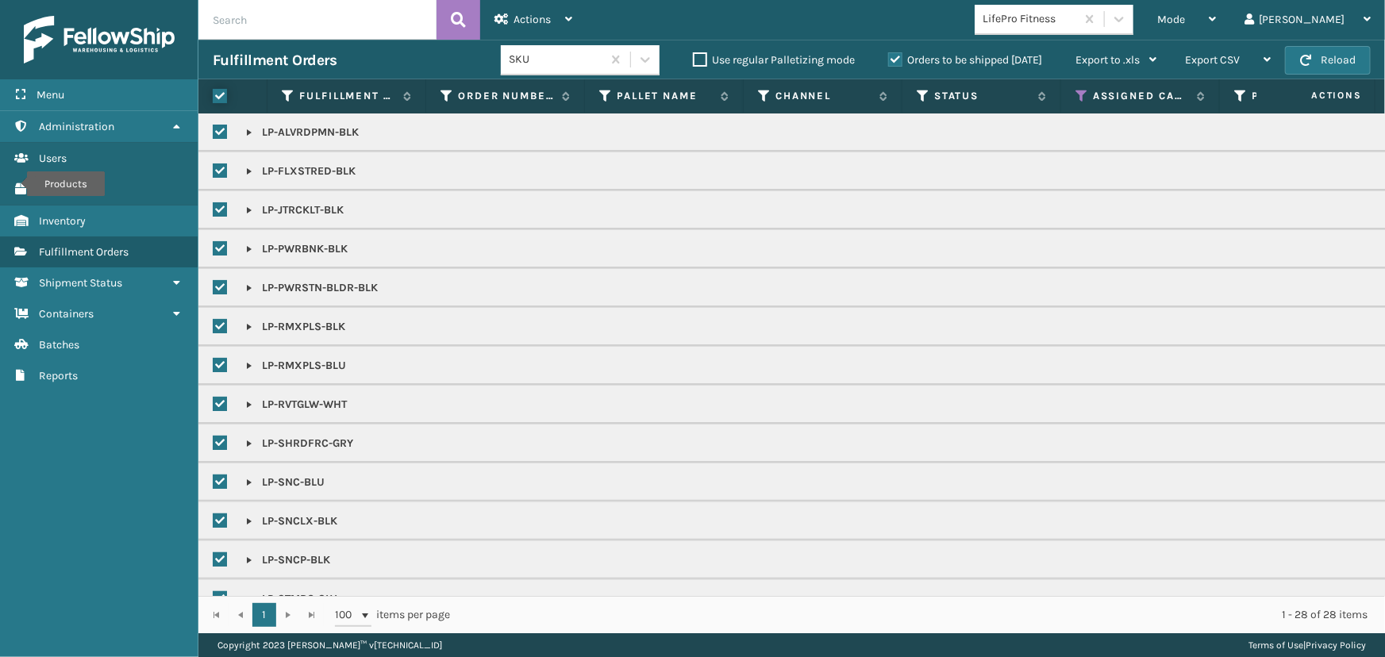
checkbox input "true"
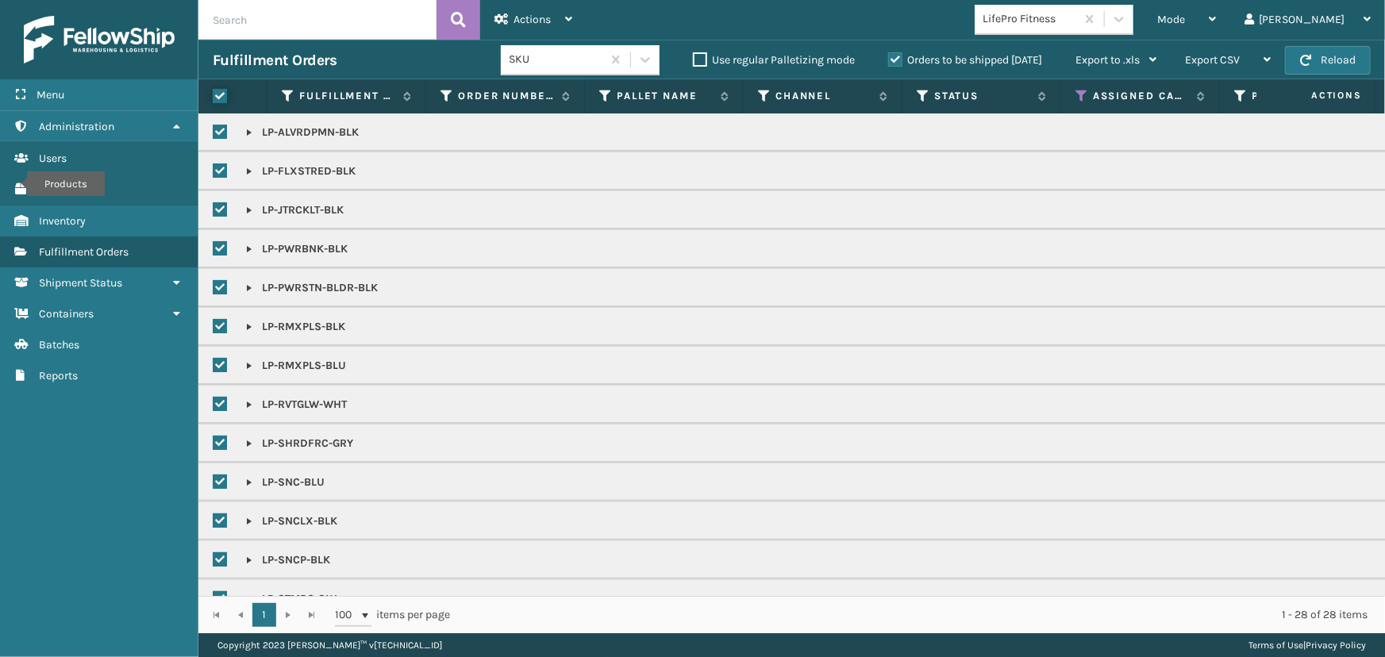
checkbox input "true"
click at [523, 21] on span "Actions" at bounding box center [531, 19] width 37 height 13
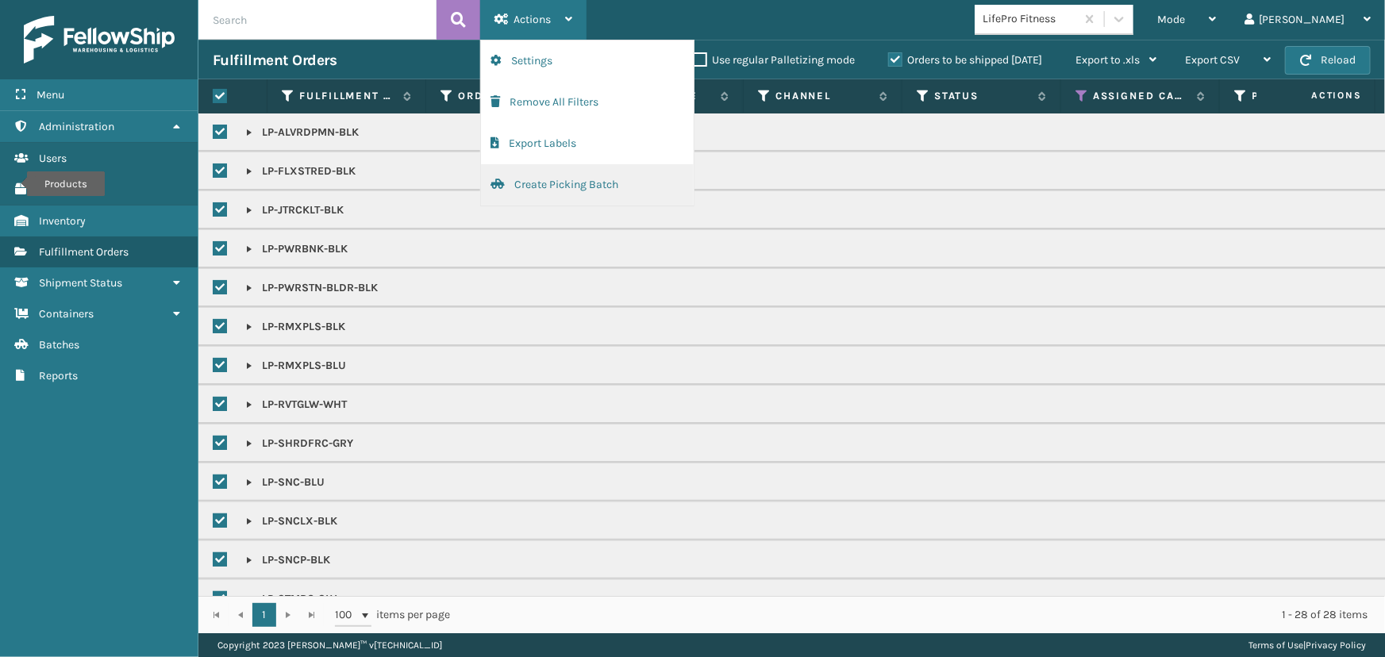
click at [586, 192] on button "Create Picking Batch" at bounding box center [587, 184] width 213 height 41
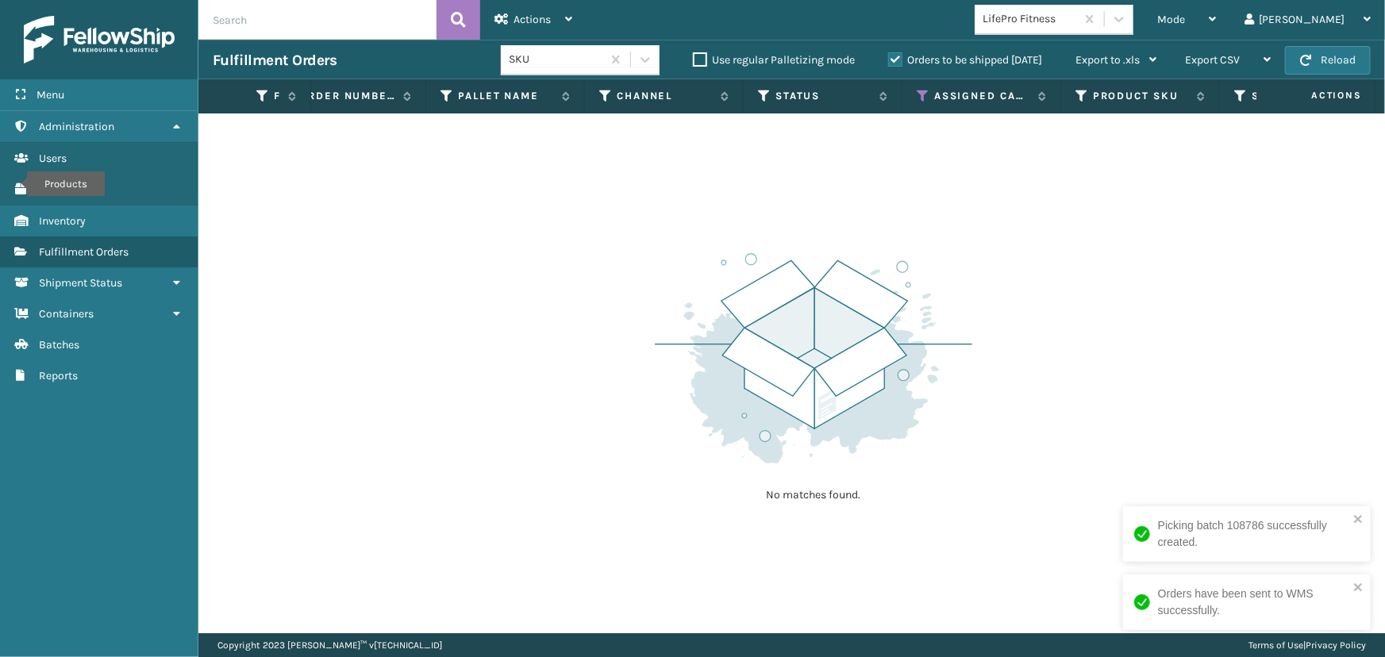
click at [1077, 23] on div "LifePro Fitness" at bounding box center [1029, 19] width 94 height 17
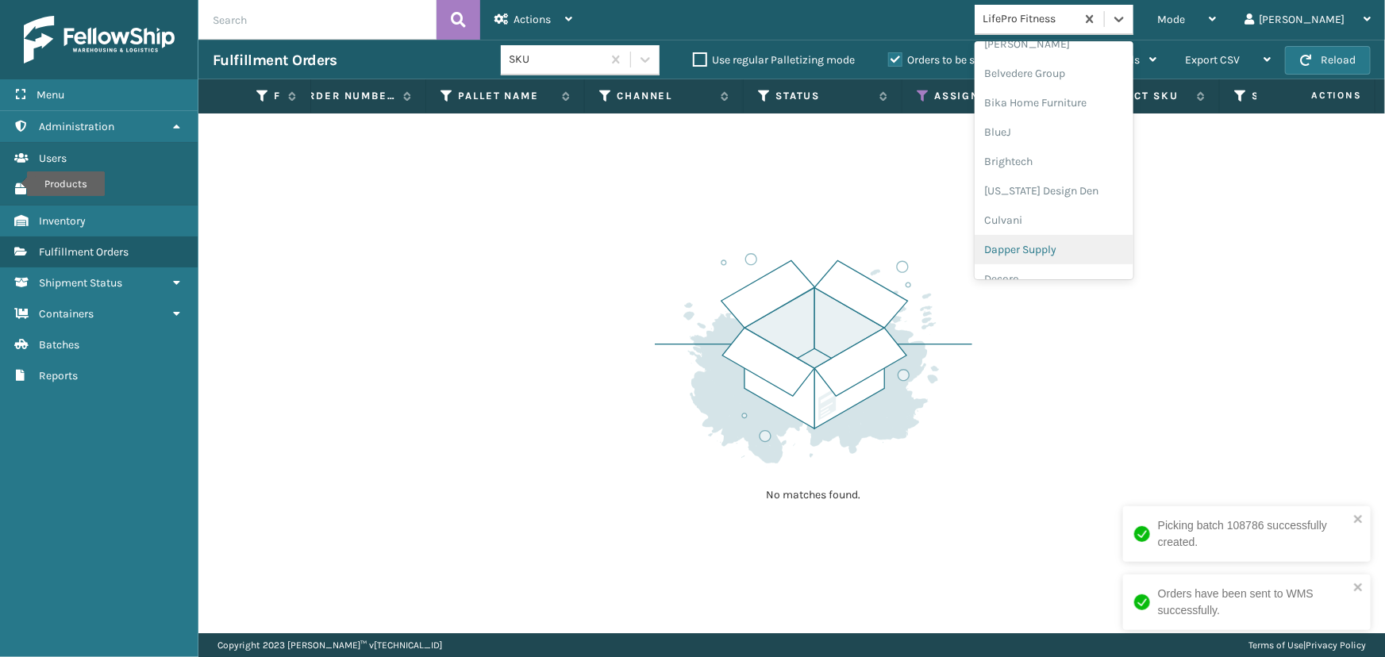
scroll to position [31, 0]
click at [1062, 242] on div "Brightech" at bounding box center [1053, 233] width 159 height 29
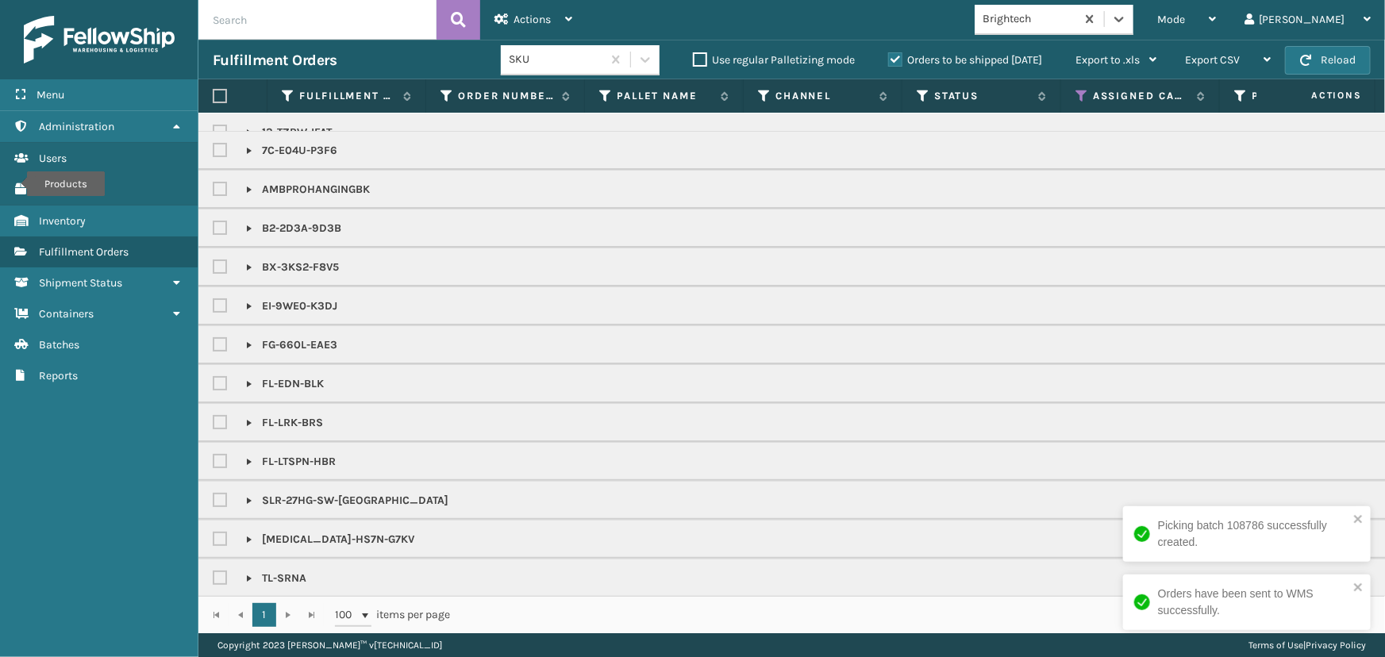
scroll to position [32, 0]
click at [225, 102] on label at bounding box center [220, 96] width 14 height 14
click at [213, 102] on input "checkbox" at bounding box center [213, 96] width 1 height 10
checkbox input "true"
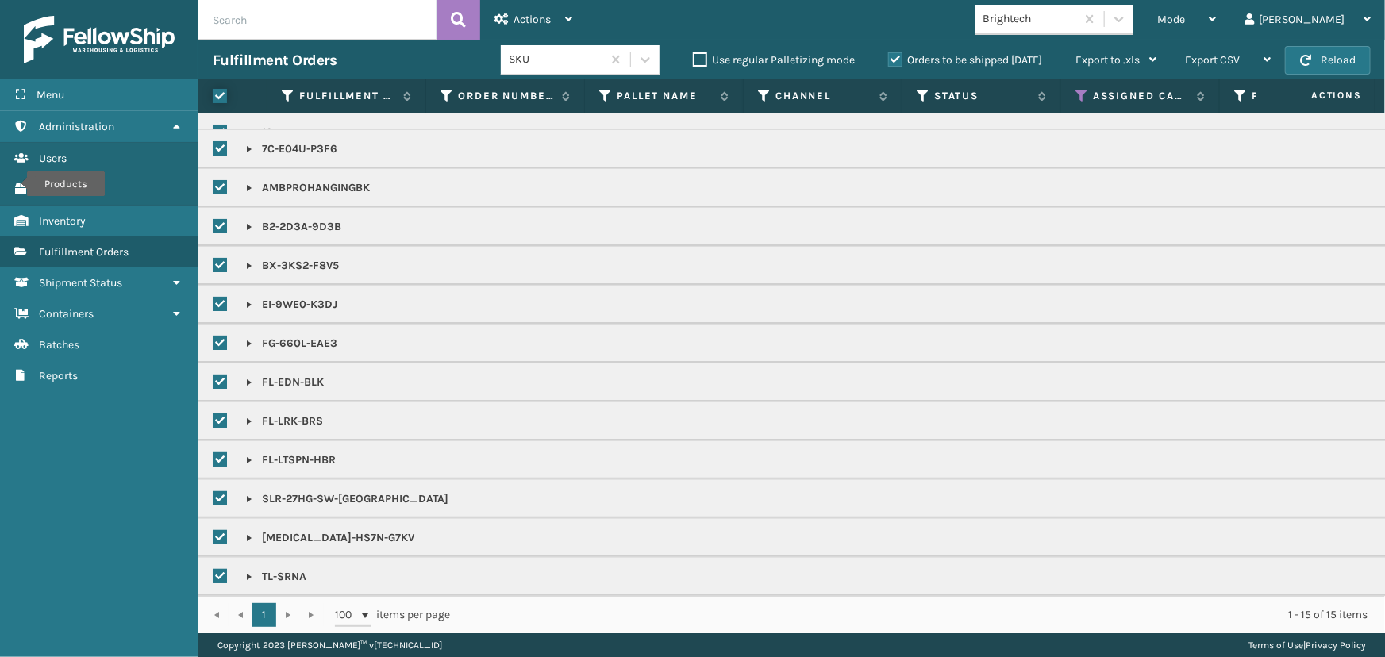
checkbox input "true"
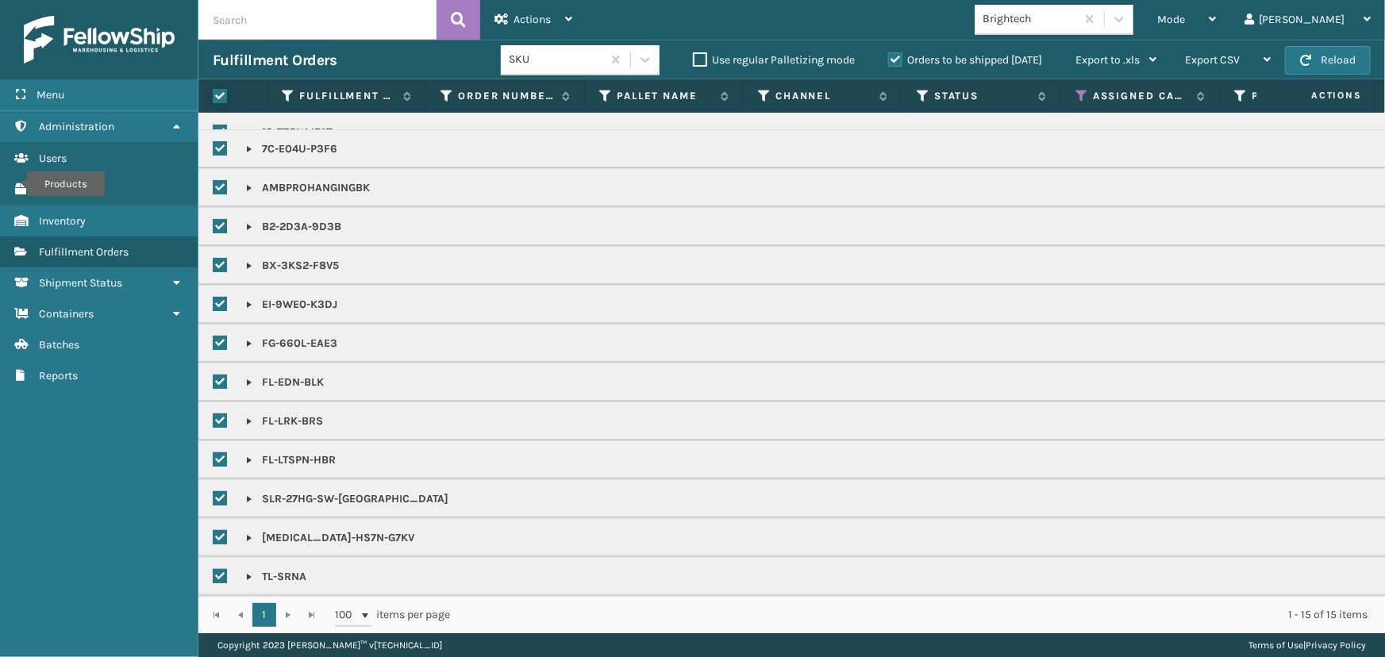
checkbox input "true"
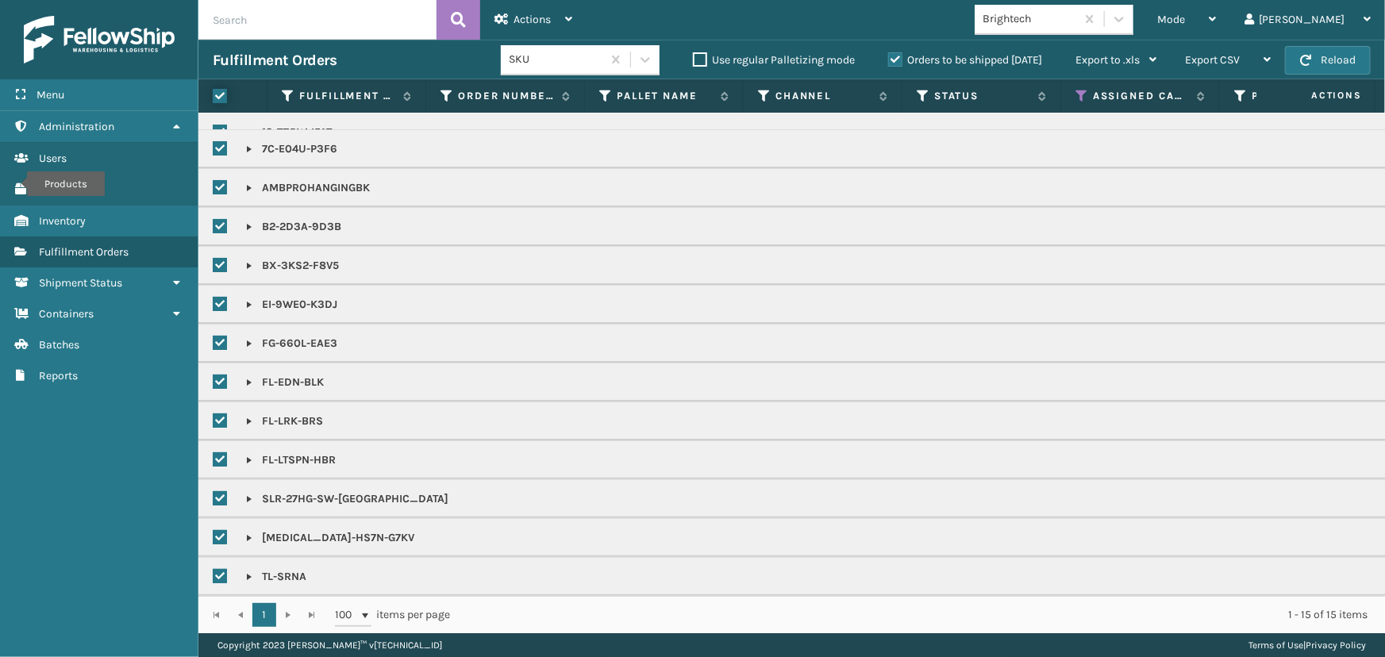
checkbox input "true"
click at [544, 11] on div "Actions" at bounding box center [533, 20] width 78 height 40
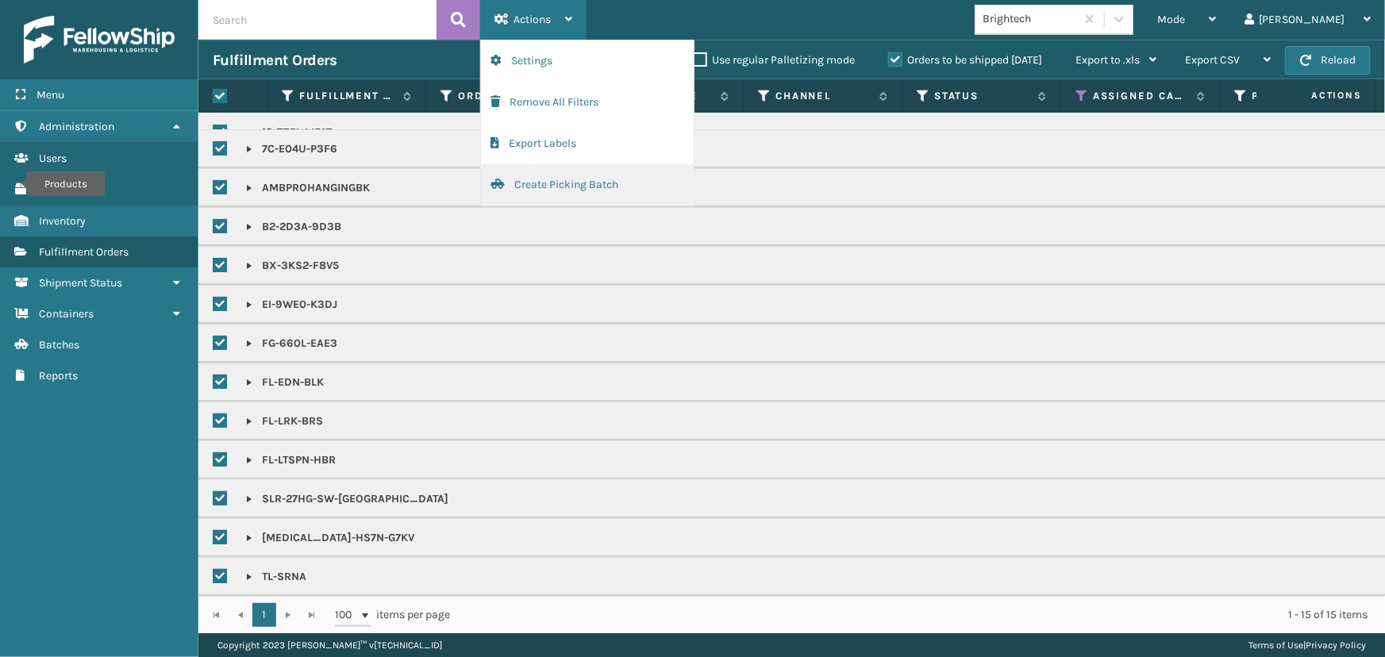
click at [529, 183] on button "Create Picking Batch" at bounding box center [587, 184] width 213 height 41
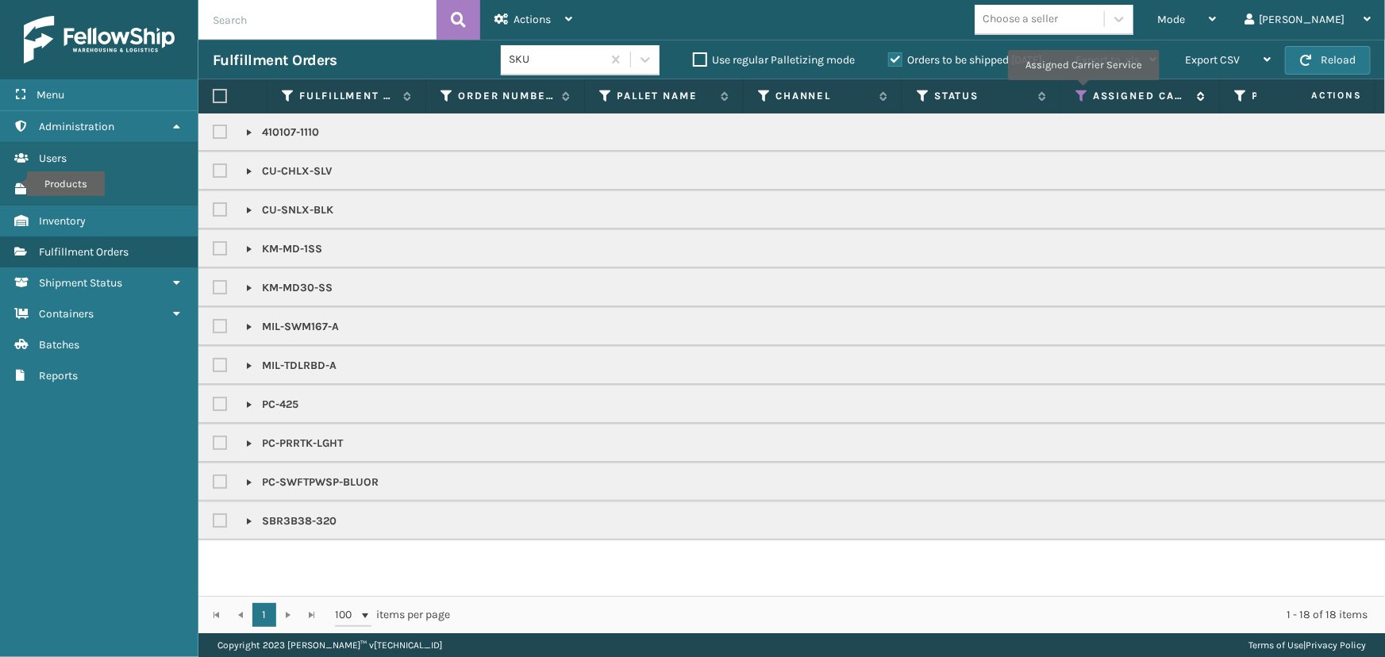
click at [1079, 91] on icon at bounding box center [1081, 96] width 13 height 14
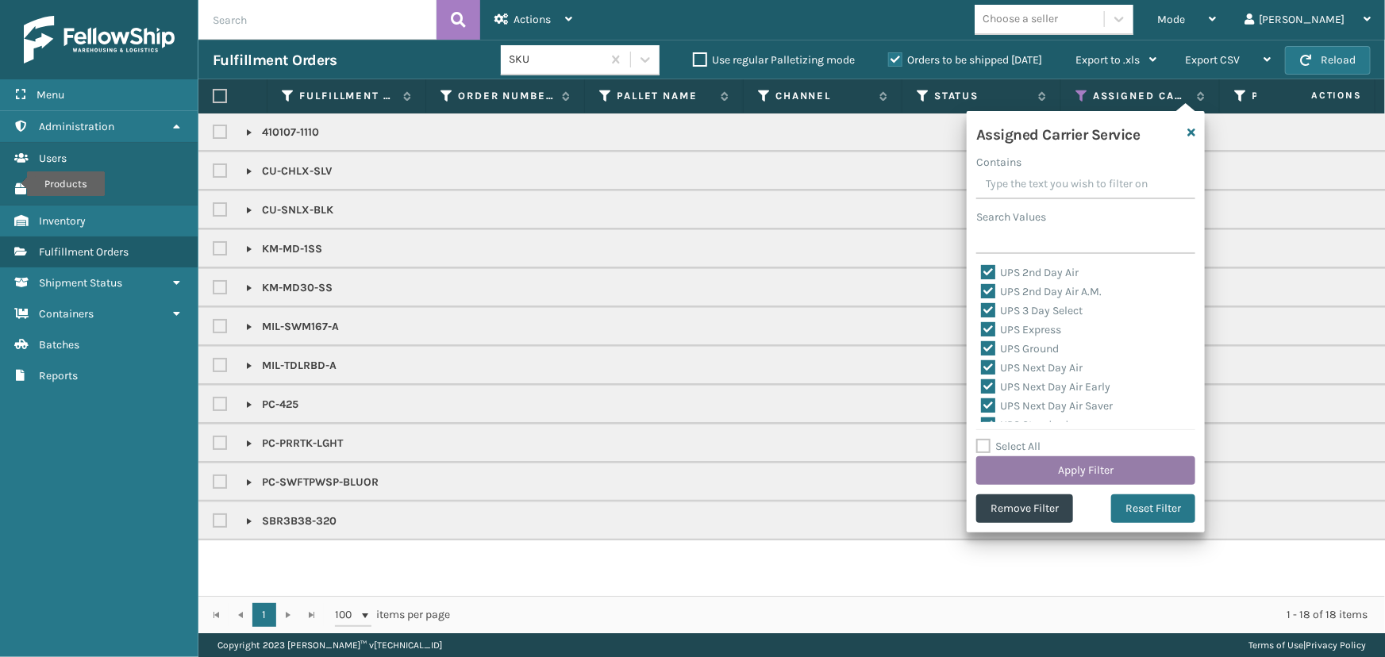
click at [1097, 468] on button "Apply Filter" at bounding box center [1085, 470] width 219 height 29
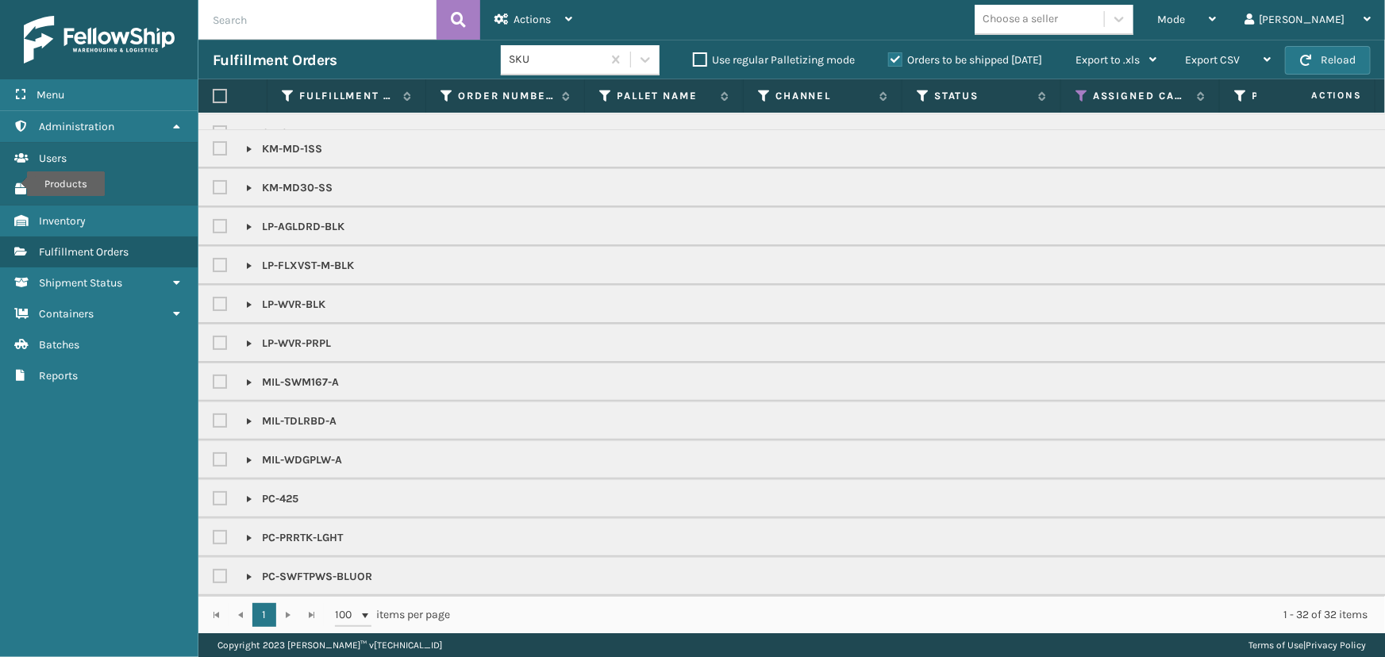
scroll to position [186, 0]
click at [1094, 8] on div "Choose a seller" at bounding box center [1038, 19] width 129 height 26
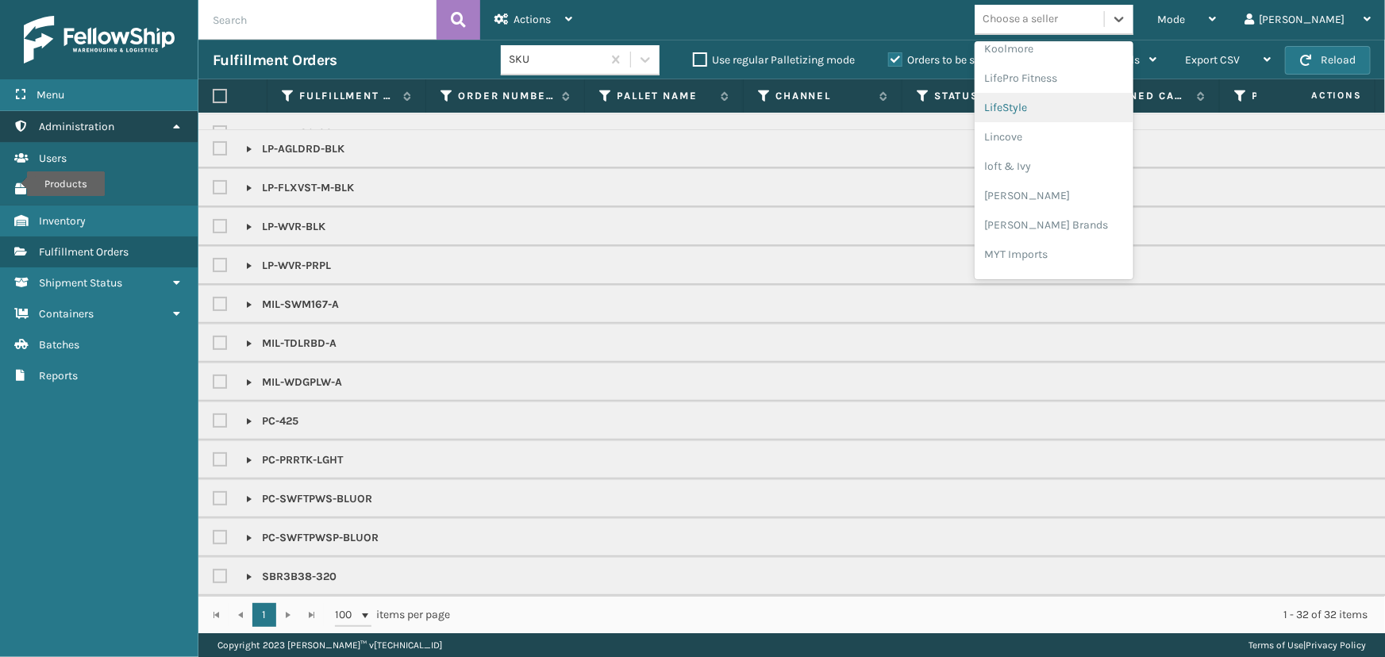
scroll to position [646, 0]
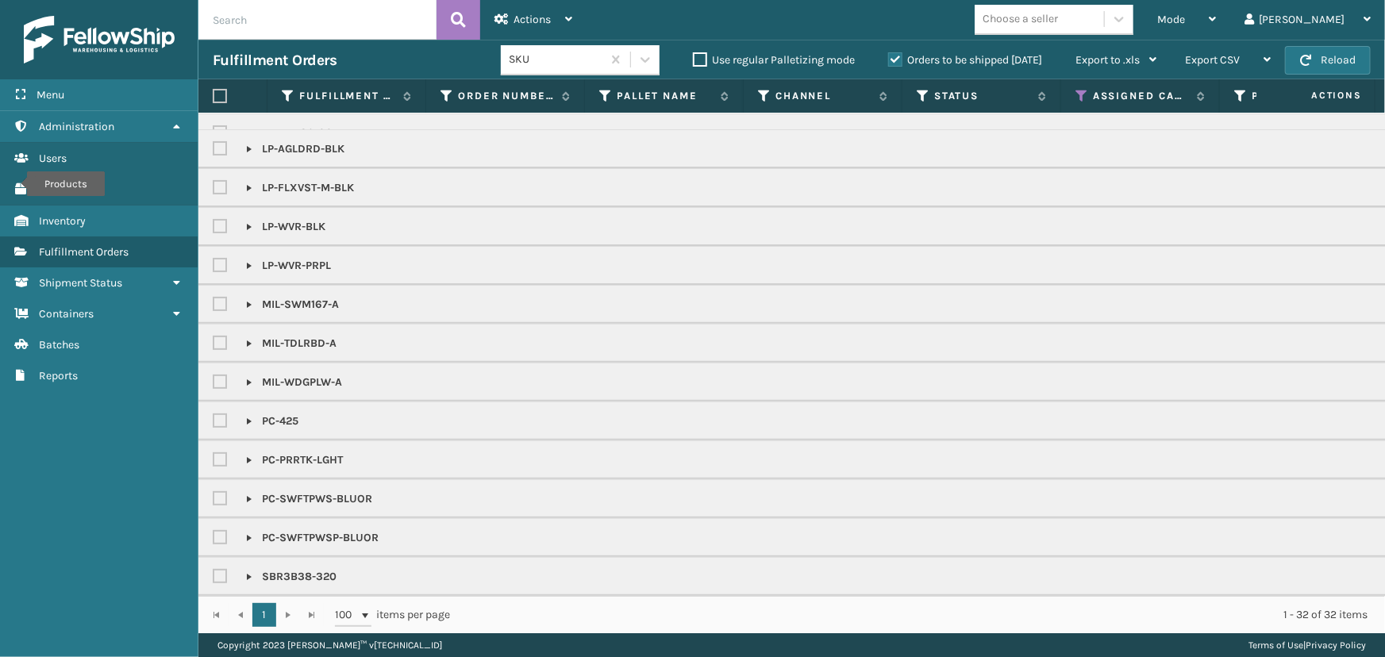
click at [214, 96] on label at bounding box center [220, 96] width 14 height 14
click at [213, 96] on input "checkbox" at bounding box center [213, 96] width 1 height 10
checkbox input "true"
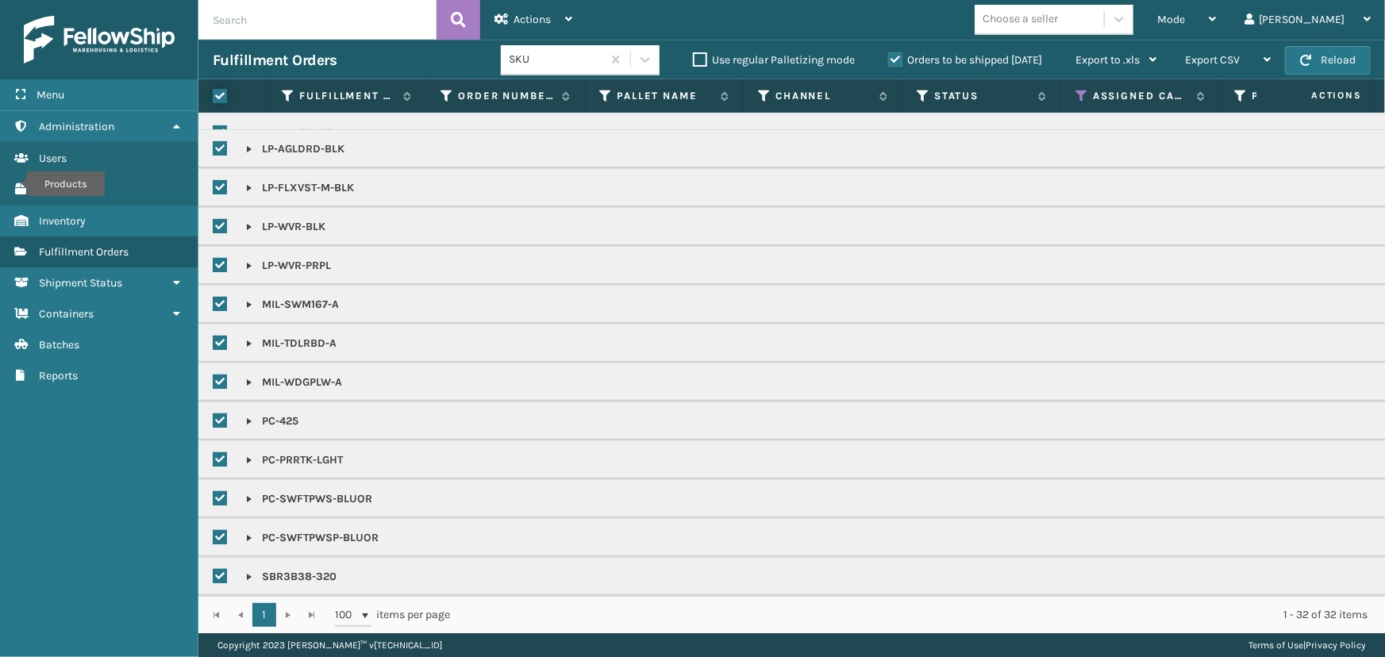
checkbox input "true"
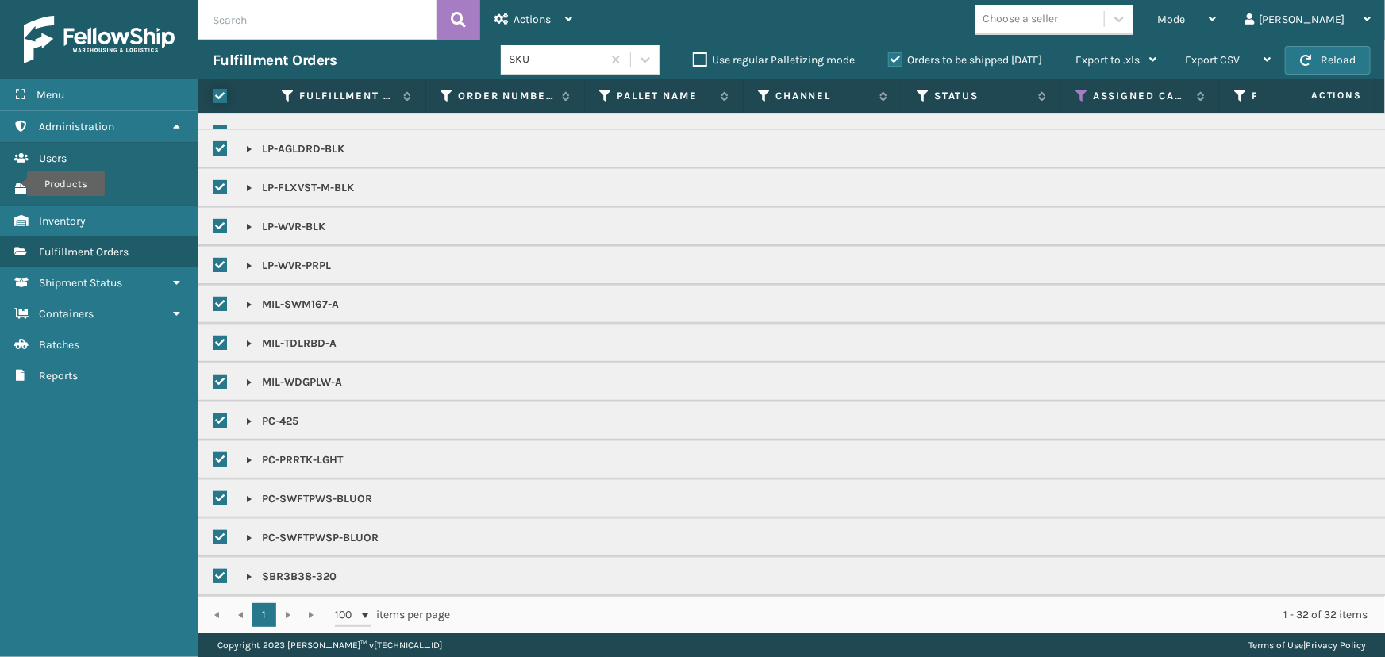
checkbox input "true"
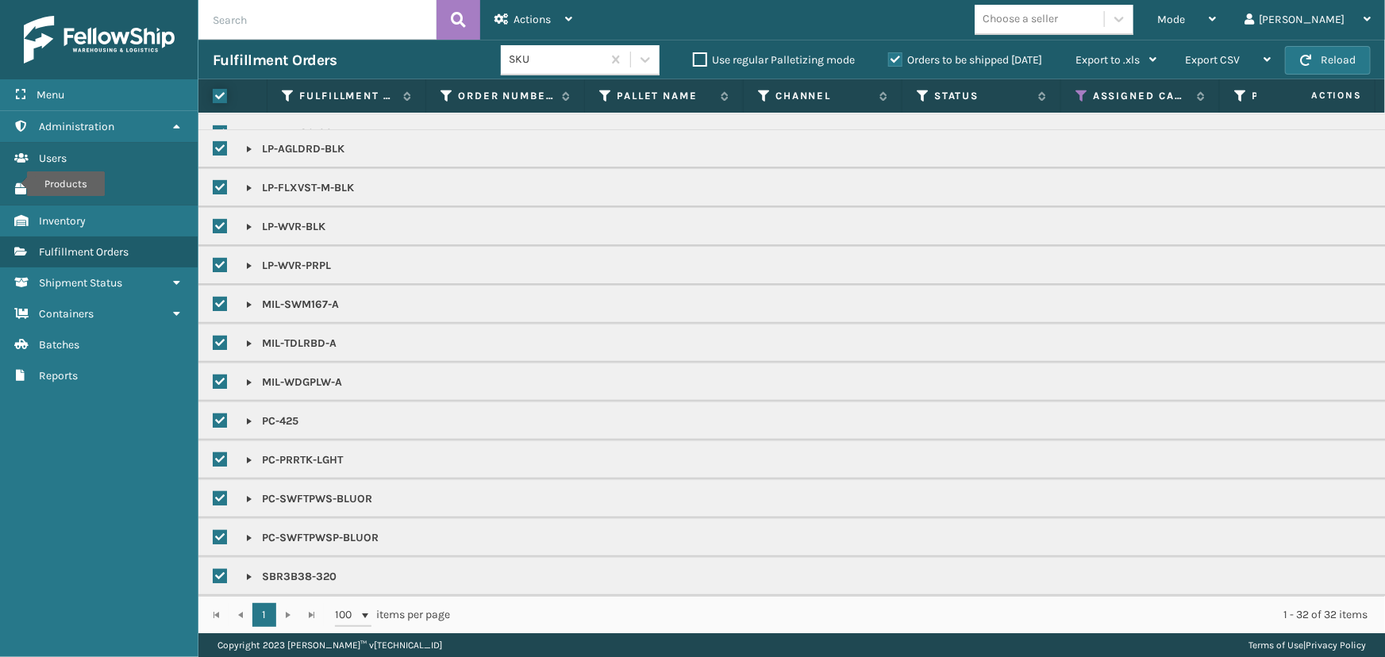
checkbox input "true"
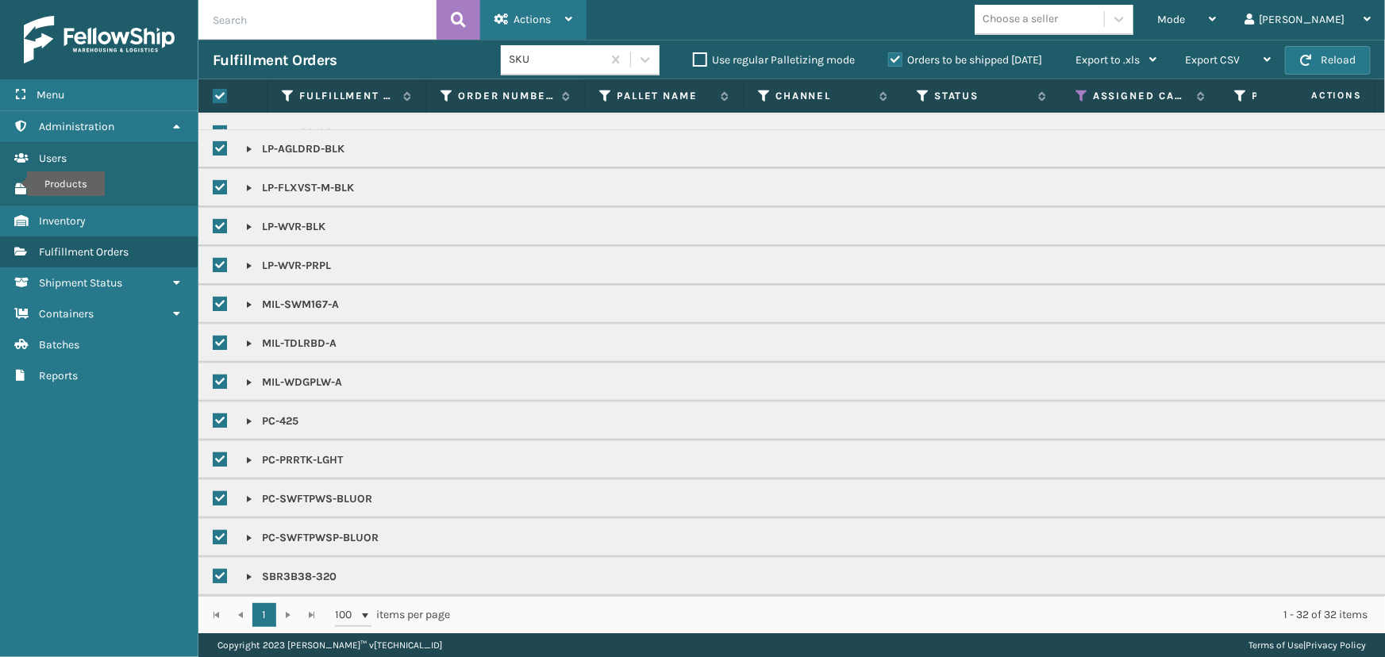
click at [524, 20] on span "Actions" at bounding box center [531, 19] width 37 height 13
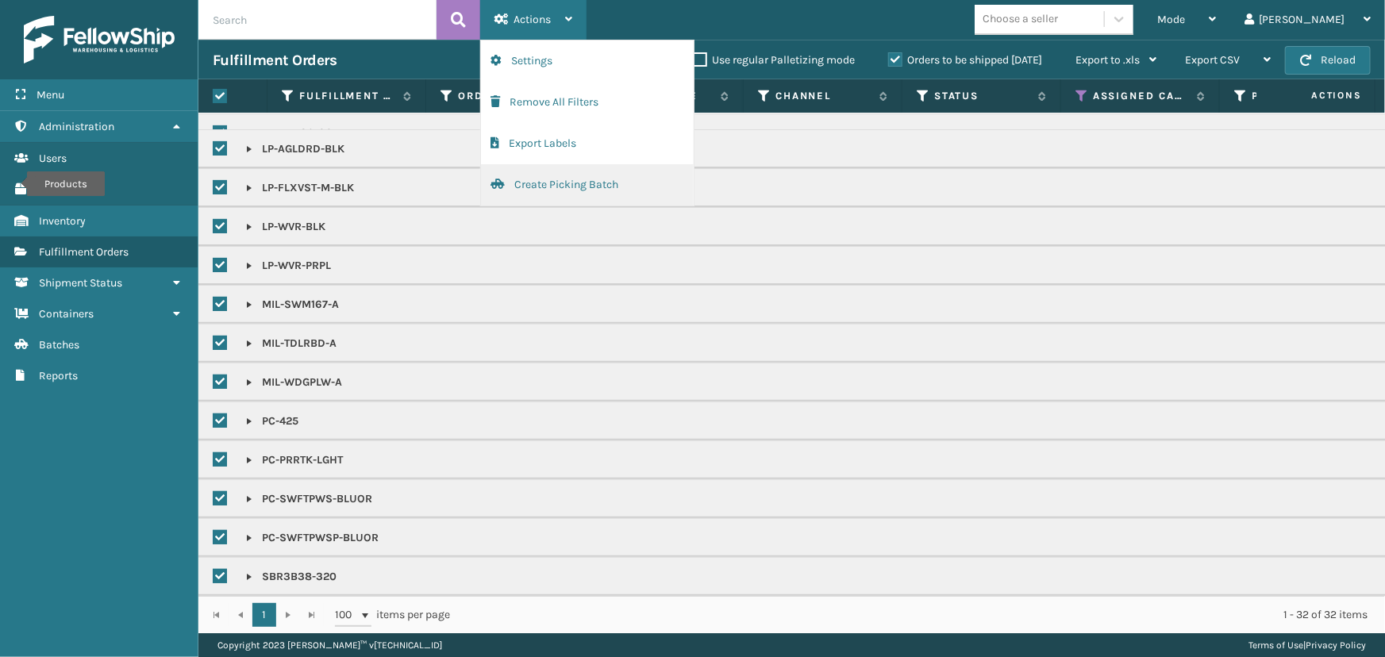
click at [550, 181] on button "Create Picking Batch" at bounding box center [587, 184] width 213 height 41
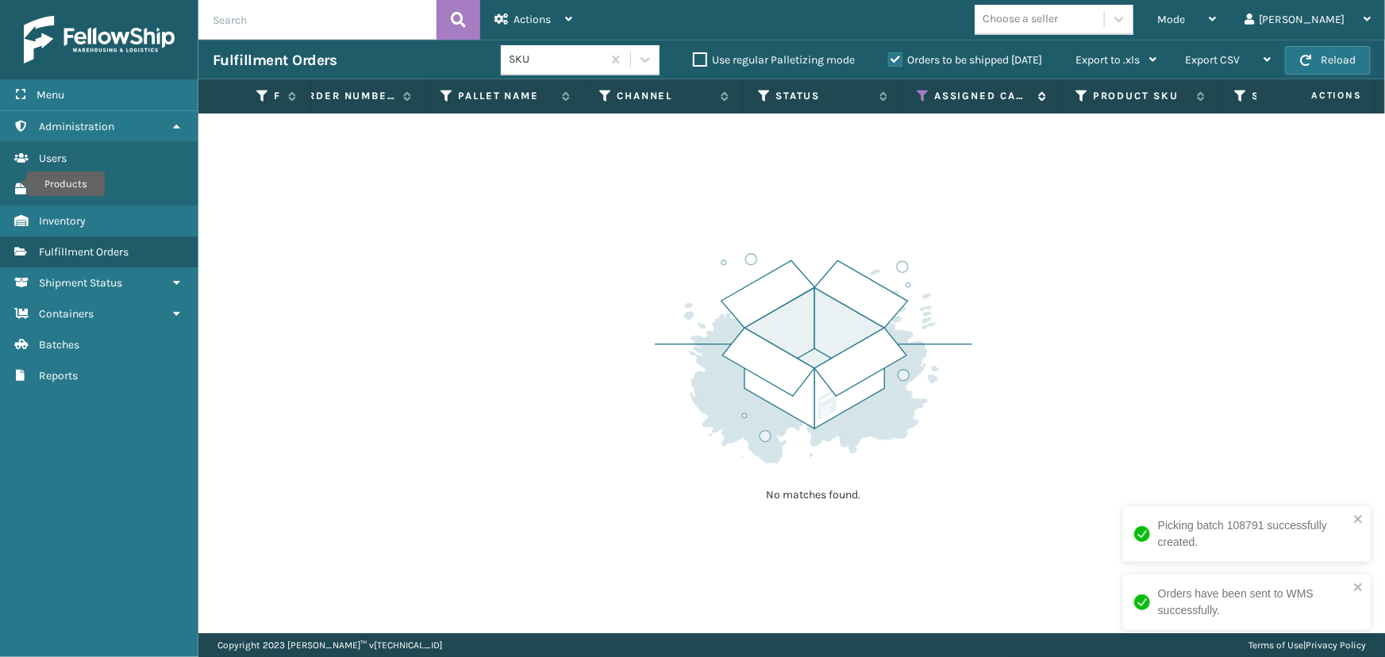
click at [920, 91] on icon at bounding box center [923, 96] width 13 height 14
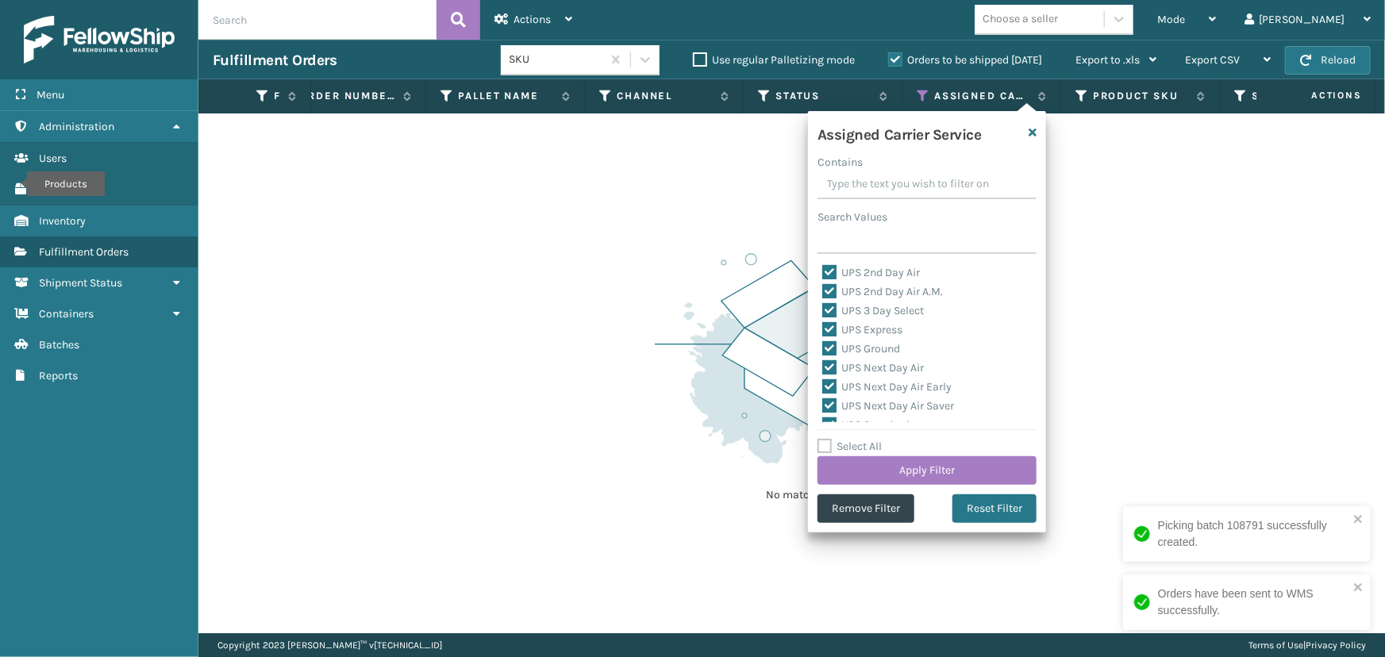
click at [848, 447] on label "Select All" at bounding box center [849, 446] width 64 height 13
click at [848, 439] on input "Select All" at bounding box center [936, 438] width 238 height 2
checkbox input "true"
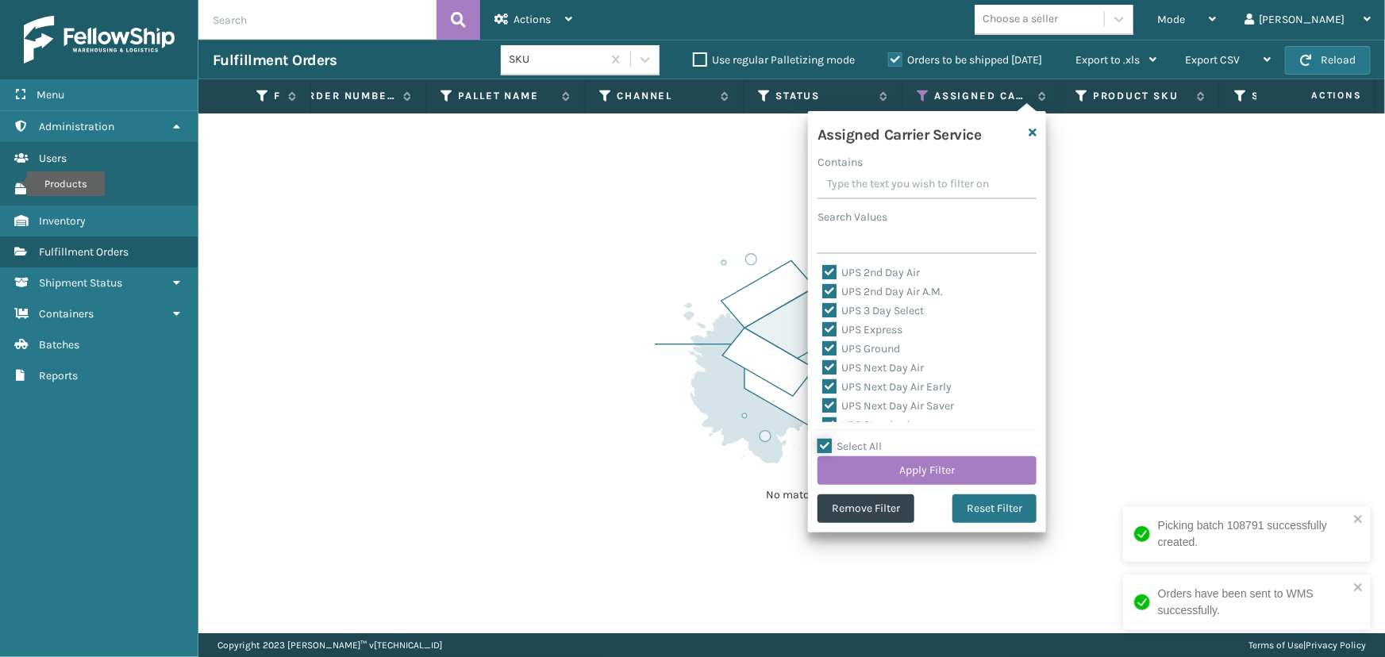
checkbox input "true"
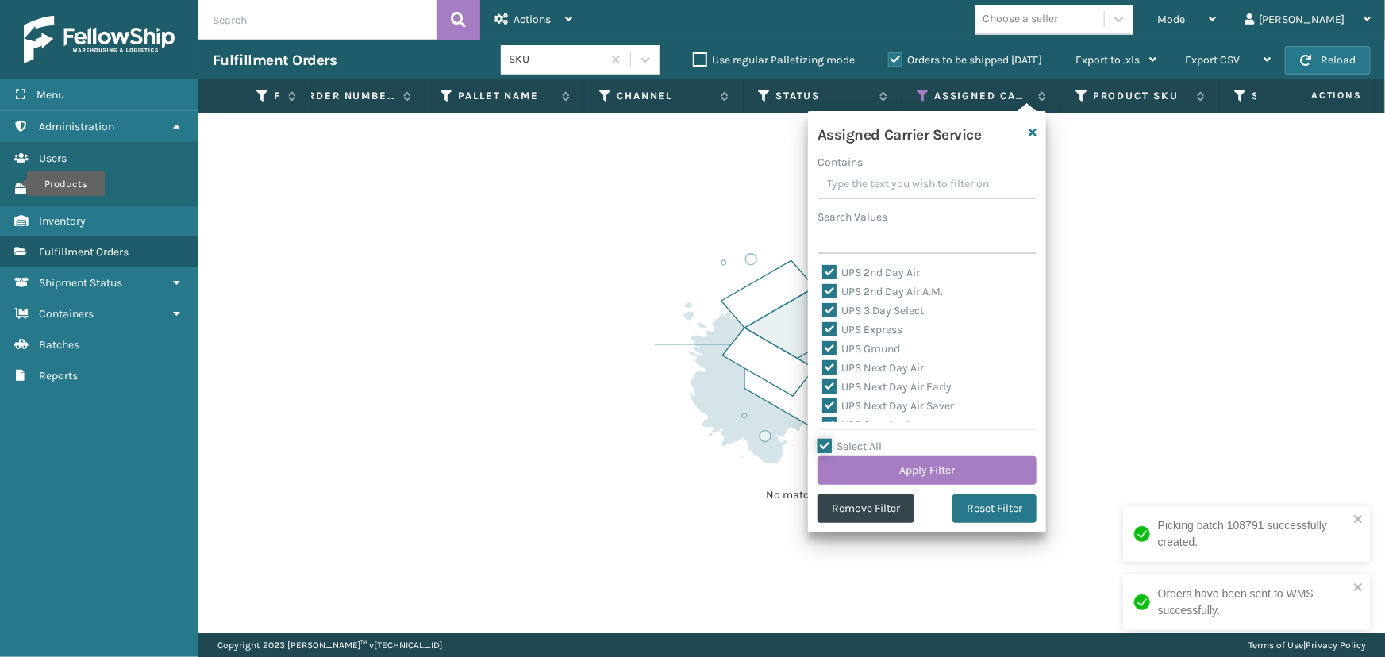
checkbox input "true"
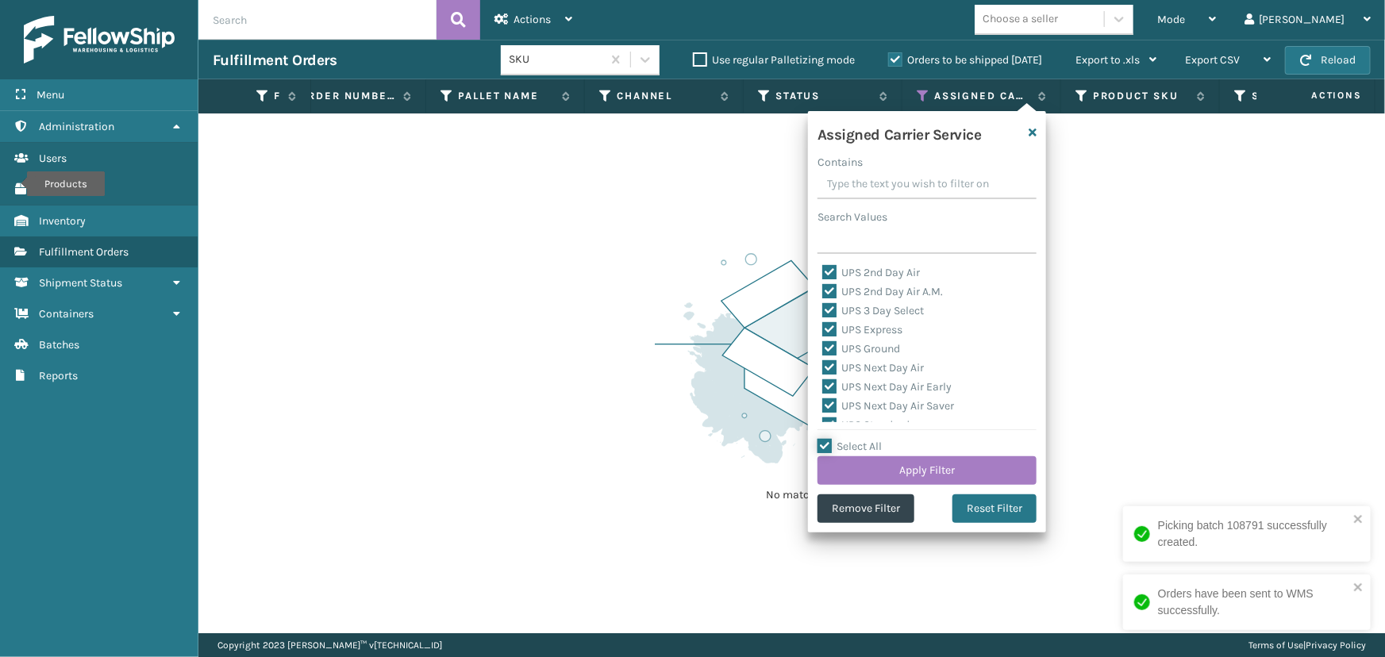
checkbox input "true"
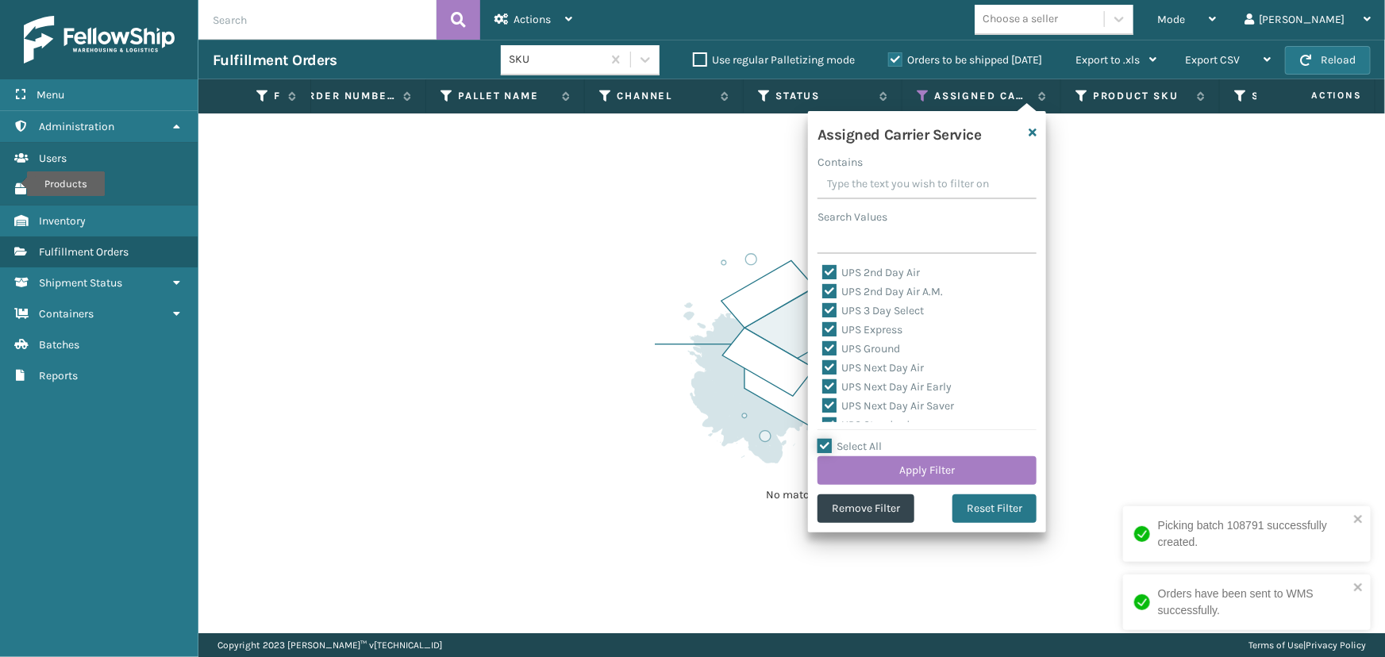
checkbox input "true"
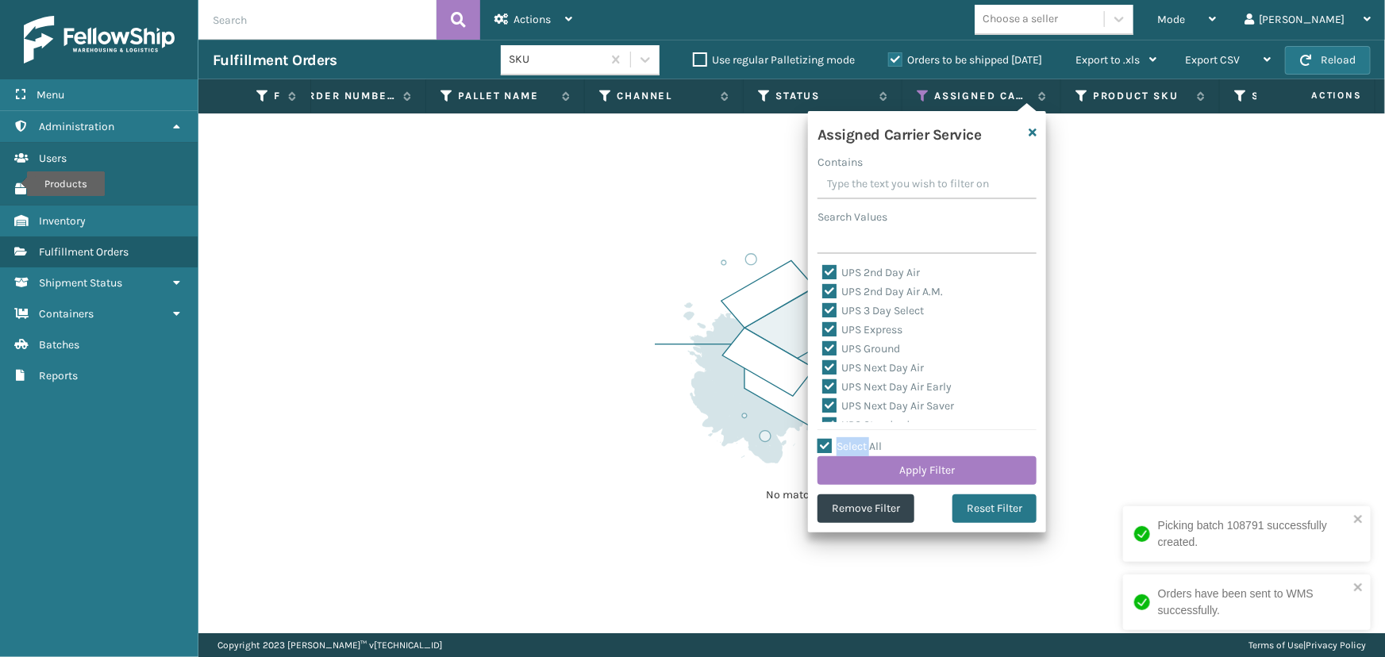
click at [848, 447] on label "Select All" at bounding box center [849, 446] width 64 height 13
click at [848, 439] on input "Select All" at bounding box center [936, 438] width 238 height 2
checkbox input "false"
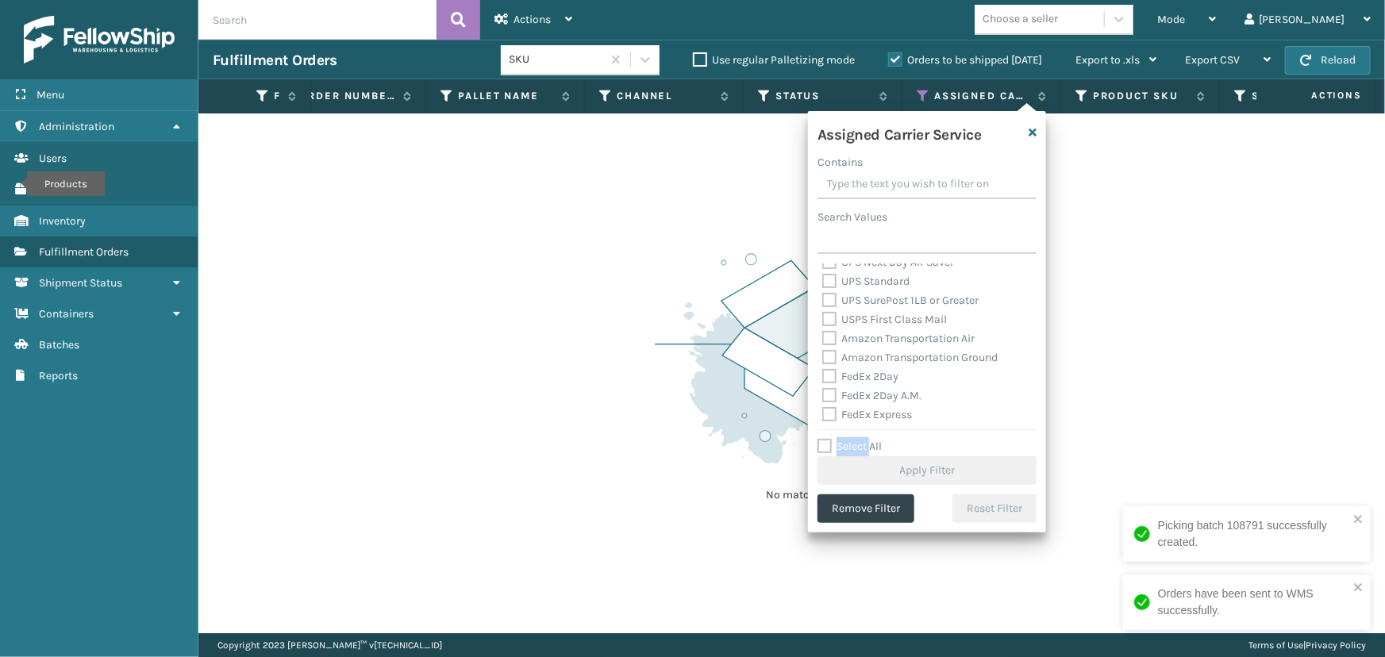
scroll to position [216, 0]
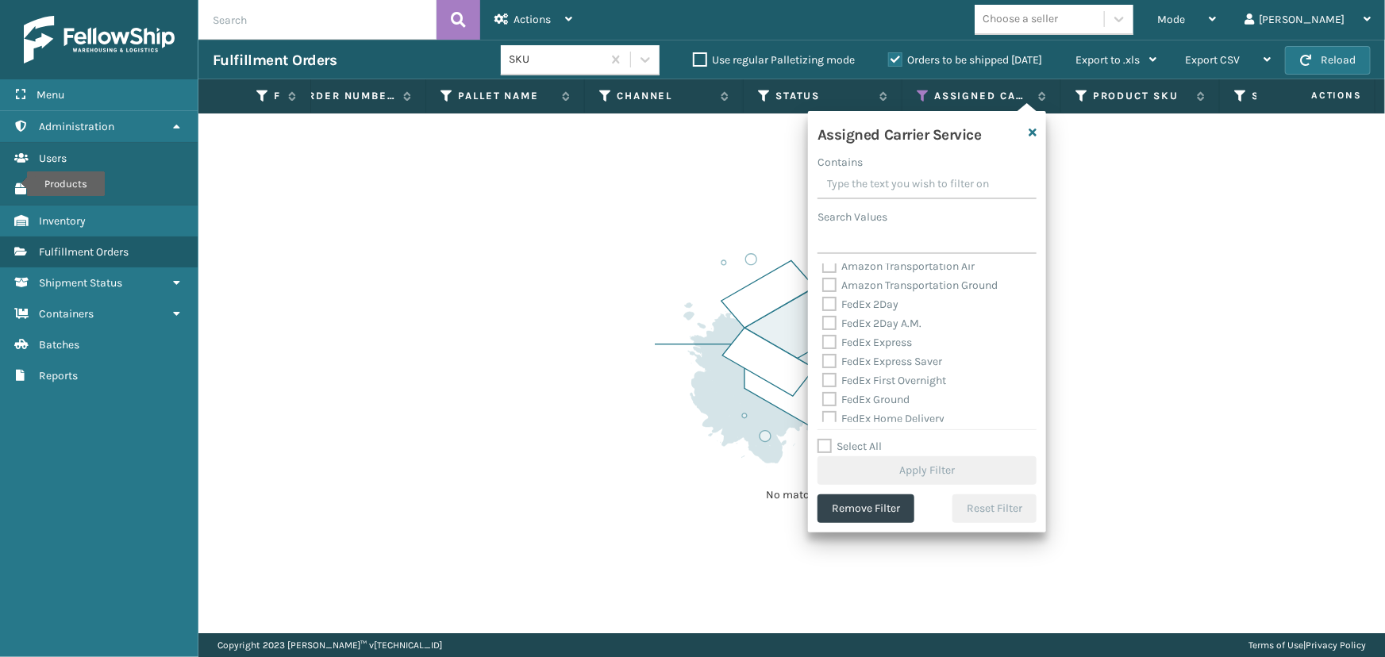
click at [855, 305] on label "FedEx 2Day" at bounding box center [860, 304] width 76 height 13
click at [823, 305] on input "FedEx 2Day" at bounding box center [822, 300] width 1 height 10
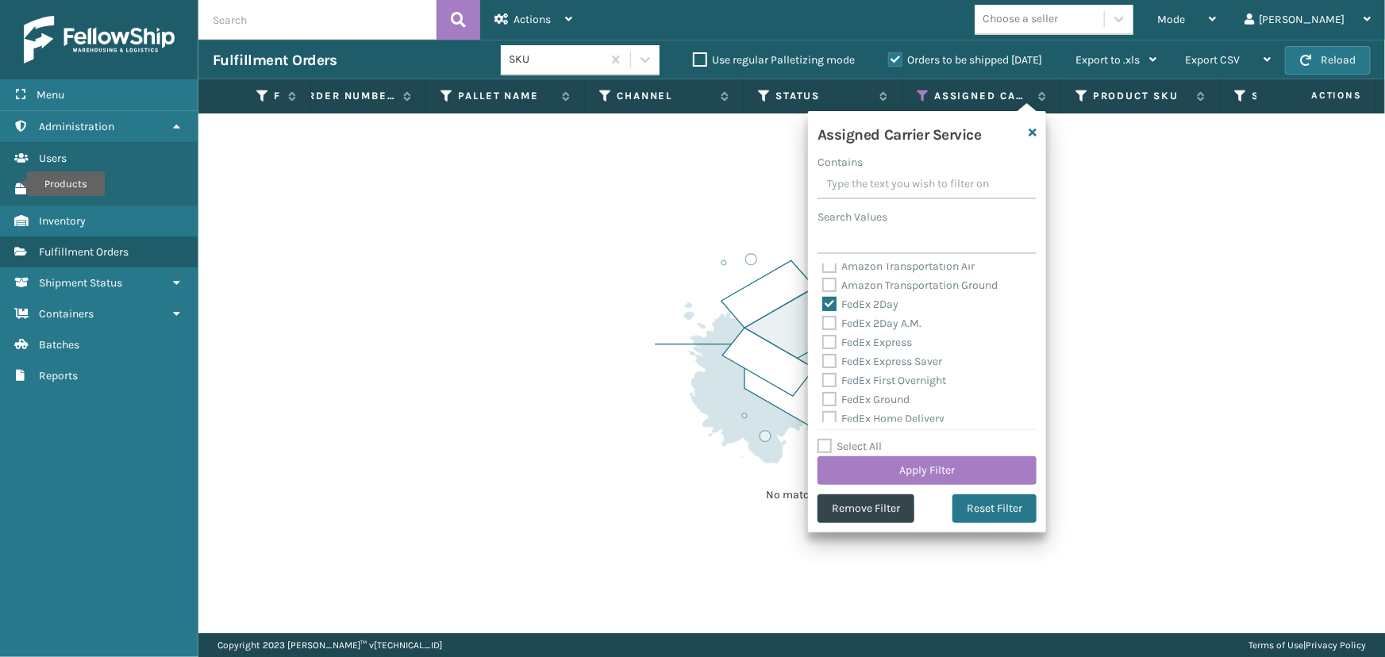
click at [855, 323] on label "FedEx 2Day A.M." at bounding box center [871, 323] width 99 height 13
click at [823, 323] on input "FedEx 2Day A.M." at bounding box center [822, 319] width 1 height 10
click at [857, 342] on label "FedEx Express" at bounding box center [867, 342] width 90 height 13
click at [823, 342] on input "FedEx Express" at bounding box center [822, 338] width 1 height 10
click at [865, 367] on label "FedEx Express Saver" at bounding box center [882, 361] width 120 height 13
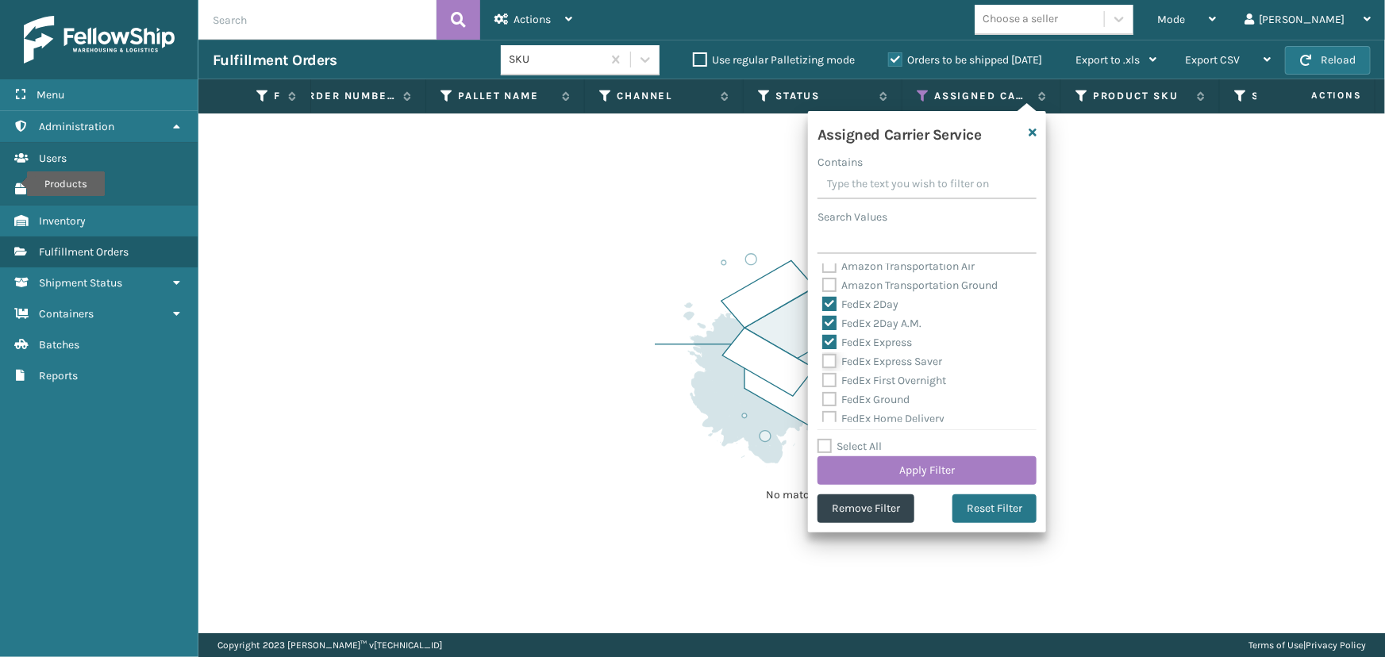
click at [823, 363] on input "FedEx Express Saver" at bounding box center [822, 357] width 1 height 10
click at [868, 380] on label "FedEx First Overnight" at bounding box center [884, 380] width 124 height 13
click at [823, 380] on input "FedEx First Overnight" at bounding box center [822, 376] width 1 height 10
click at [867, 395] on label "FedEx Ground" at bounding box center [865, 399] width 87 height 13
click at [823, 395] on input "FedEx Ground" at bounding box center [822, 395] width 1 height 10
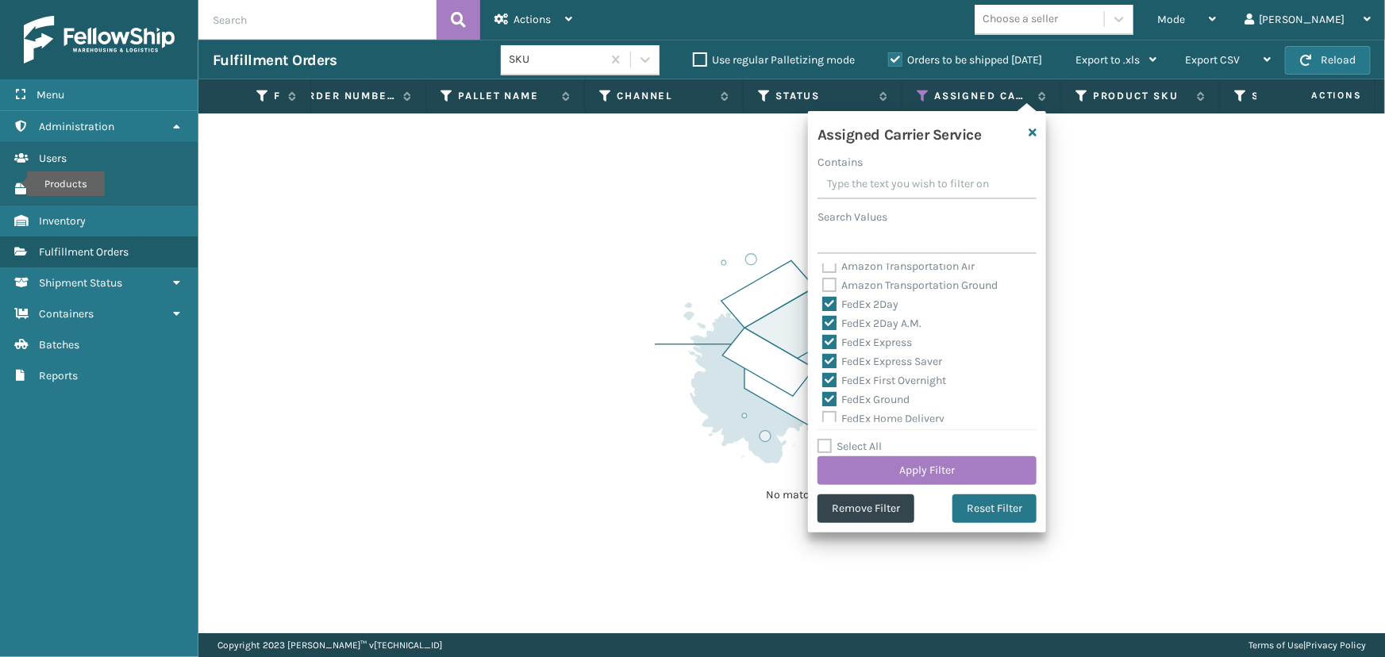
click at [865, 415] on label "FedEx Home Delivery" at bounding box center [883, 418] width 122 height 13
click at [823, 415] on input "FedEx Home Delivery" at bounding box center [822, 414] width 1 height 10
click at [859, 363] on label "FedEx Priority Overnight" at bounding box center [891, 365] width 138 height 13
click at [823, 363] on input "FedEx Priority Overnight" at bounding box center [822, 361] width 1 height 10
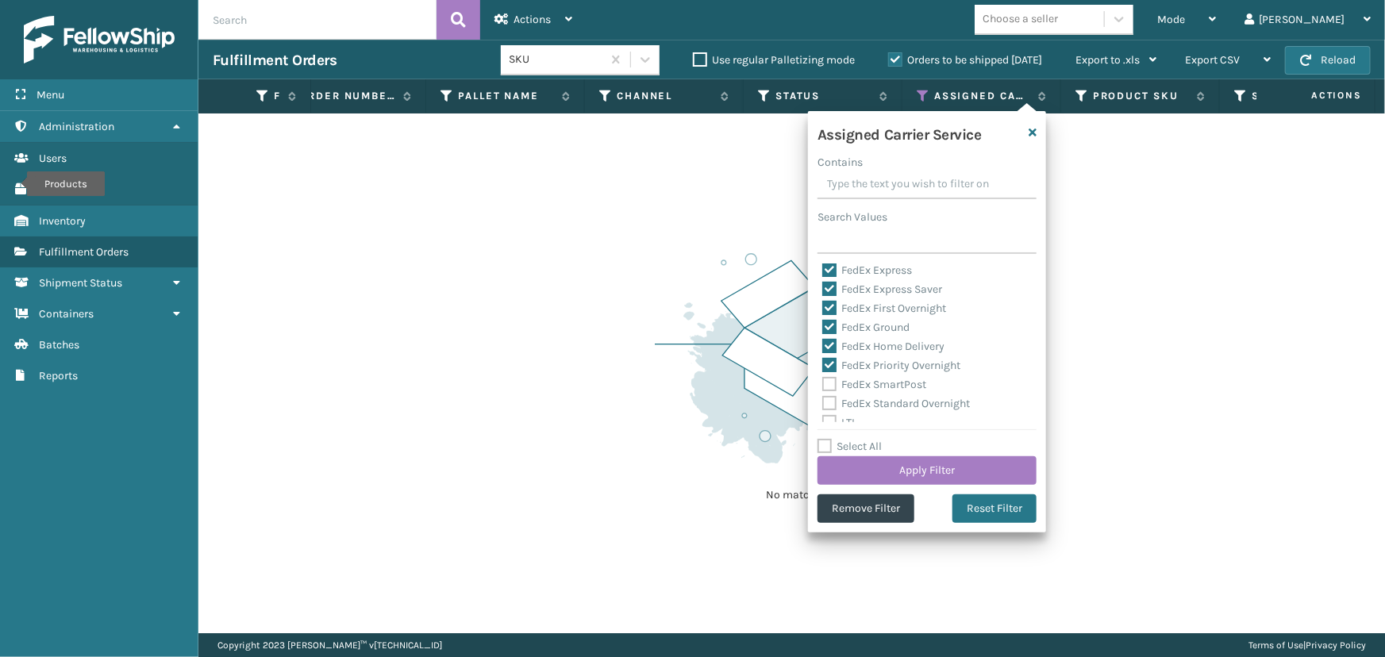
click at [858, 379] on label "FedEx SmartPost" at bounding box center [874, 384] width 104 height 13
click at [823, 379] on input "FedEx SmartPost" at bounding box center [822, 380] width 1 height 10
click at [864, 399] on label "FedEx Standard Overnight" at bounding box center [896, 403] width 148 height 13
click at [823, 399] on input "FedEx Standard Overnight" at bounding box center [822, 399] width 1 height 10
click at [877, 465] on button "Apply Filter" at bounding box center [926, 470] width 219 height 29
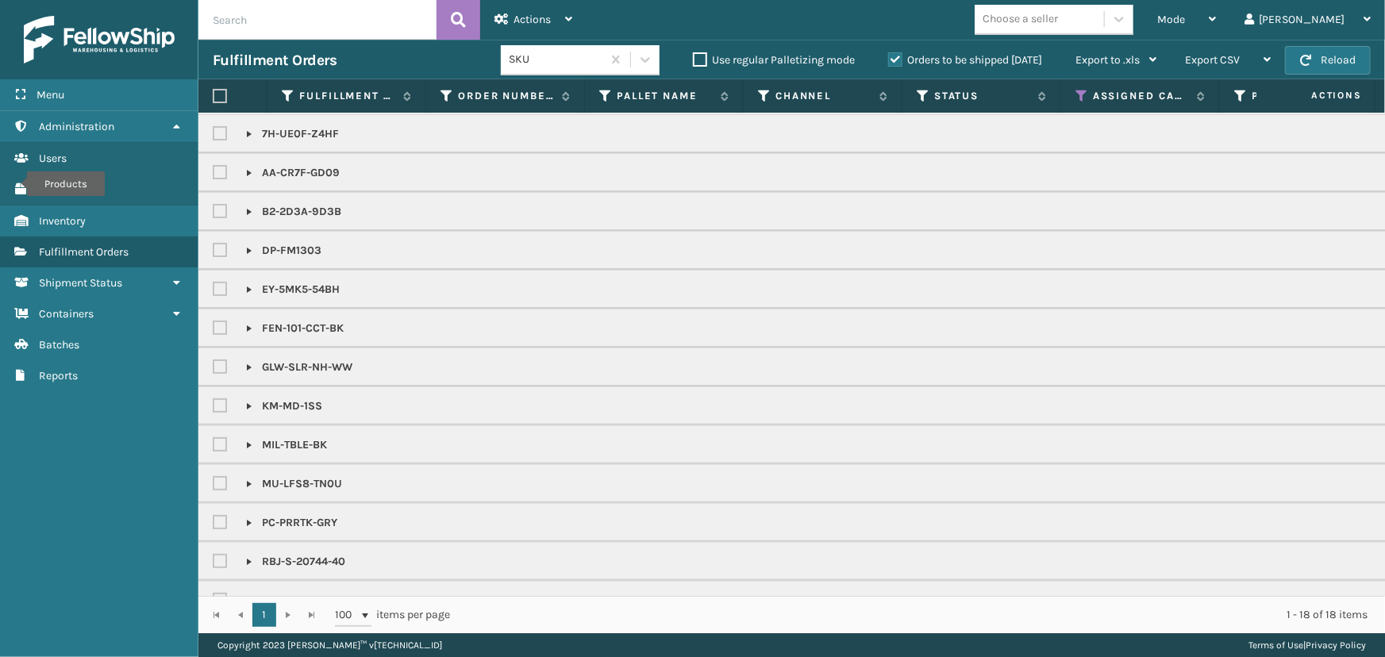
scroll to position [0, 0]
click at [1097, 39] on div "Mode Regular Mode Picking Mode Labeling Mode Exit Scan Mode Choose a seller [PE…" at bounding box center [985, 20] width 798 height 40
click at [1058, 24] on div "Choose a seller" at bounding box center [1019, 19] width 75 height 17
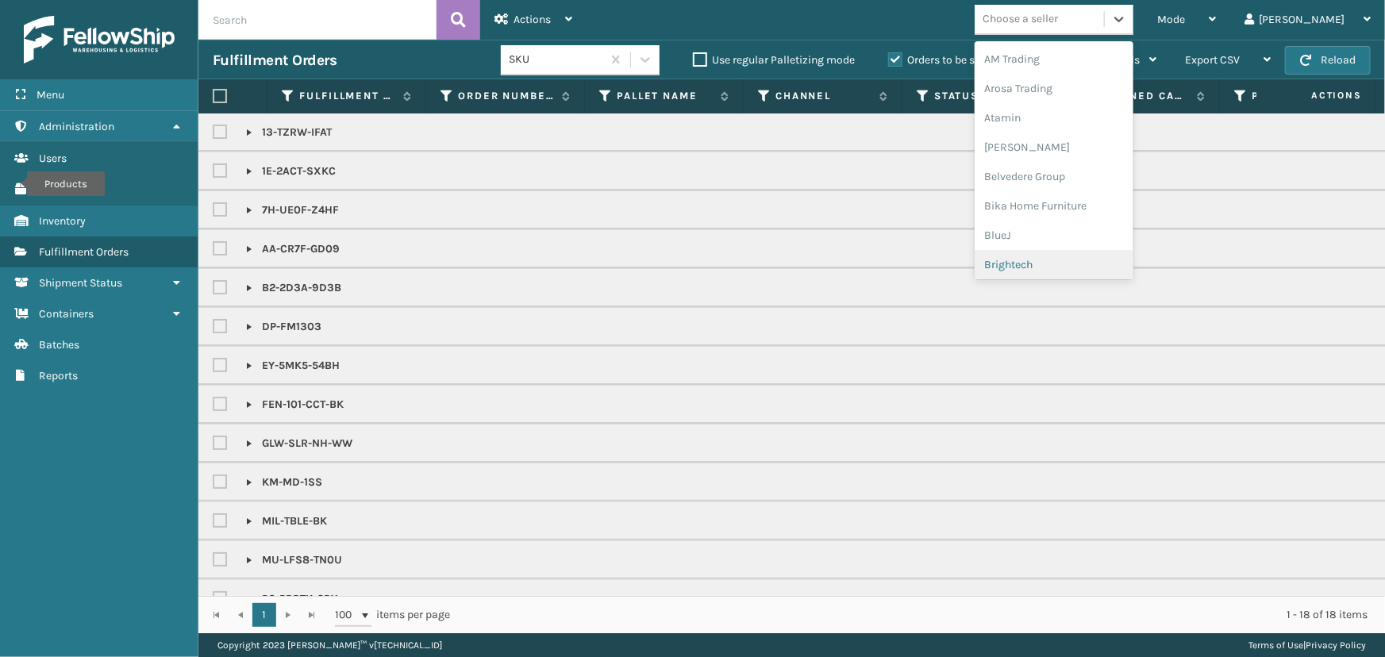
click at [1066, 270] on div "Brightech" at bounding box center [1053, 264] width 159 height 29
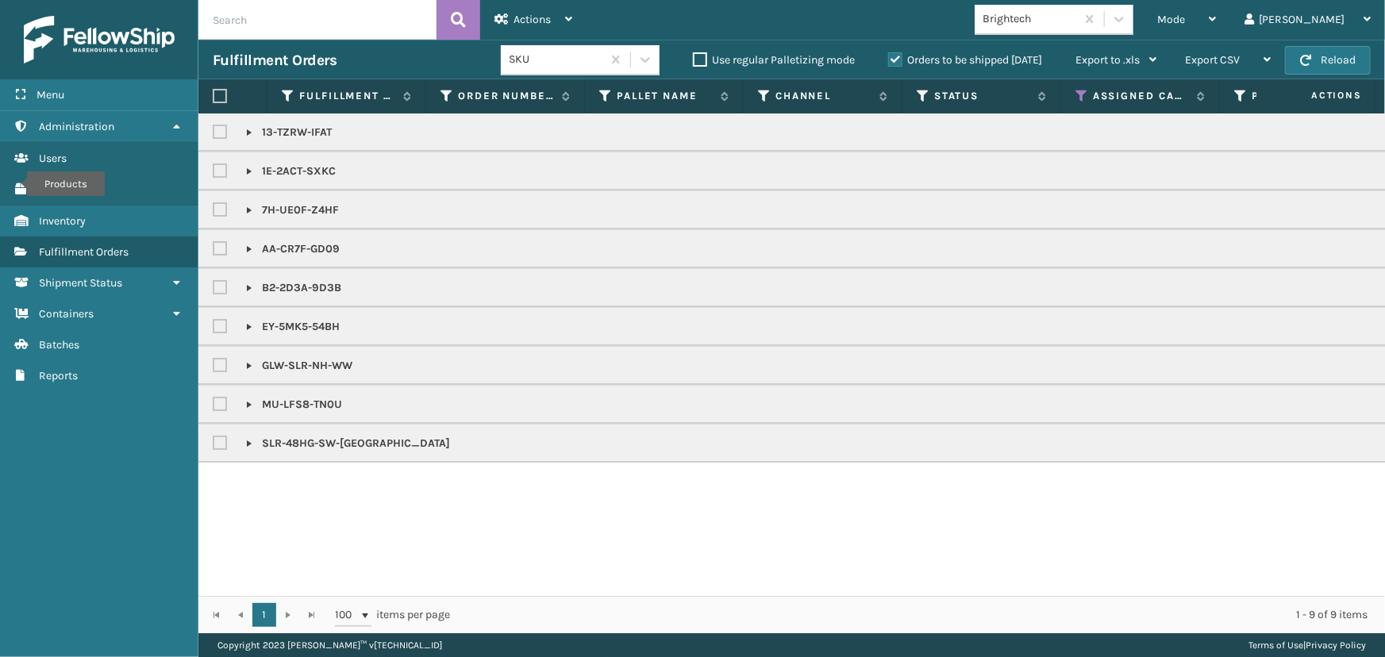
drag, startPoint x: 217, startPoint y: 93, endPoint x: 256, endPoint y: 89, distance: 39.9
click at [217, 93] on label at bounding box center [220, 96] width 14 height 14
click at [213, 93] on input "checkbox" at bounding box center [213, 96] width 1 height 10
click at [523, 20] on span "Actions" at bounding box center [531, 19] width 37 height 13
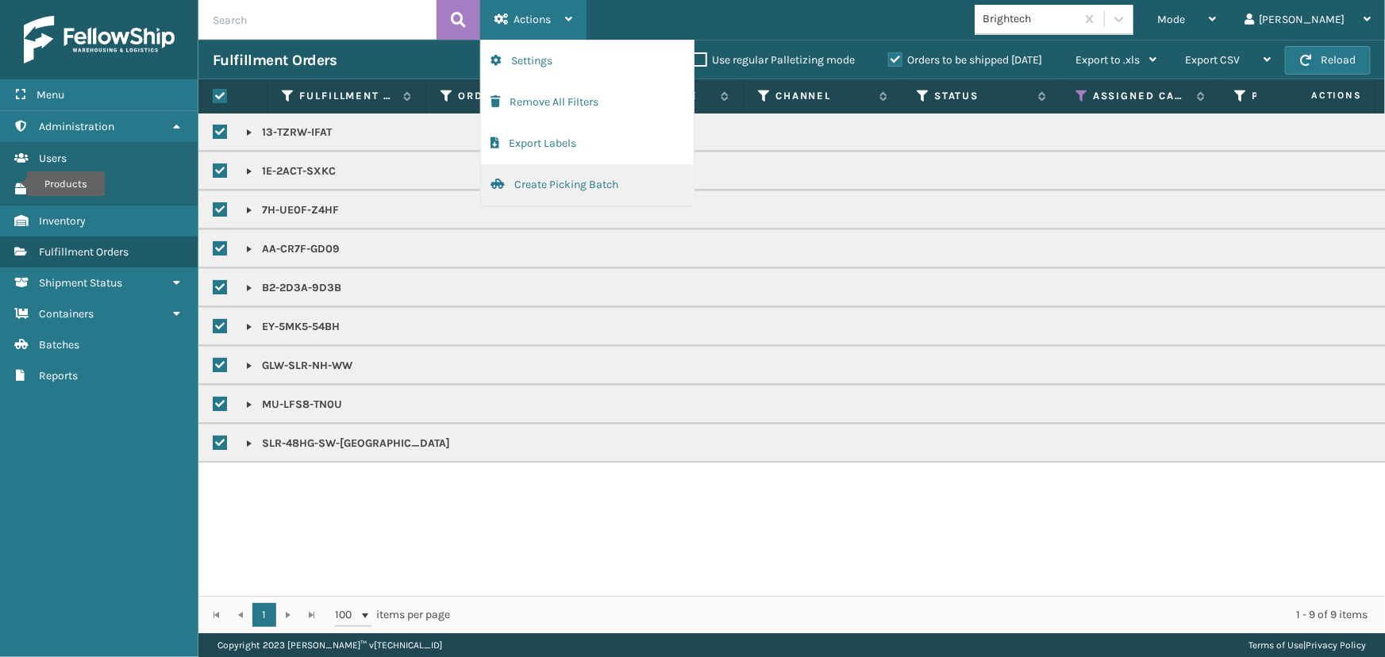
click at [553, 177] on button "Create Picking Batch" at bounding box center [587, 184] width 213 height 41
